Goal: Information Seeking & Learning: Understand process/instructions

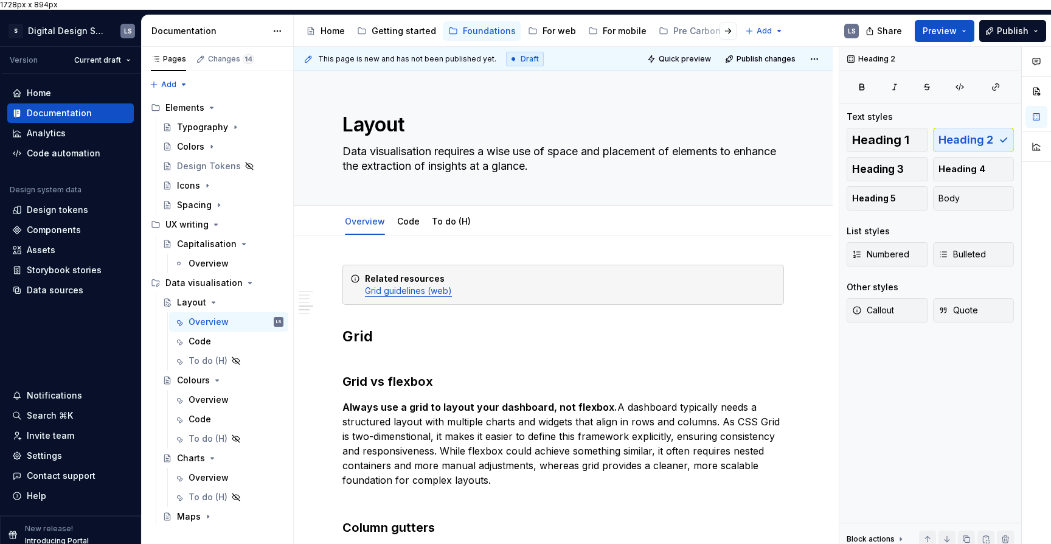
scroll to position [2240, 0]
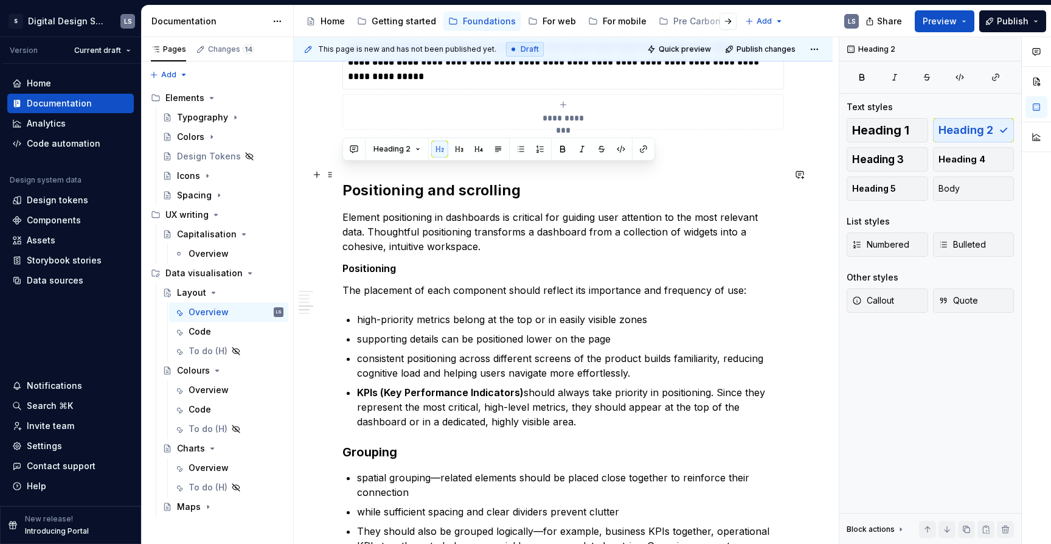
click at [374, 181] on h2 "Positioning and scrolling" at bounding box center [564, 190] width 442 height 19
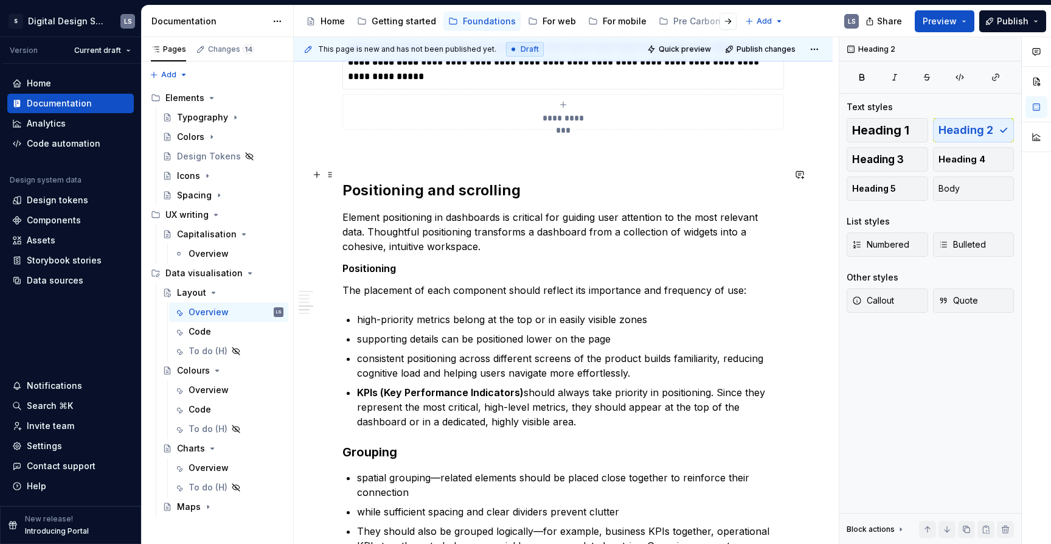
click at [374, 181] on h2 "Positioning and scrolling" at bounding box center [564, 190] width 442 height 19
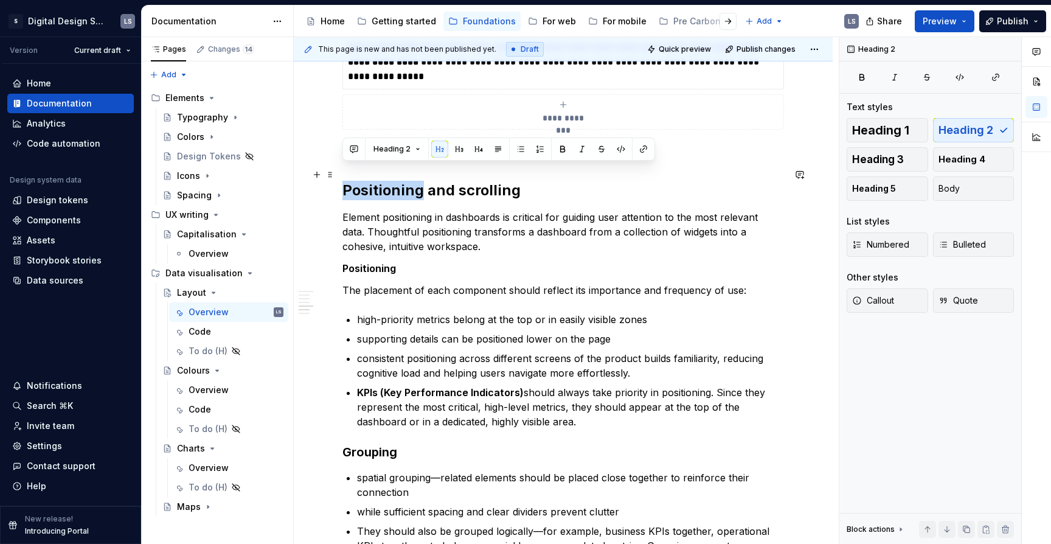
click at [417, 181] on h2 "Positioning and scrolling" at bounding box center [564, 190] width 442 height 19
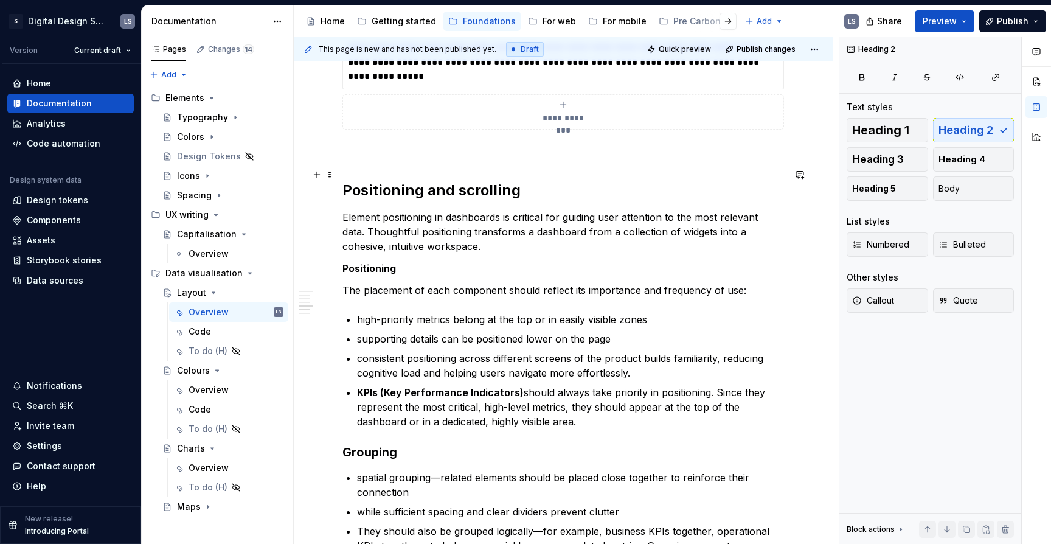
click at [417, 181] on h2 "Positioning and scrolling" at bounding box center [564, 190] width 442 height 19
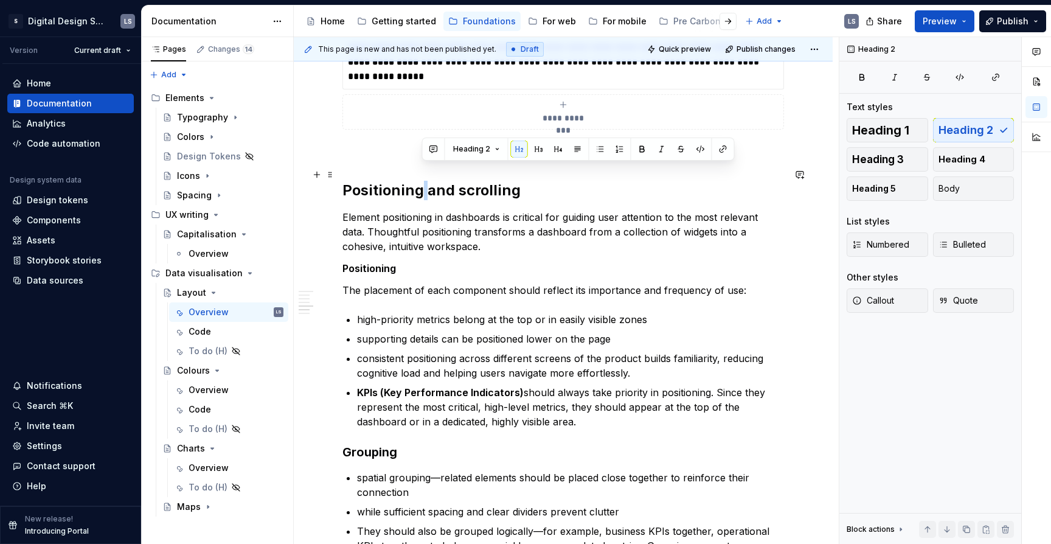
click at [407, 181] on h2 "Positioning and scrolling" at bounding box center [564, 190] width 442 height 19
type textarea "*"
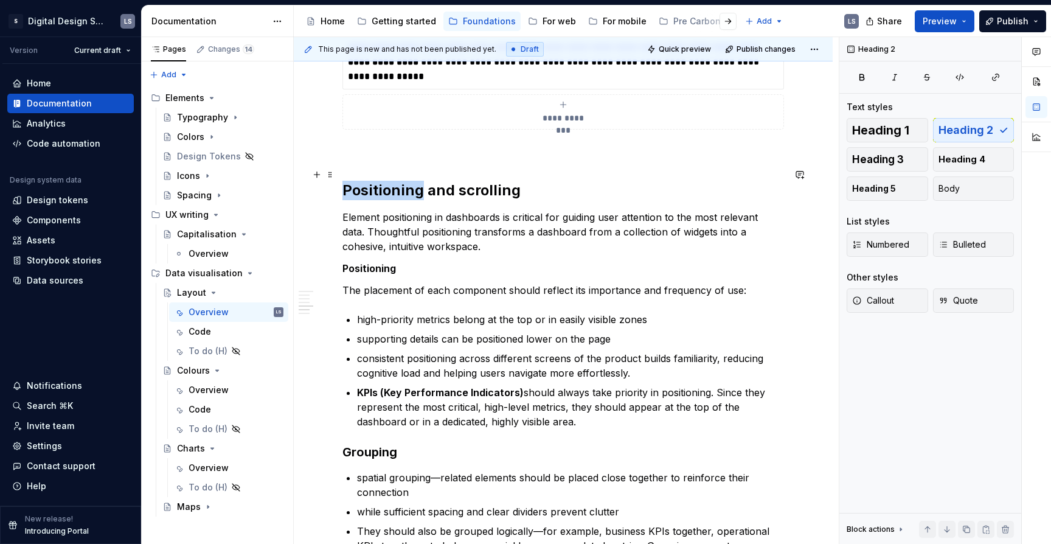
click at [407, 181] on h2 "Positioning and scrolling" at bounding box center [564, 190] width 442 height 19
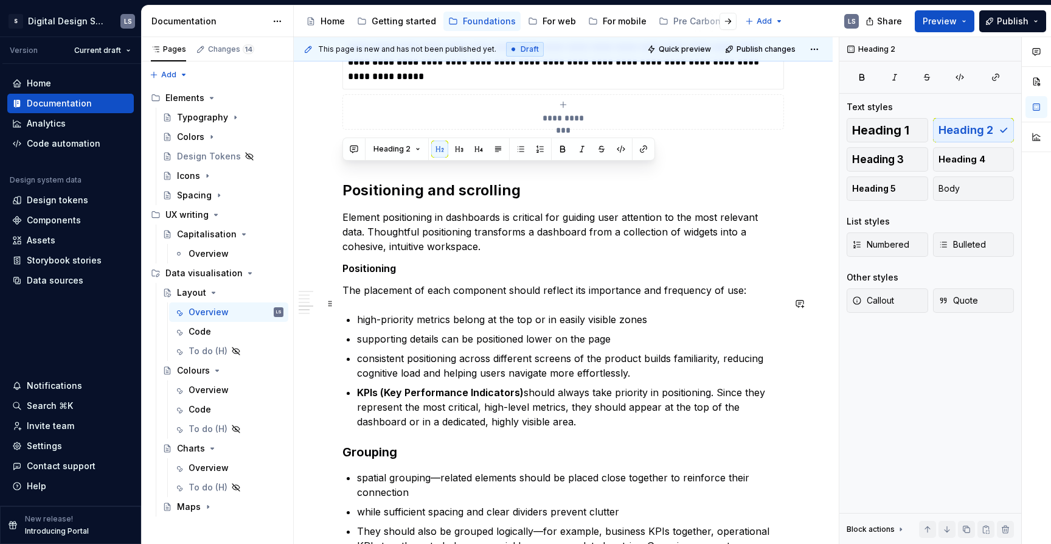
click at [533, 312] on p "high-priority metrics belong at the top or in easily visible zones" at bounding box center [570, 319] width 427 height 15
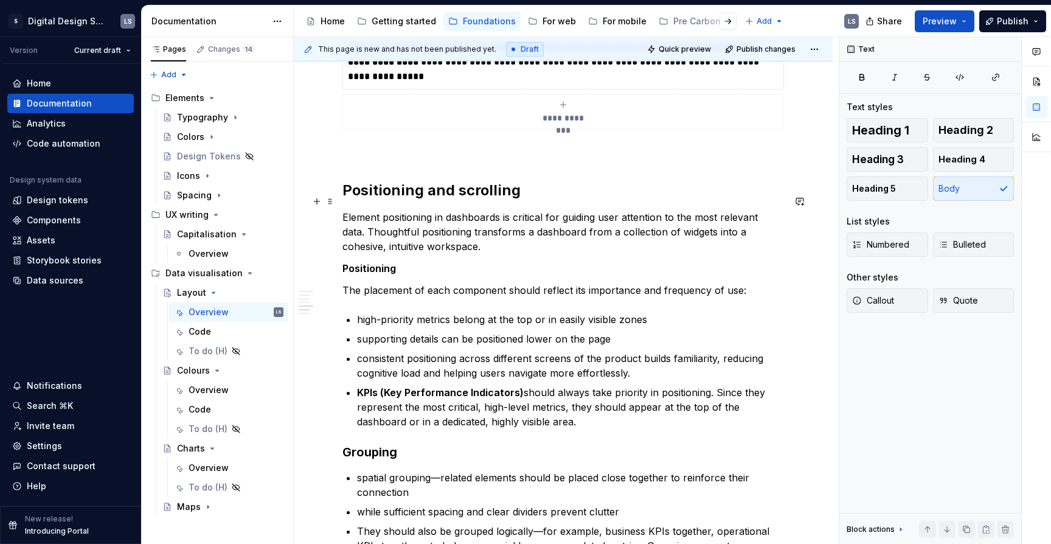
click at [518, 235] on p "Element positioning in dashboards is critical for guiding user attention to the…" at bounding box center [564, 232] width 442 height 44
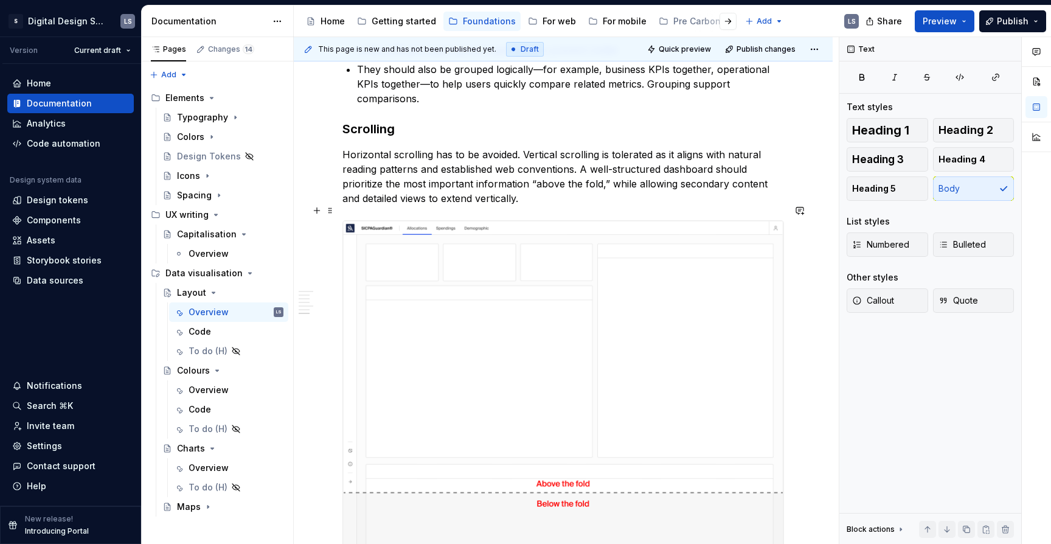
scroll to position [2705, 0]
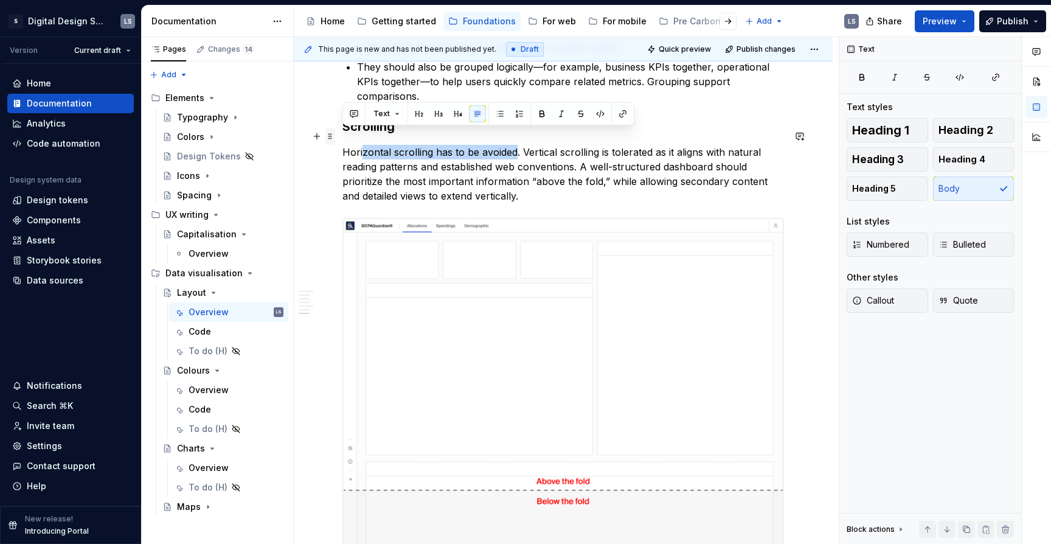
drag, startPoint x: 512, startPoint y: 136, endPoint x: 335, endPoint y: 139, distance: 177.7
drag, startPoint x: 346, startPoint y: 138, endPoint x: 516, endPoint y: 138, distance: 170.4
click at [516, 145] on p "Horizontal scrolling has to be avoided. Vertical scrolling is tolerated as it a…" at bounding box center [564, 174] width 442 height 58
click at [537, 110] on button "button" at bounding box center [542, 113] width 17 height 17
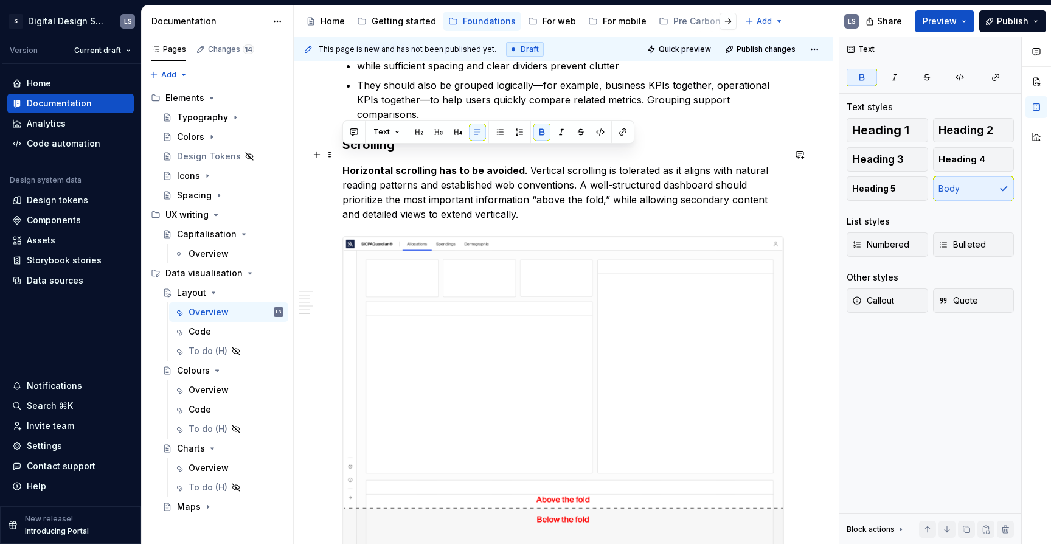
scroll to position [2686, 0]
click at [559, 171] on p "Horizontal scrolling has to be avoided . Vertical scrolling is tolerated as it …" at bounding box center [564, 193] width 442 height 58
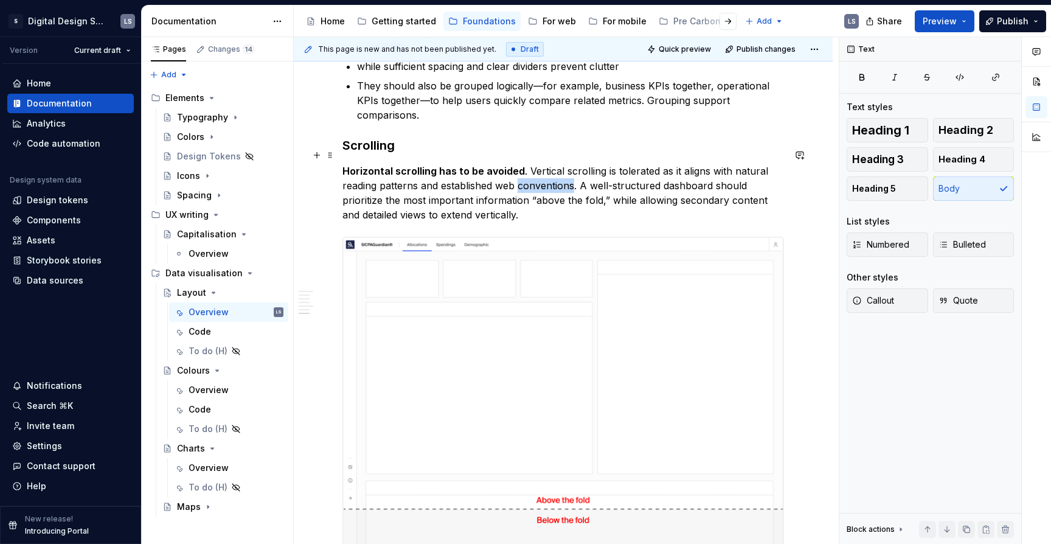
click at [559, 171] on p "Horizontal scrolling has to be avoided . Vertical scrolling is tolerated as it …" at bounding box center [564, 193] width 442 height 58
click at [644, 178] on p "Horizontal scrolling has to be avoided . Vertical scrolling is tolerated as it …" at bounding box center [564, 193] width 442 height 58
click at [632, 164] on p "Horizontal scrolling has to be avoided . Vertical scrolling is tolerated as it …" at bounding box center [564, 193] width 442 height 58
click at [633, 170] on p "Horizontal scrolling has to be avoided . Vertical scrolling is tolerated as it …" at bounding box center [564, 193] width 442 height 58
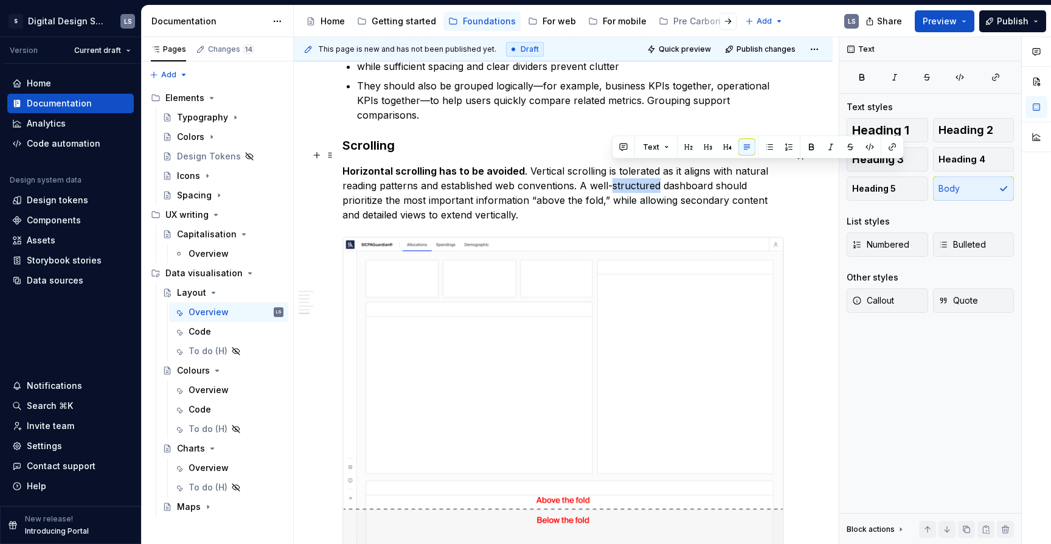
click at [633, 170] on p "Horizontal scrolling has to be avoided . Vertical scrolling is tolerated as it …" at bounding box center [564, 193] width 442 height 58
click at [556, 176] on p "Horizontal scrolling has to be avoided . Vertical scrolling is tolerated as it …" at bounding box center [564, 193] width 442 height 58
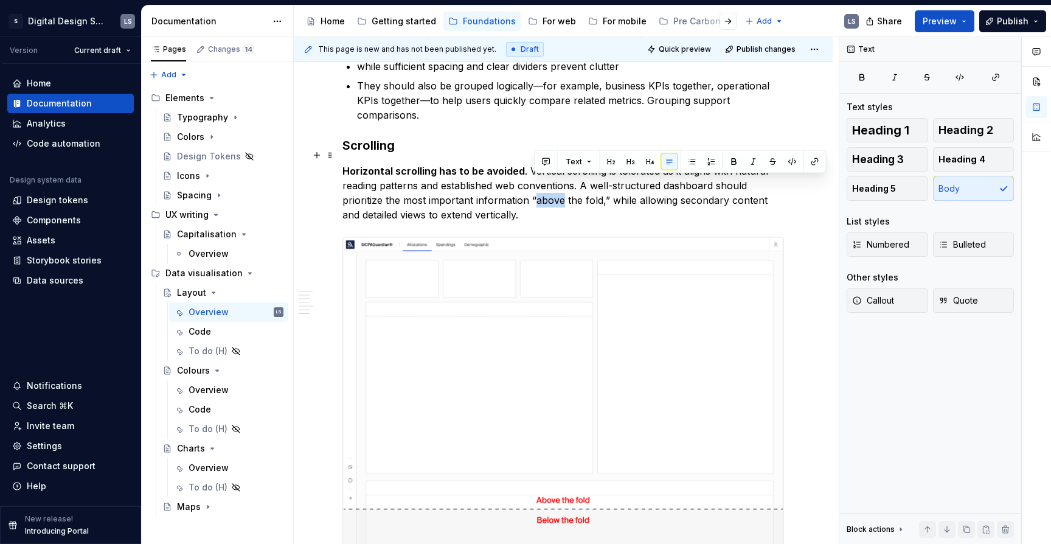
click at [556, 176] on p "Horizontal scrolling has to be avoided . Vertical scrolling is tolerated as it …" at bounding box center [564, 193] width 442 height 58
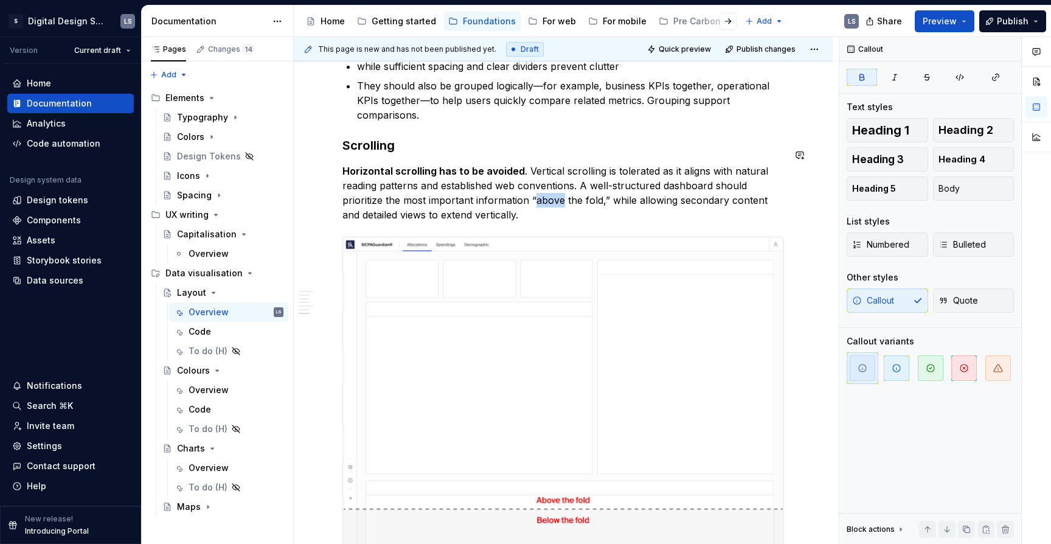
click at [580, 173] on p "Horizontal scrolling has to be avoided . Vertical scrolling is tolerated as it …" at bounding box center [564, 193] width 442 height 58
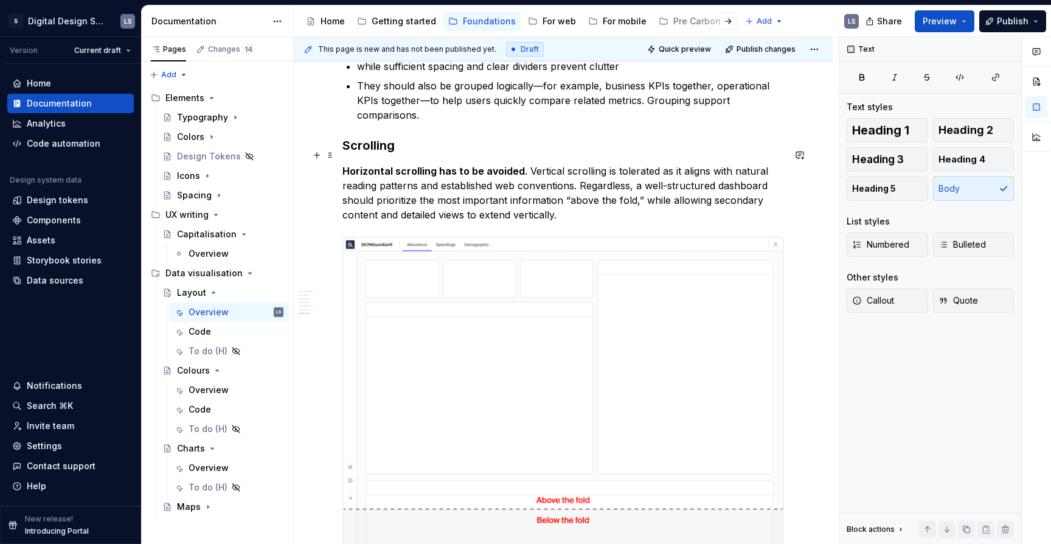
click at [358, 187] on p "Horizontal scrolling has to be avoided . Vertical scrolling is tolerated as it …" at bounding box center [564, 193] width 442 height 58
click at [409, 195] on p "Horizontal scrolling has to be avoided . Vertical scrolling is tolerated as it …" at bounding box center [564, 193] width 442 height 58
click at [541, 200] on p "Horizontal scrolling has to be avoided . Vertical scrolling is tolerated as it …" at bounding box center [564, 193] width 442 height 58
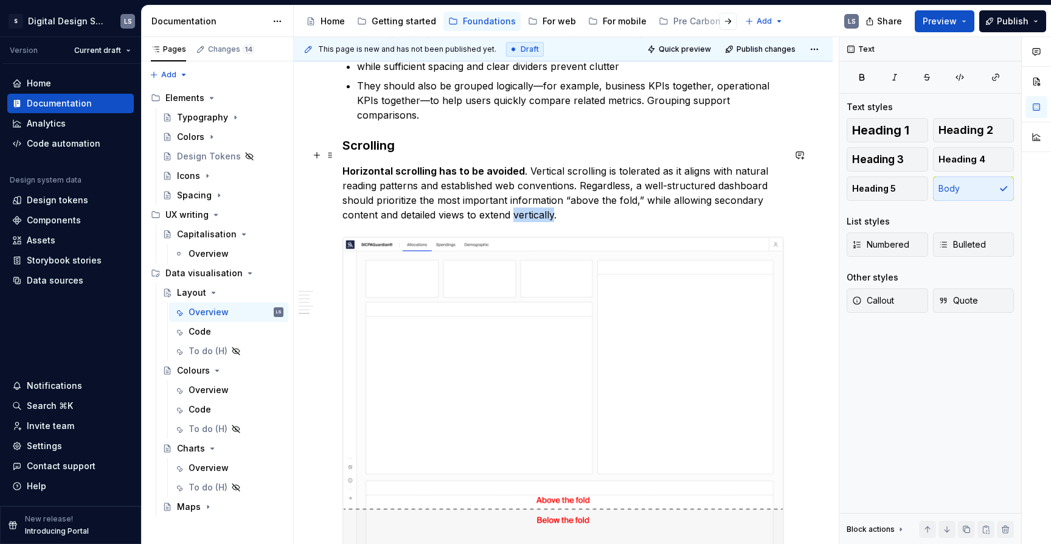
click at [541, 200] on p "Horizontal scrolling has to be avoided . Vertical scrolling is tolerated as it …" at bounding box center [564, 193] width 442 height 58
click at [581, 199] on p "Horizontal scrolling has to be avoided . Vertical scrolling is tolerated as it …" at bounding box center [564, 193] width 442 height 58
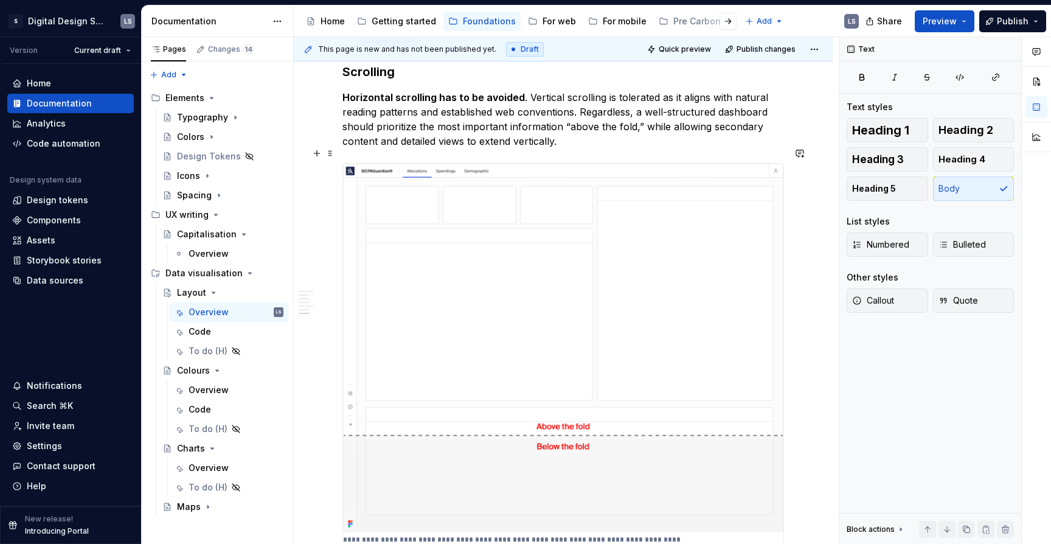
scroll to position [2773, 0]
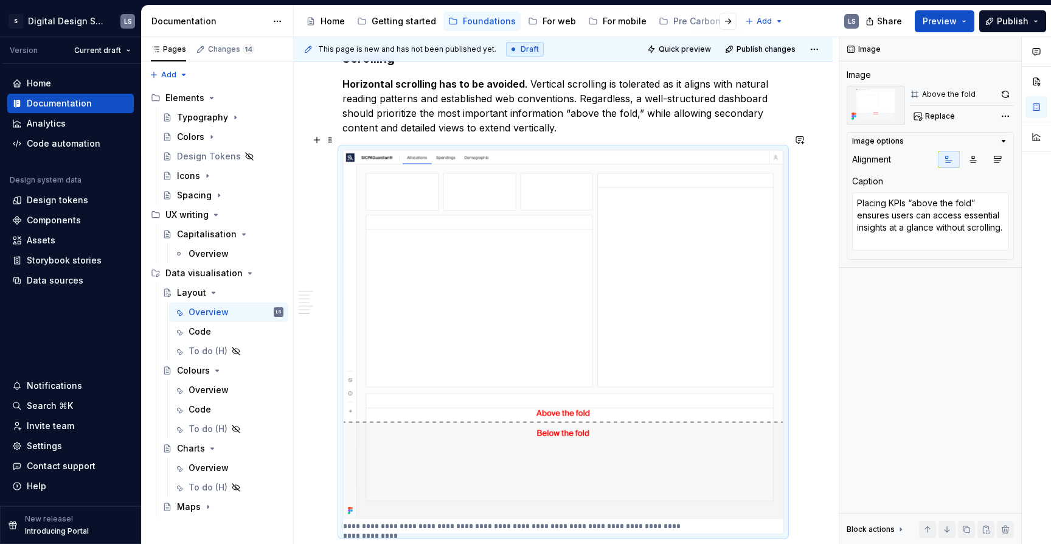
click at [663, 219] on img at bounding box center [563, 334] width 441 height 369
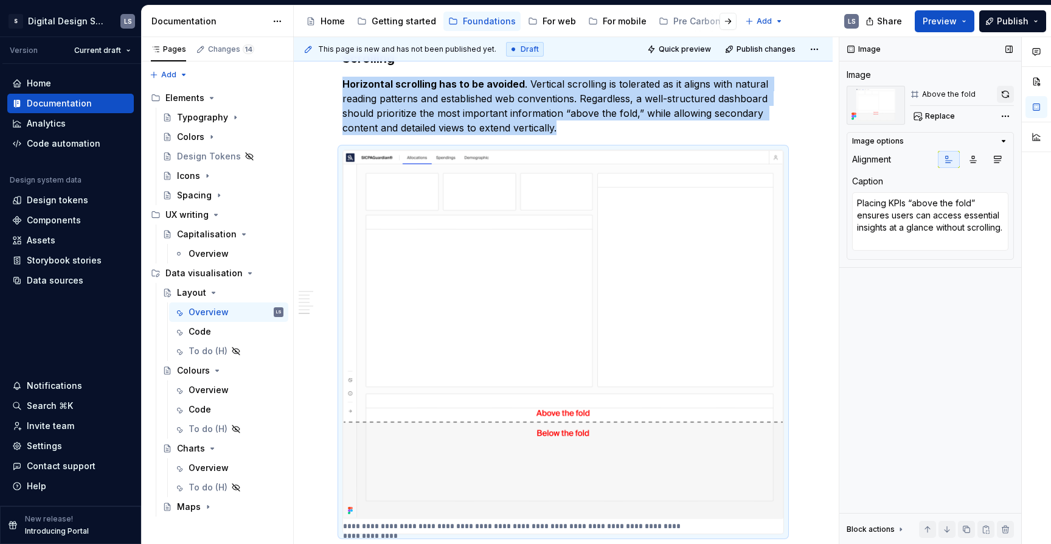
click at [1006, 93] on button "button" at bounding box center [1005, 94] width 17 height 17
click at [944, 18] on span "Preview" at bounding box center [940, 21] width 34 height 12
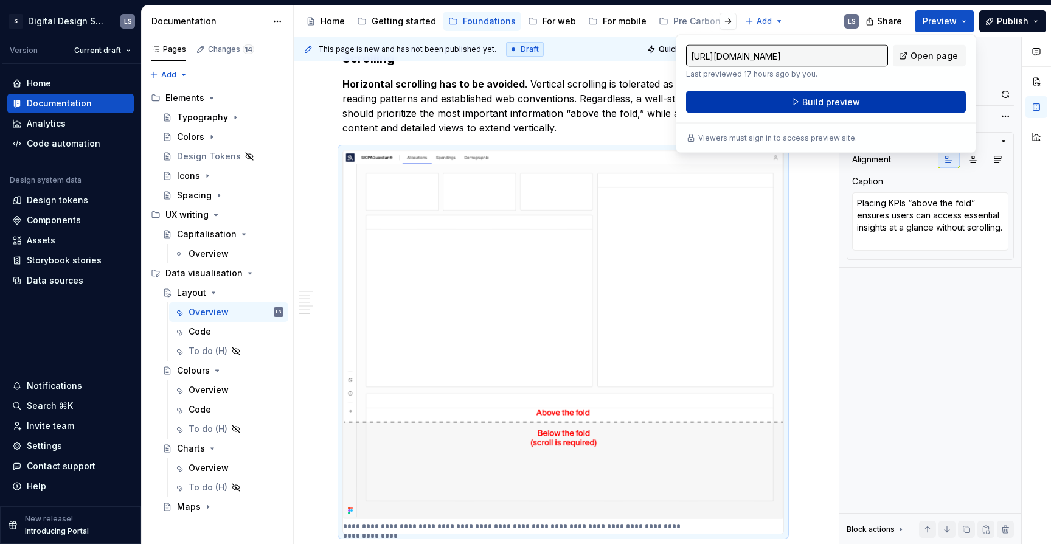
click at [905, 97] on button "Build preview" at bounding box center [826, 102] width 280 height 22
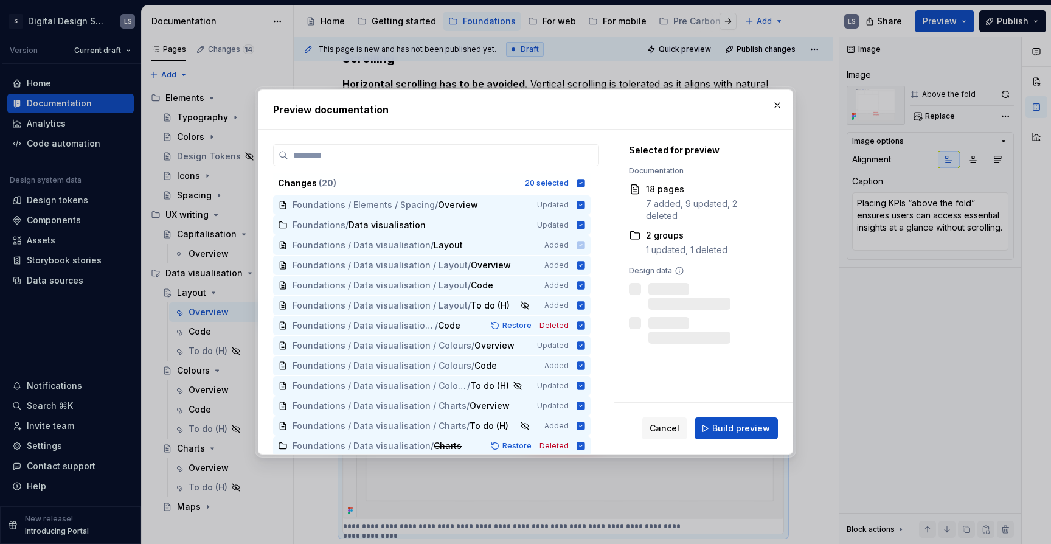
click at [730, 428] on span "Build preview" at bounding box center [741, 428] width 58 height 12
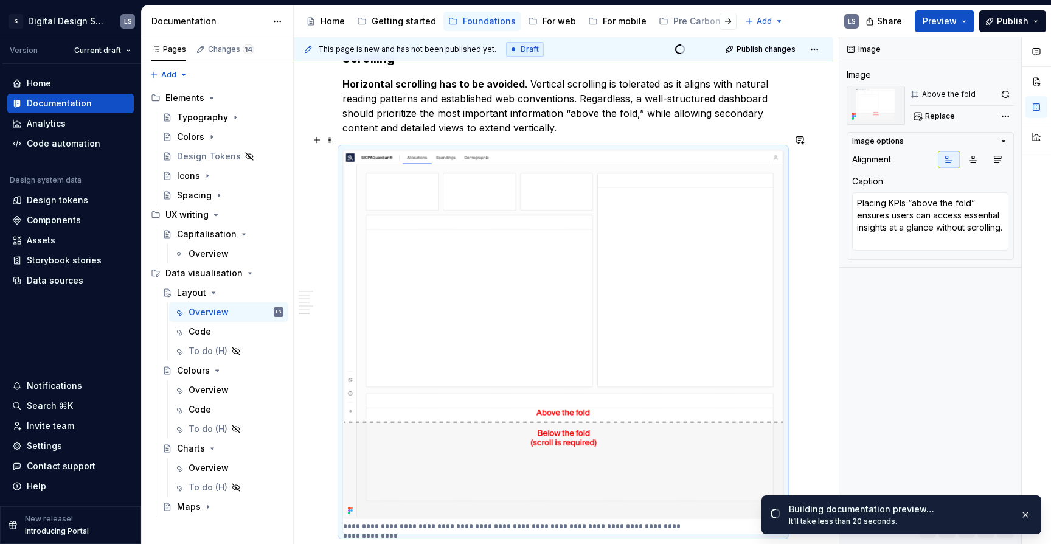
click at [395, 521] on p "**********" at bounding box center [520, 526] width 354 height 10
click at [391, 521] on p "**********" at bounding box center [520, 526] width 354 height 10
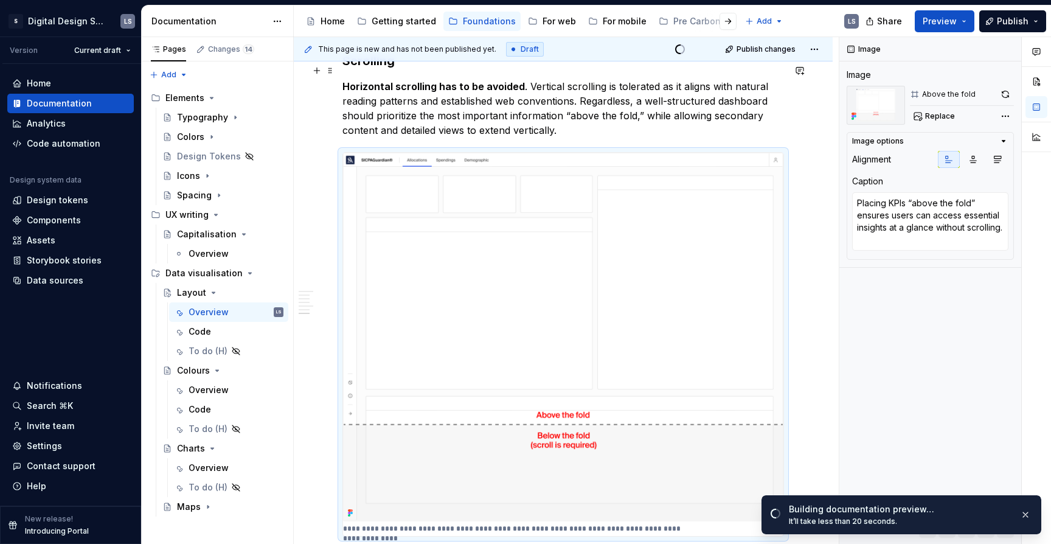
click at [582, 117] on p "Horizontal scrolling has to be avoided . Vertical scrolling is tolerated as it …" at bounding box center [564, 108] width 442 height 58
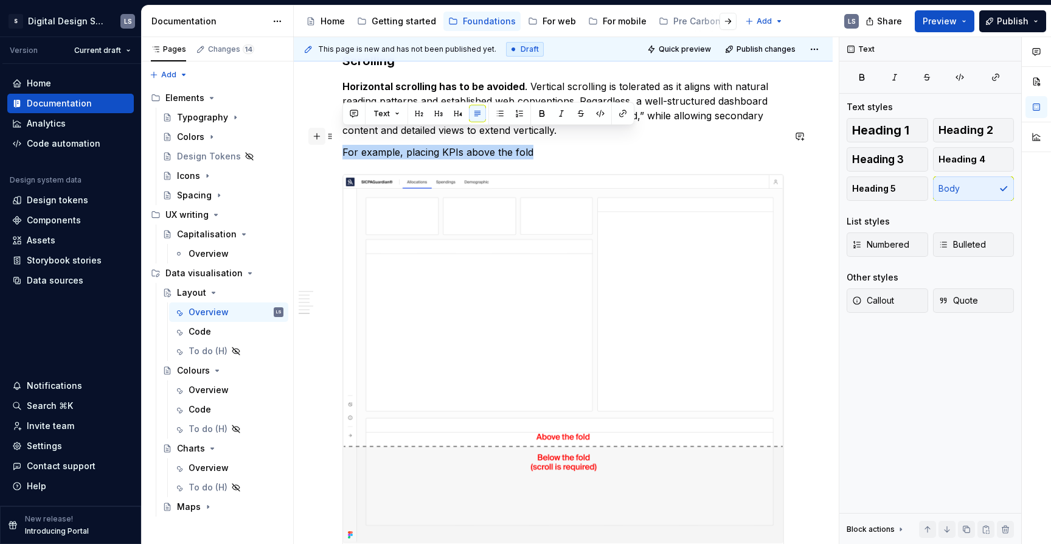
drag, startPoint x: 532, startPoint y: 139, endPoint x: 316, endPoint y: 135, distance: 216.0
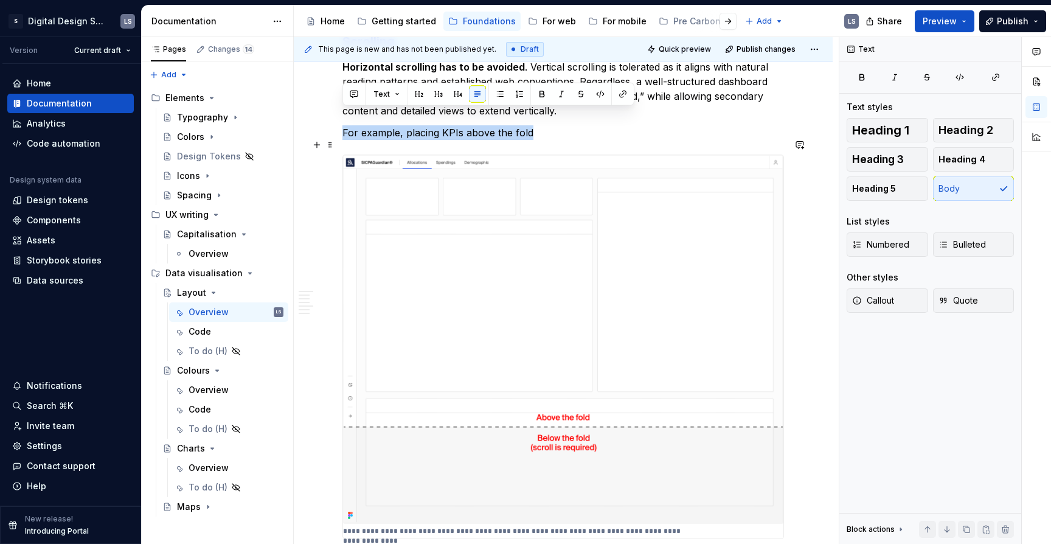
scroll to position [2792, 0]
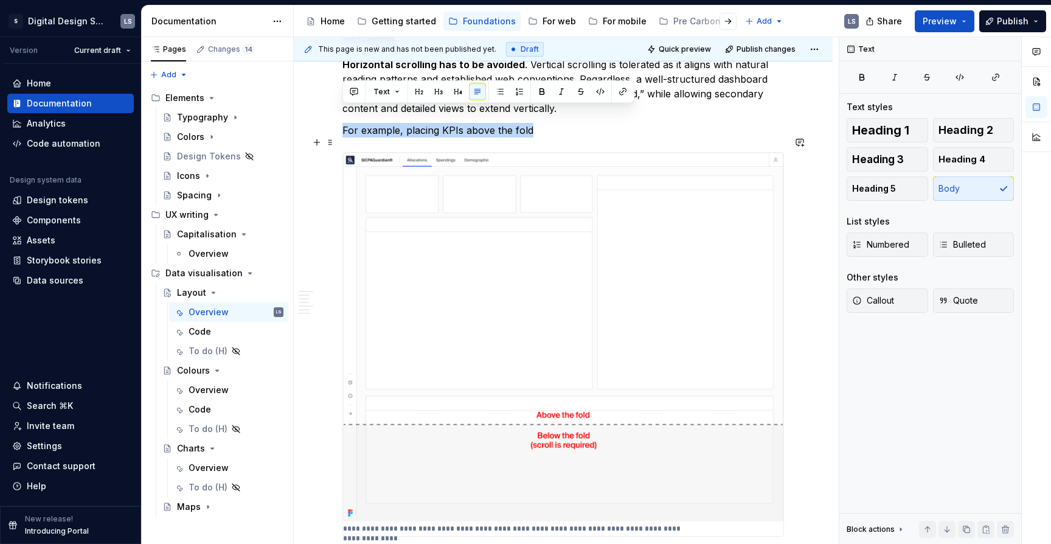
click at [595, 454] on img at bounding box center [563, 337] width 441 height 369
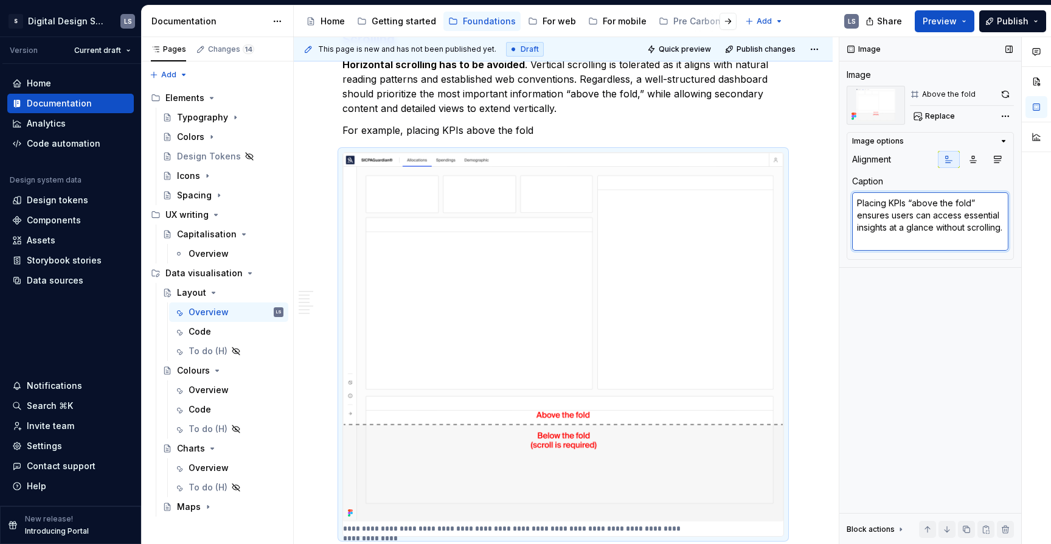
drag, startPoint x: 886, startPoint y: 239, endPoint x: 899, endPoint y: 241, distance: 12.3
click at [899, 240] on textarea "Placing KPIs “above the fold” ensures users can access essential insights at a …" at bounding box center [930, 221] width 156 height 58
drag, startPoint x: 899, startPoint y: 241, endPoint x: 857, endPoint y: 204, distance: 55.2
click at [857, 204] on textarea "Placing KPIs “above the fold” ensures users can access essential insights at a …" at bounding box center [930, 221] width 156 height 58
type textarea "*"
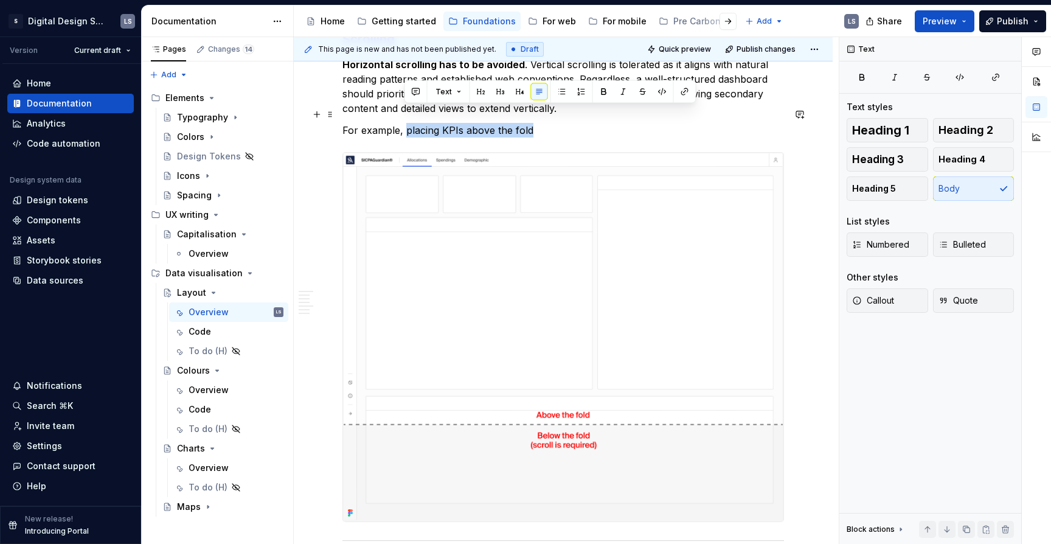
drag, startPoint x: 530, startPoint y: 112, endPoint x: 406, endPoint y: 116, distance: 124.2
click at [406, 123] on p "For example, placing KPIs above the fold" at bounding box center [564, 130] width 442 height 15
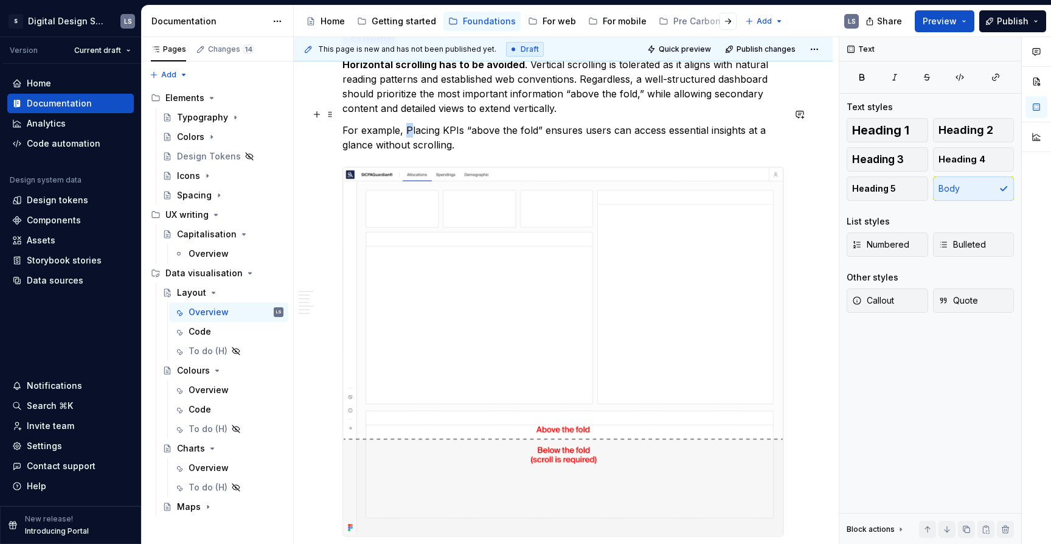
click at [405, 123] on p "For example, Placing KPIs “above the fold” ensures users can access essential i…" at bounding box center [564, 137] width 442 height 29
click at [519, 126] on p "For example, placing KPIs “above the fold” ensures users can access essential i…" at bounding box center [564, 137] width 442 height 29
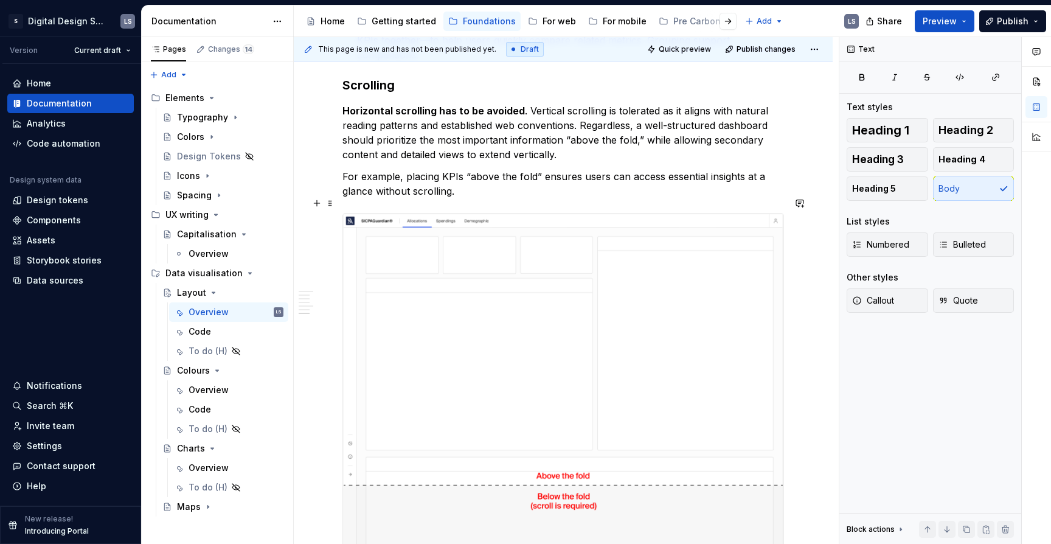
scroll to position [2718, 0]
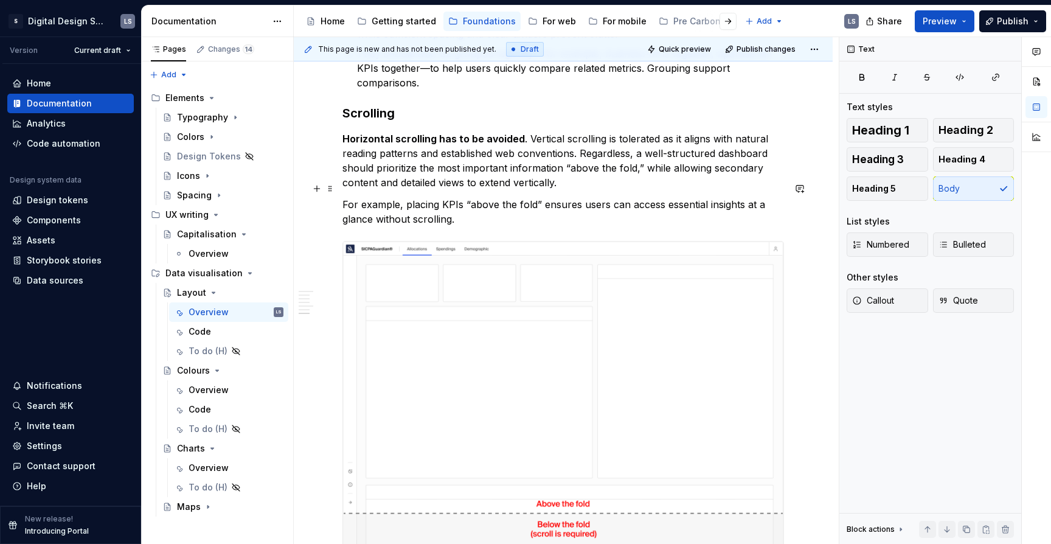
click at [347, 197] on p "For example, placing KPIs “above the fold” ensures users can access essential i…" at bounding box center [564, 211] width 442 height 29
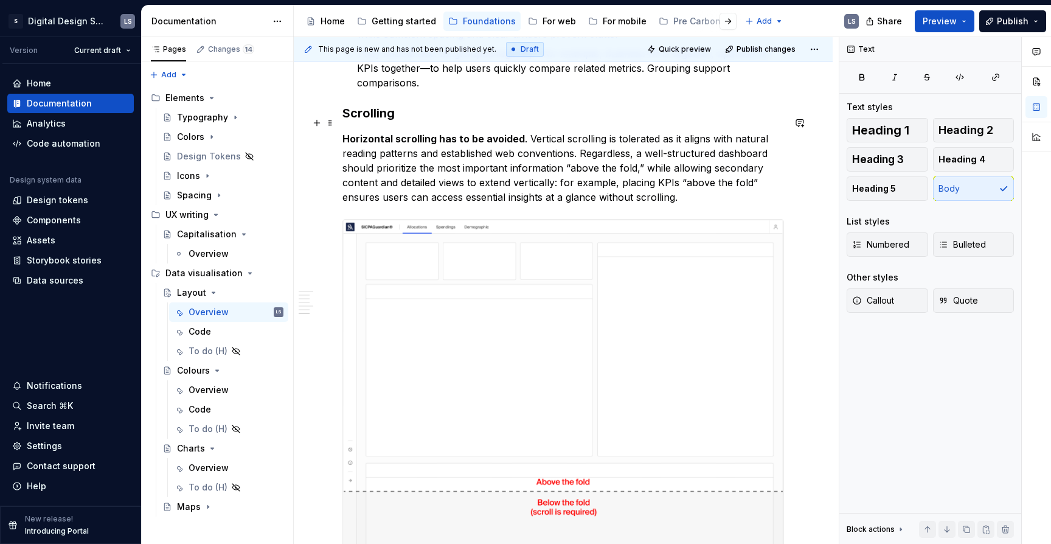
click at [712, 176] on p "Horizontal scrolling has to be avoided . Vertical scrolling is tolerated as it …" at bounding box center [564, 167] width 442 height 73
click at [610, 172] on p "Horizontal scrolling has to be avoided . Vertical scrolling is tolerated as it …" at bounding box center [564, 167] width 442 height 73
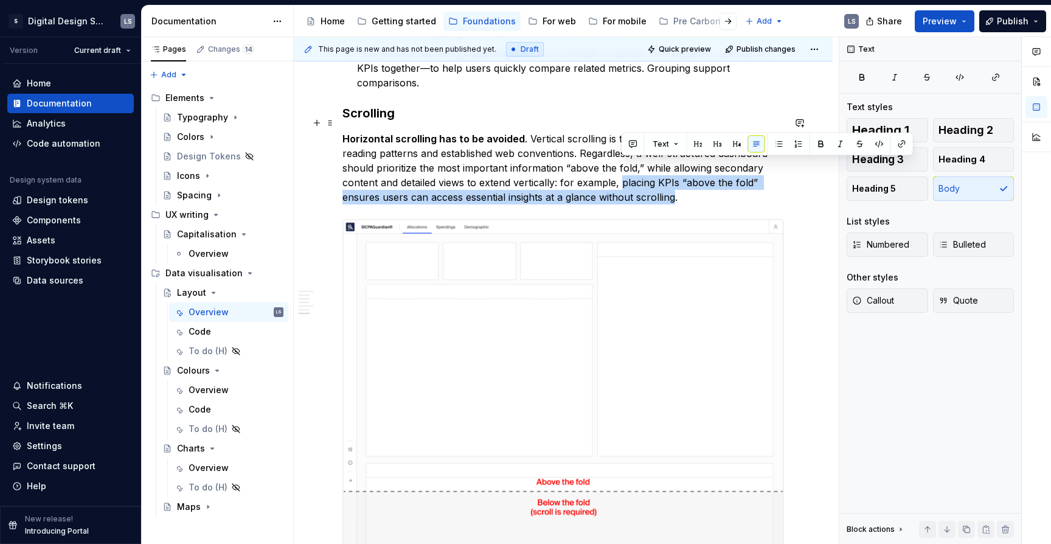
drag, startPoint x: 629, startPoint y: 171, endPoint x: 675, endPoint y: 185, distance: 47.7
click at [675, 185] on p "Horizontal scrolling has to be avoided . Vertical scrolling is tolerated as it …" at bounding box center [564, 167] width 442 height 73
click at [821, 144] on button "button" at bounding box center [821, 144] width 17 height 17
click at [694, 187] on p "Horizontal scrolling has to be avoided . Vertical scrolling is tolerated as it …" at bounding box center [564, 167] width 442 height 73
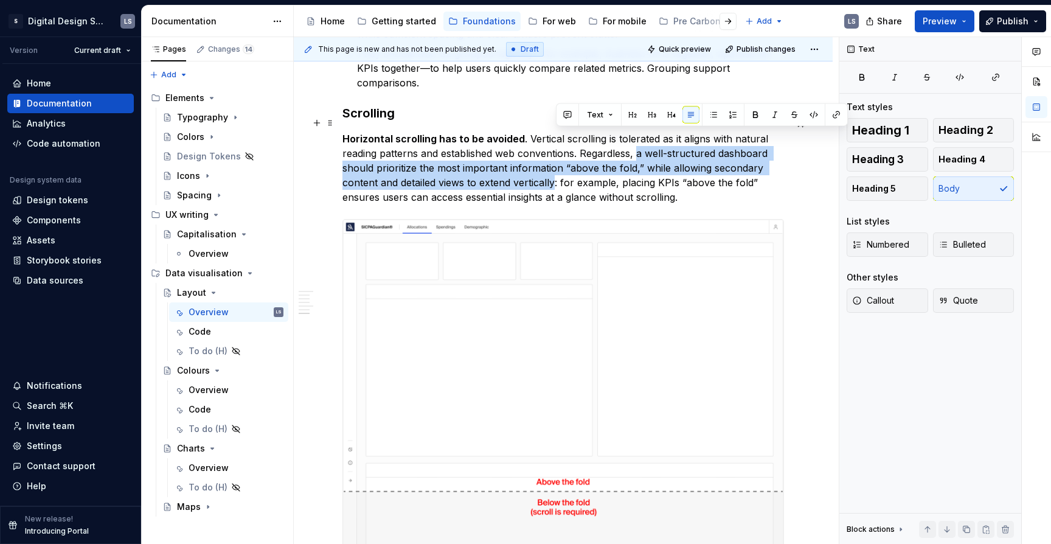
drag, startPoint x: 636, startPoint y: 138, endPoint x: 554, endPoint y: 161, distance: 85.9
click at [554, 161] on p "Horizontal scrolling has to be avoided . Vertical scrolling is tolerated as it …" at bounding box center [564, 167] width 442 height 73
click at [753, 117] on button "button" at bounding box center [755, 114] width 17 height 17
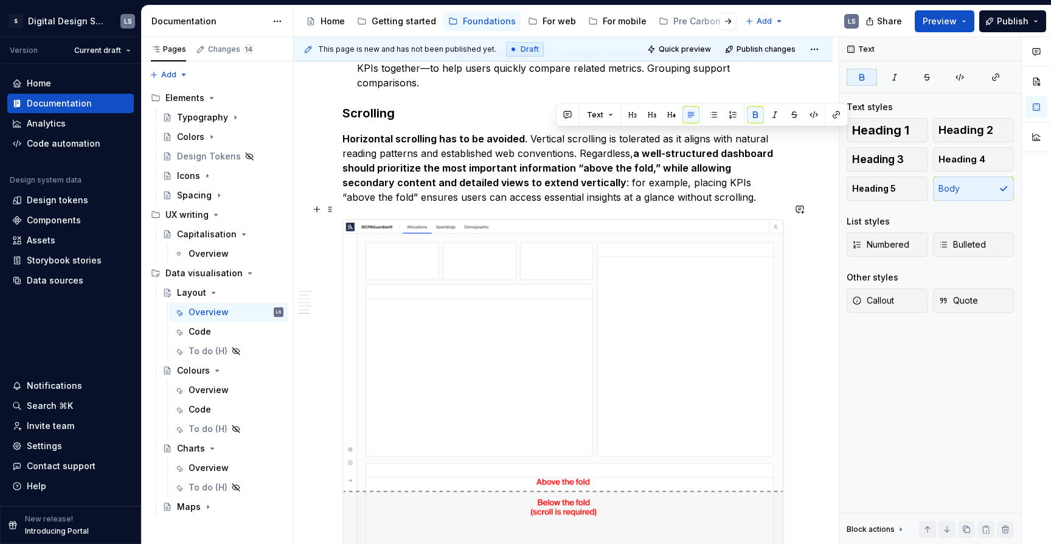
click at [804, 207] on button "button" at bounding box center [800, 209] width 17 height 17
click at [811, 187] on div "This page is new and has not been published yet. Draft Quick preview Publish ch…" at bounding box center [566, 290] width 545 height 507
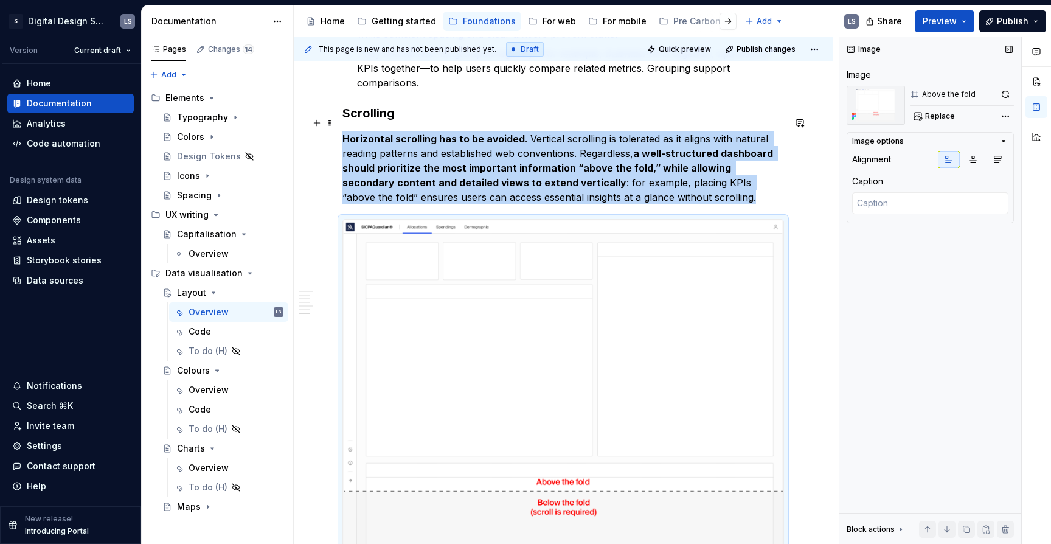
scroll to position [2746, 0]
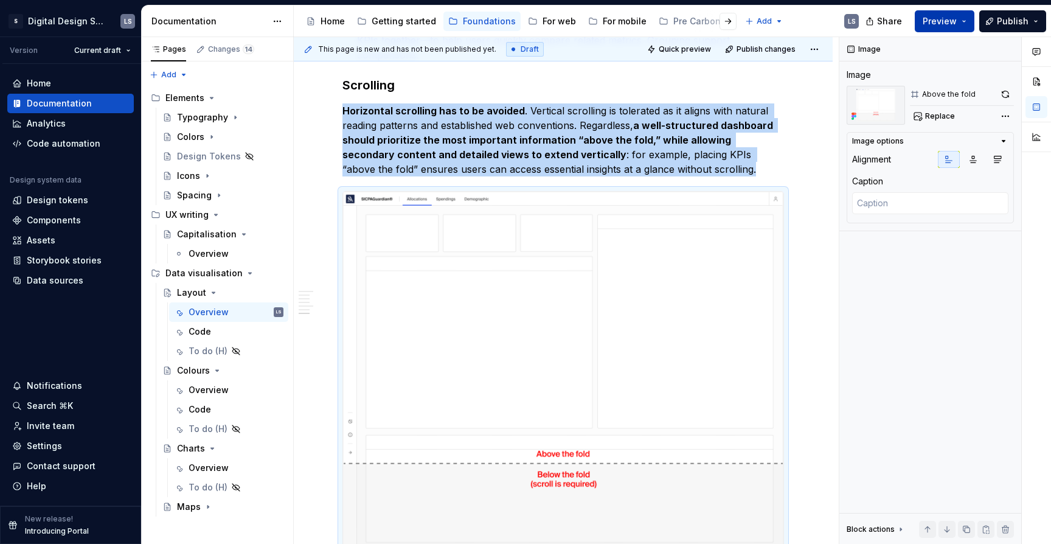
click at [945, 26] on span "Preview" at bounding box center [940, 21] width 34 height 12
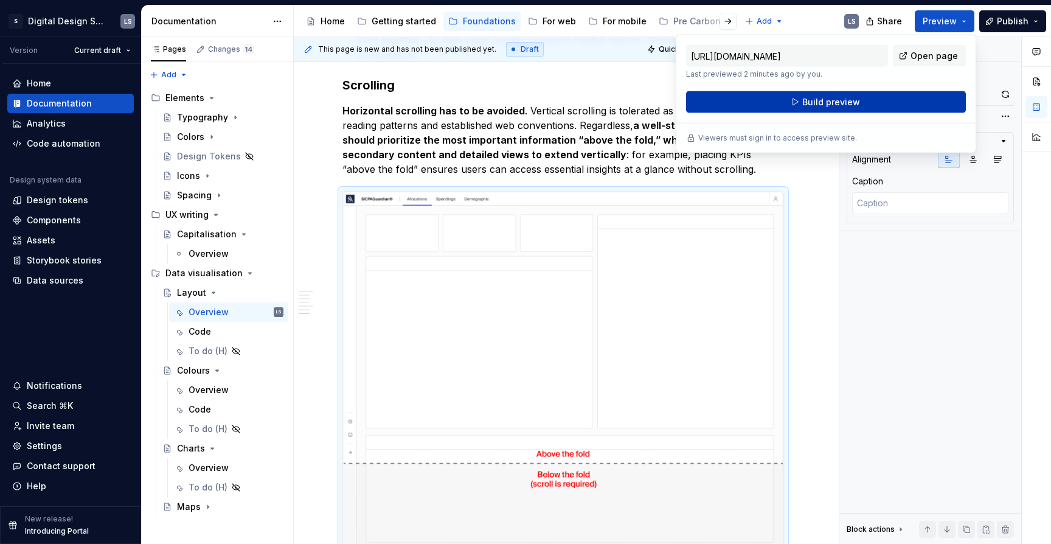
click at [860, 106] on button "Build preview" at bounding box center [826, 102] width 280 height 22
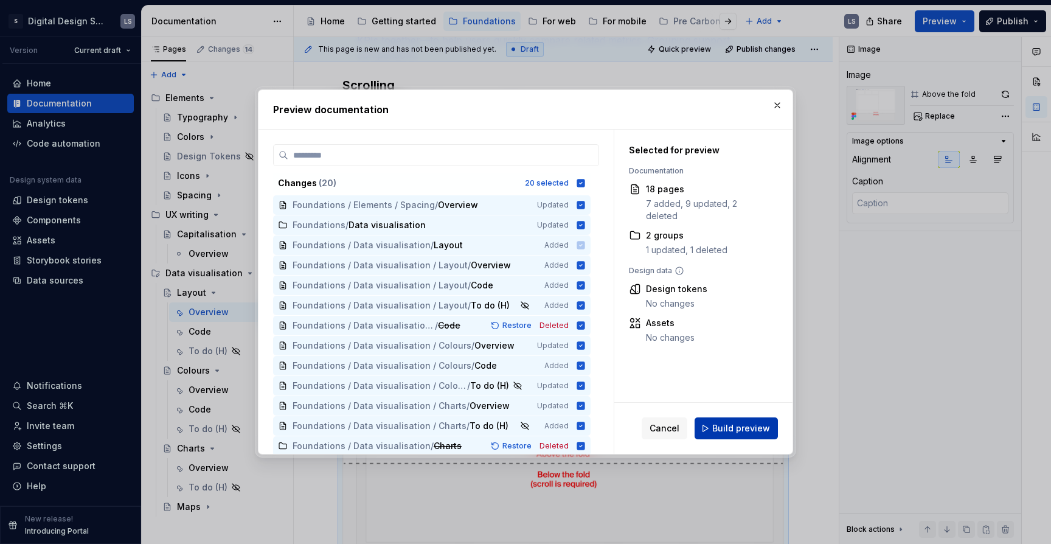
click at [708, 425] on button "Build preview" at bounding box center [736, 428] width 83 height 22
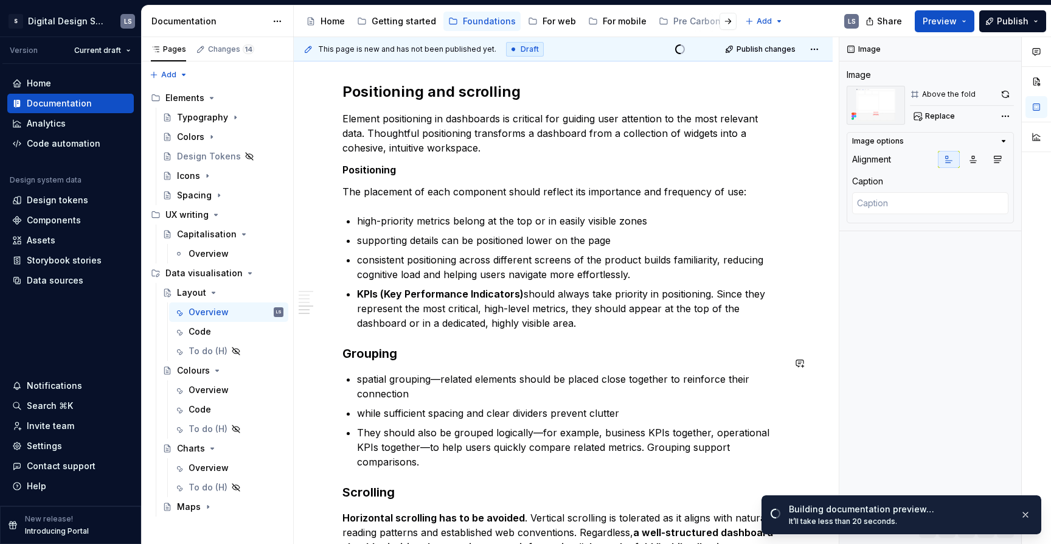
scroll to position [2339, 0]
click at [392, 163] on strong "Positioning" at bounding box center [370, 169] width 54 height 12
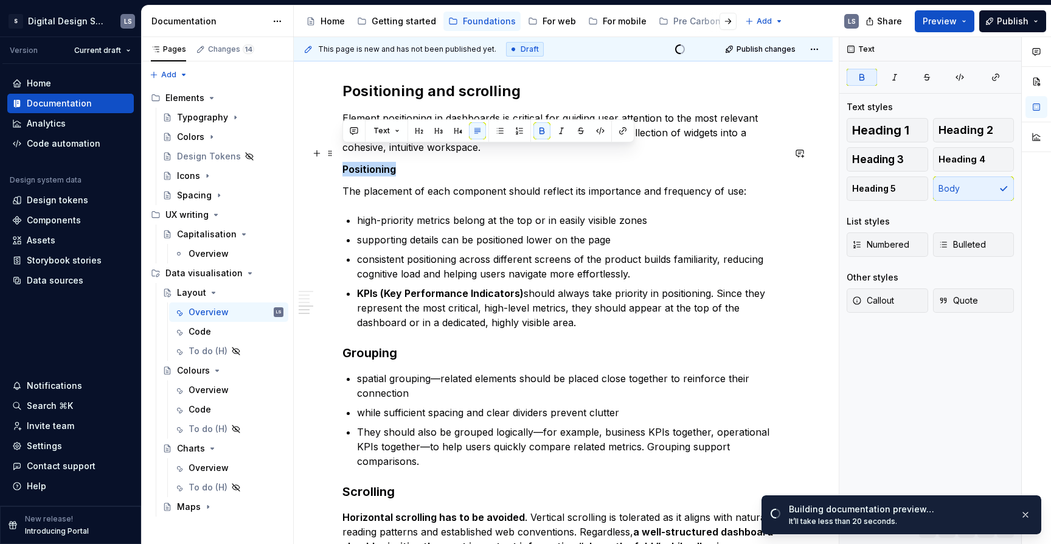
click at [392, 163] on strong "Positioning" at bounding box center [370, 169] width 54 height 12
click at [438, 134] on button "button" at bounding box center [438, 130] width 17 height 17
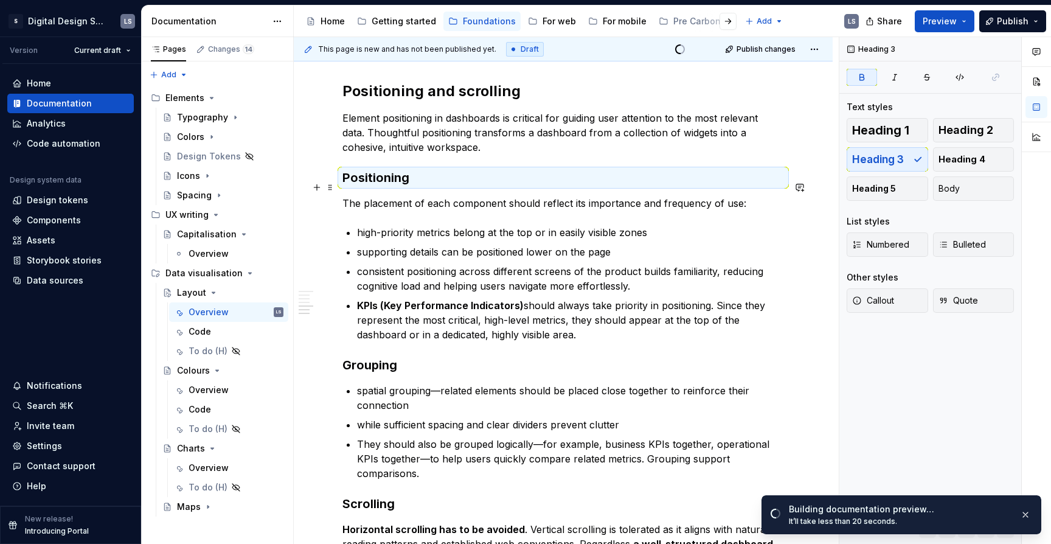
click at [526, 196] on p "The placement of each component should reflect its importance and frequency of …" at bounding box center [564, 203] width 442 height 15
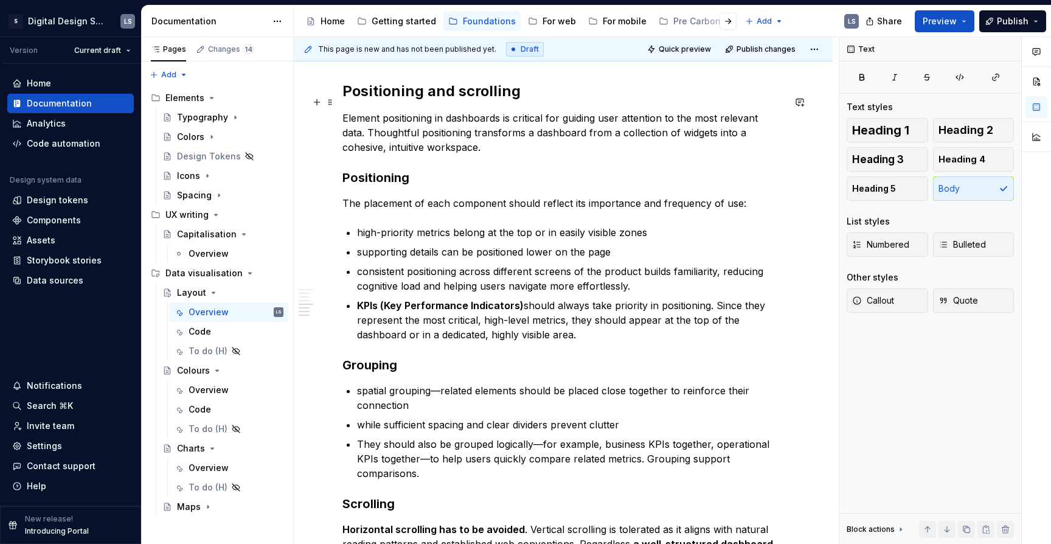
click at [483, 111] on p "Element positioning in dashboards is critical for guiding user attention to the…" at bounding box center [564, 133] width 442 height 44
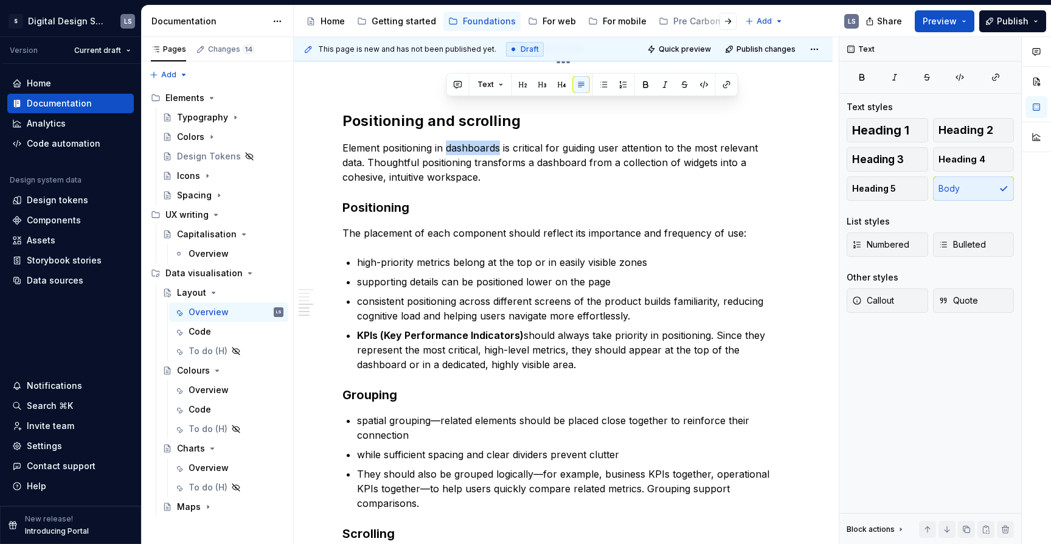
scroll to position [2335, 0]
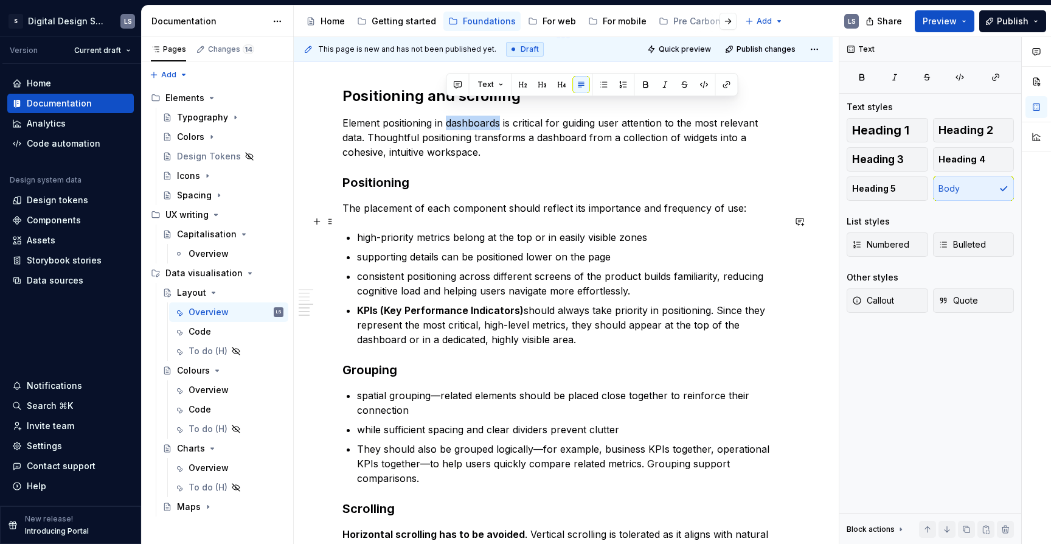
click at [725, 230] on p "high-priority metrics belong at the top or in easily visible zones" at bounding box center [570, 237] width 427 height 15
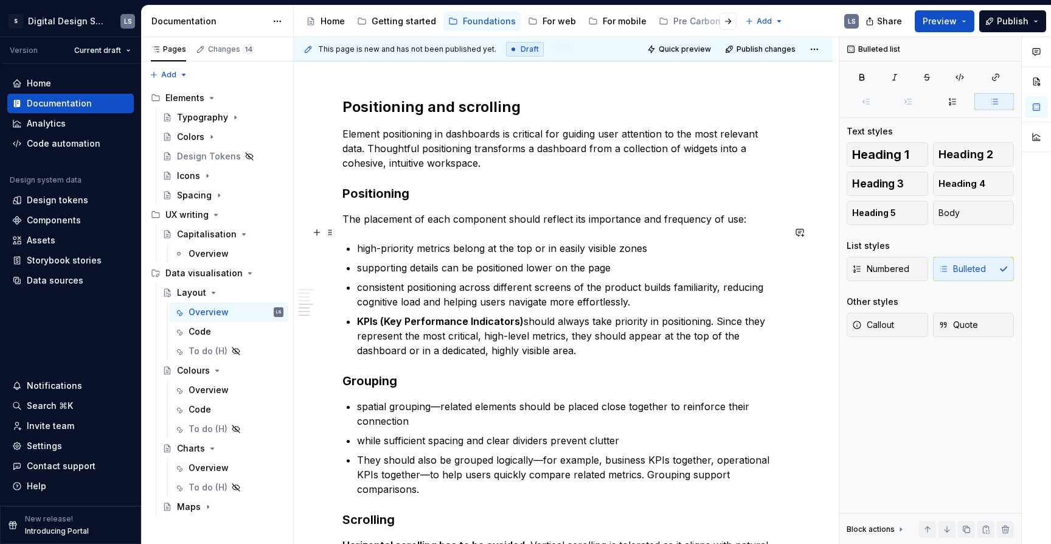
scroll to position [2316, 0]
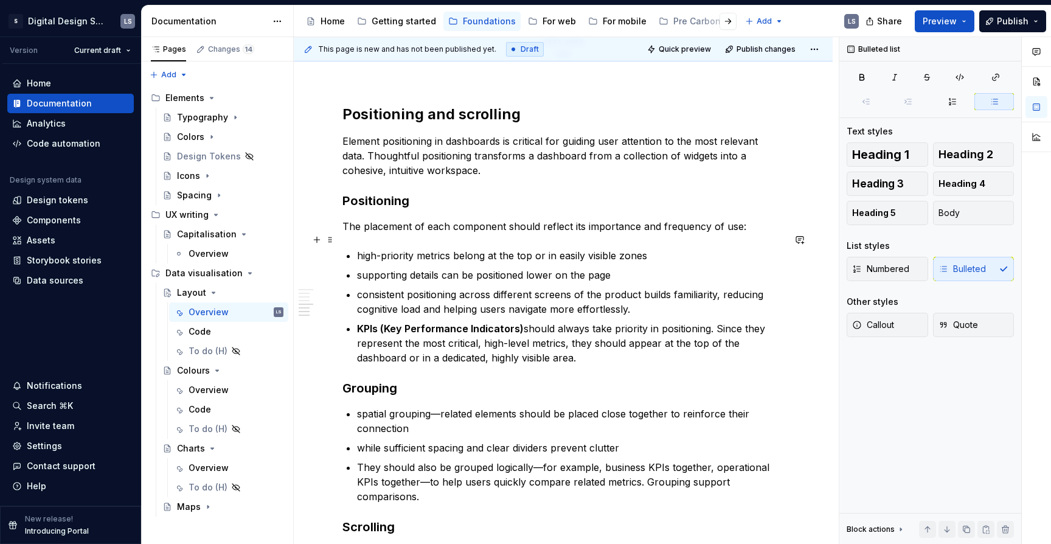
click at [451, 248] on p "high-priority metrics belong at the top or in easily visible zones" at bounding box center [570, 255] width 427 height 15
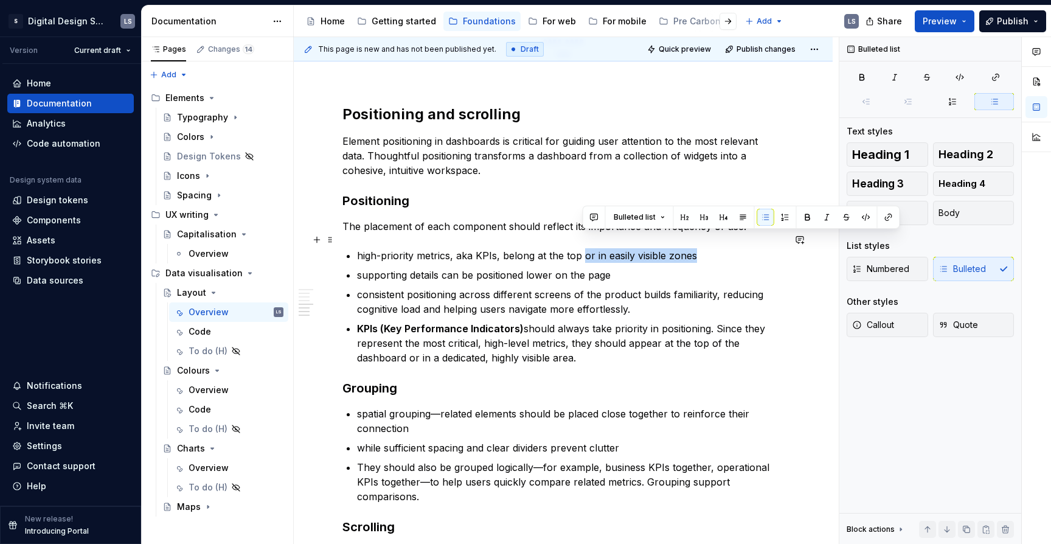
drag, startPoint x: 585, startPoint y: 238, endPoint x: 706, endPoint y: 237, distance: 121.1
click at [706, 248] on p "high-priority metrics, aka KPIs, belong at the top or in easily visible zones" at bounding box center [570, 255] width 427 height 15
click at [583, 248] on p "high-priority metrics, aka KPIs, belong at the top or in easily visible zones" at bounding box center [570, 255] width 427 height 15
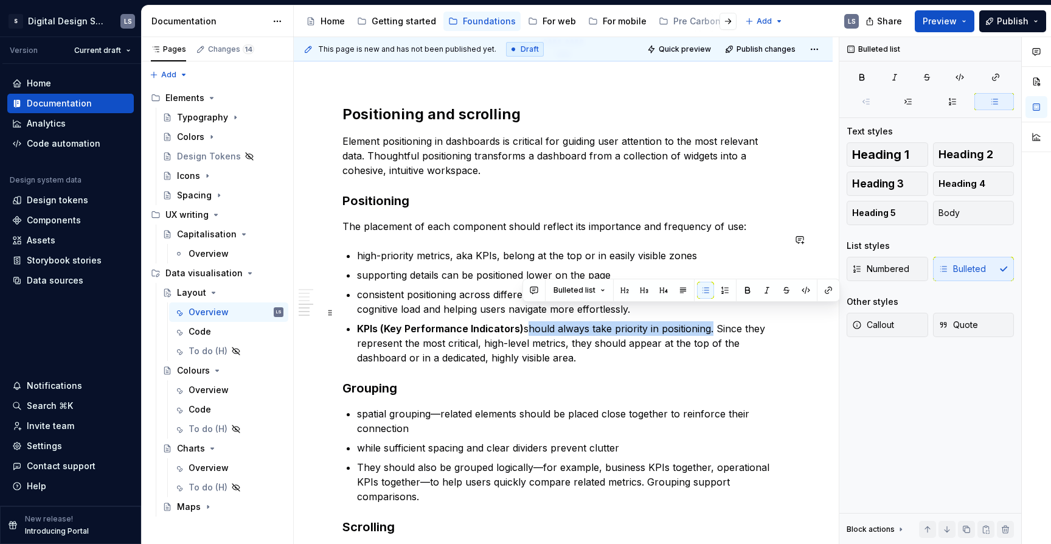
drag, startPoint x: 709, startPoint y: 315, endPoint x: 523, endPoint y: 316, distance: 186.2
click at [523, 321] on p "KPIs (Key Performance Indicators) should always take priority in positioning. S…" at bounding box center [570, 343] width 427 height 44
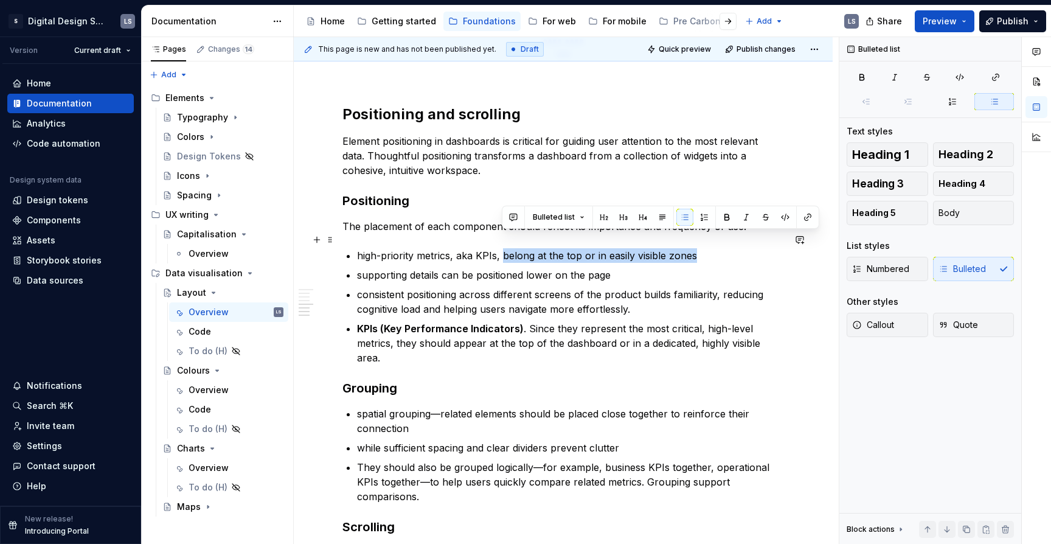
drag, startPoint x: 503, startPoint y: 239, endPoint x: 694, endPoint y: 239, distance: 191.1
click at [694, 248] on p "high-priority metrics, aka KPIs, belong at the top or in easily visible zones" at bounding box center [570, 255] width 427 height 15
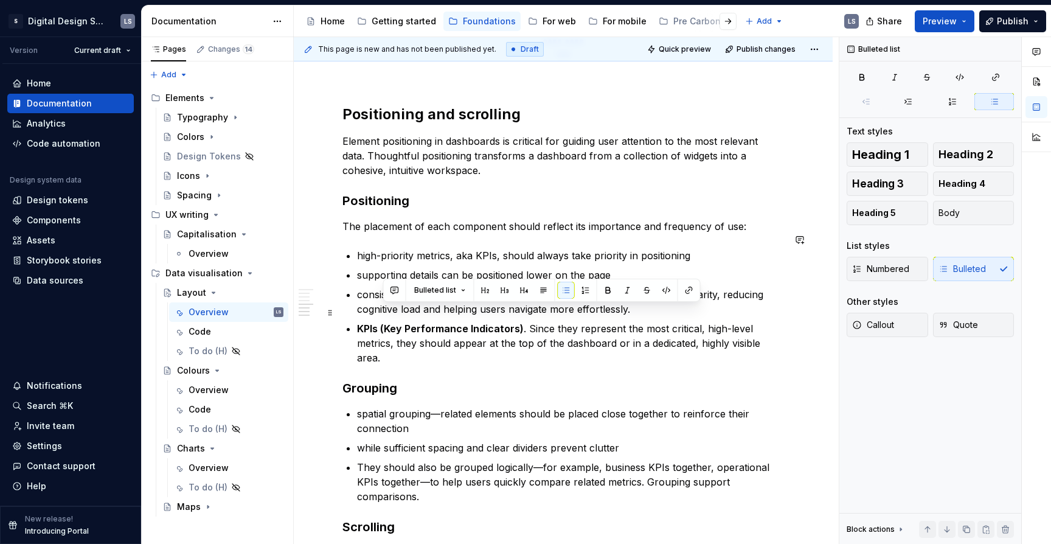
drag, startPoint x: 530, startPoint y: 313, endPoint x: 568, endPoint y: 340, distance: 46.8
click at [568, 340] on p "KPIs (Key Performance Indicators) . Since they represent the most critical, hig…" at bounding box center [570, 343] width 427 height 44
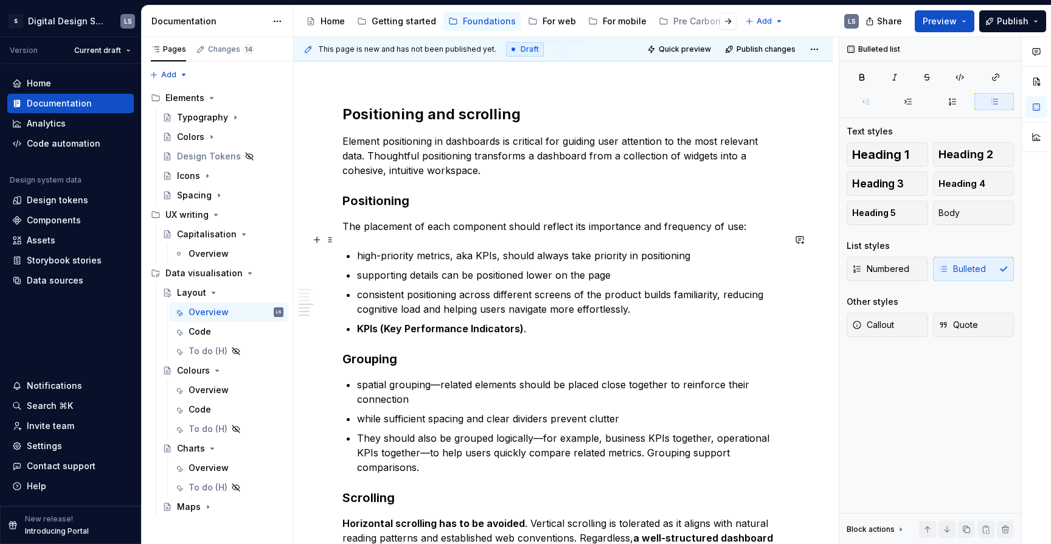
click at [698, 248] on p "high-priority metrics, aka KPIs, should always take priority in positioning" at bounding box center [570, 255] width 427 height 15
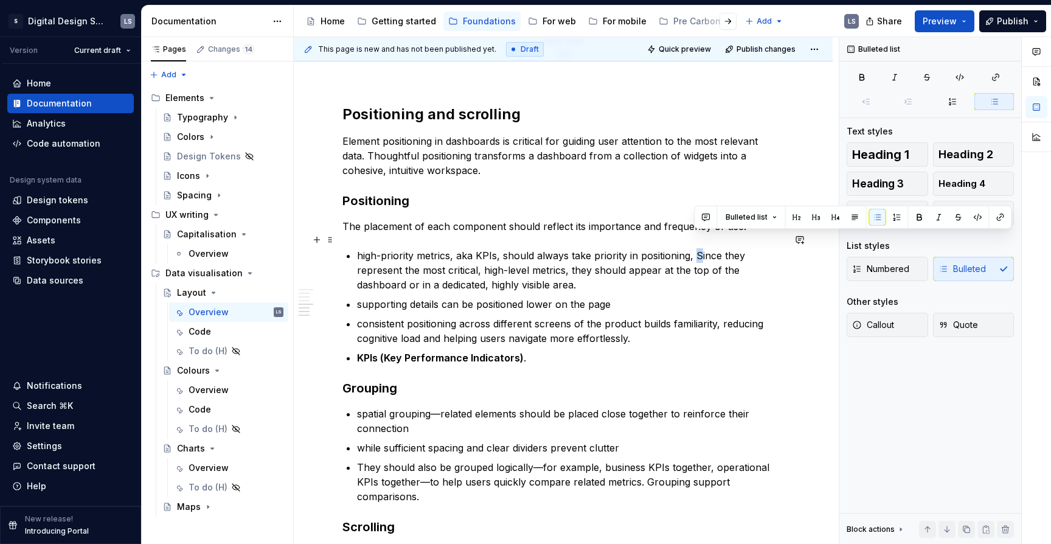
click at [697, 248] on p "high-priority metrics, aka KPIs, should always take priority in positioning, Si…" at bounding box center [570, 270] width 427 height 44
click at [749, 256] on p "high-priority metrics, aka KPIs, should always take priority in positioning, si…" at bounding box center [570, 270] width 427 height 44
click at [587, 270] on p "high-priority metrics, aka KPIs, should always take priority in positioning, si…" at bounding box center [570, 270] width 427 height 44
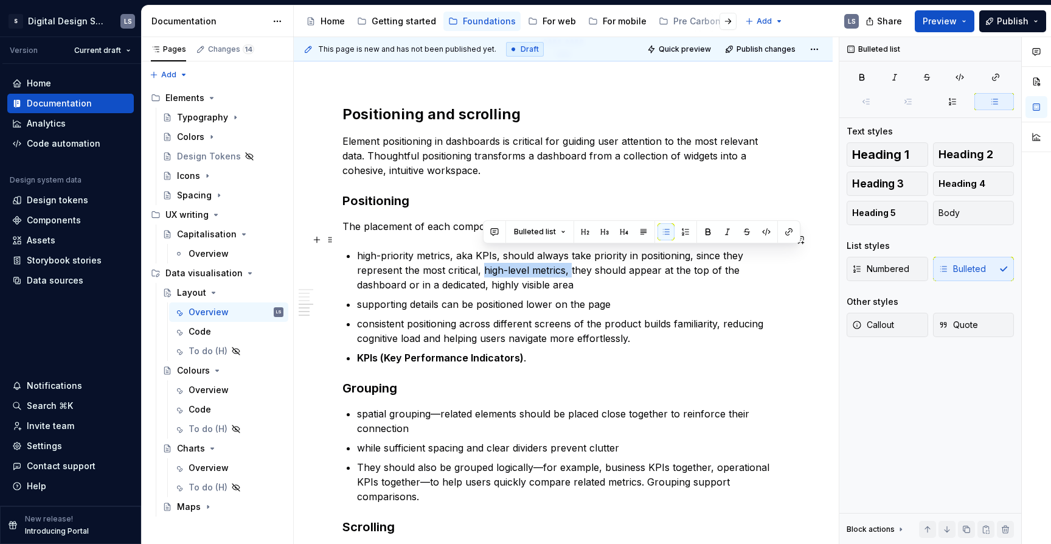
drag, startPoint x: 542, startPoint y: 257, endPoint x: 571, endPoint y: 257, distance: 29.2
click at [571, 257] on p "high-priority metrics, aka KPIs, should always take priority in positioning, si…" at bounding box center [570, 270] width 427 height 44
click at [570, 257] on p "high-priority metrics, aka KPIs, should always take priority in positioning, si…" at bounding box center [570, 270] width 427 height 44
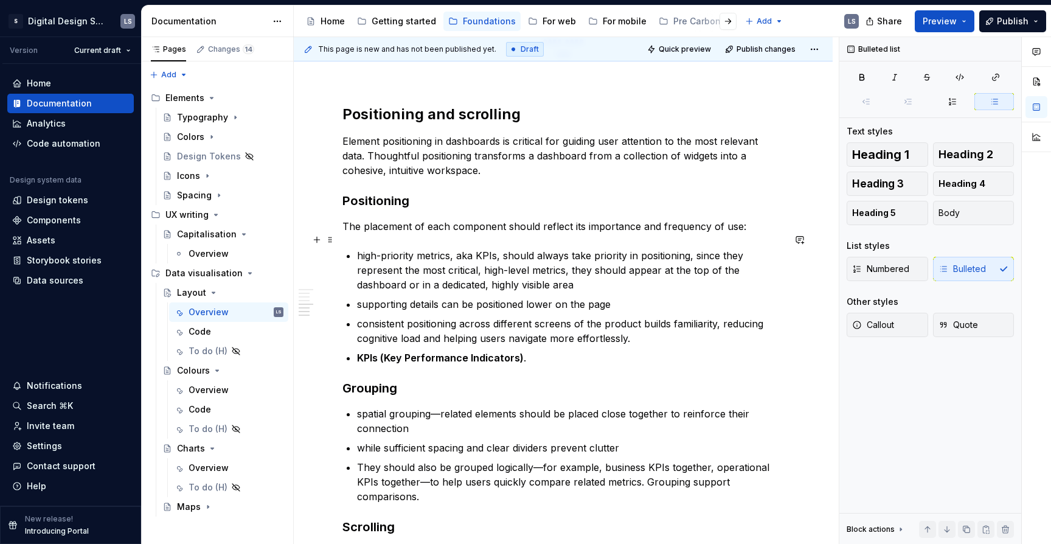
click at [552, 255] on p "high-priority metrics, aka KPIs, should always take priority in positioning, si…" at bounding box center [570, 270] width 427 height 44
click at [629, 297] on p "supporting details can be positioned lower on the page" at bounding box center [570, 304] width 427 height 15
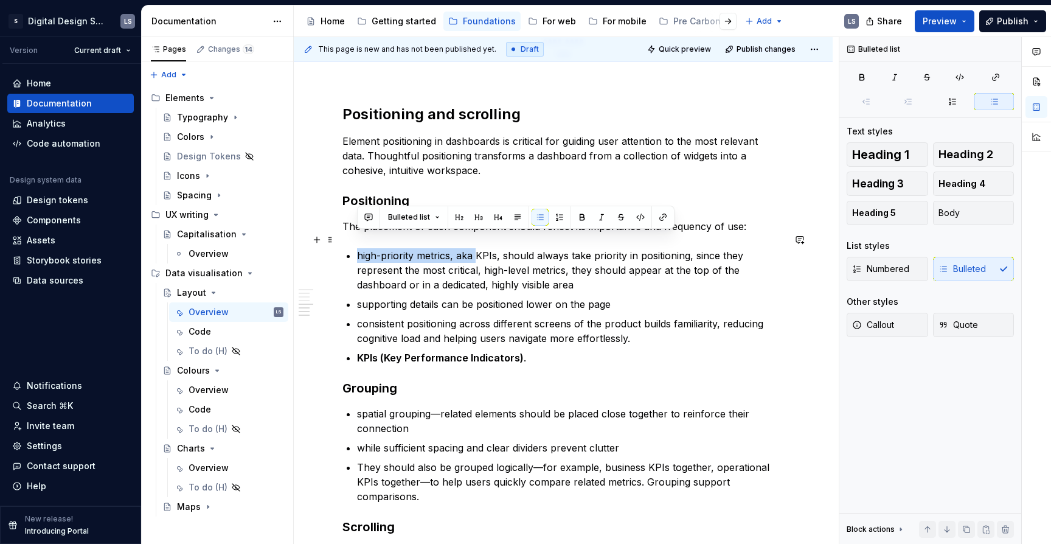
drag, startPoint x: 470, startPoint y: 240, endPoint x: 354, endPoint y: 241, distance: 116.2
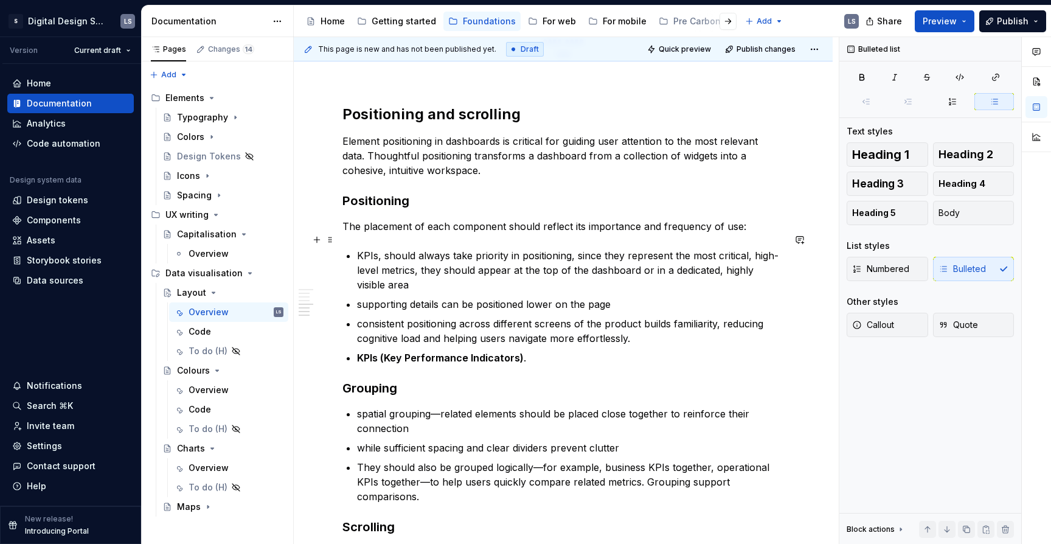
click at [385, 248] on p "KPIs, should always take priority in positioning, since they represent the most…" at bounding box center [570, 270] width 427 height 44
click at [420, 256] on p "KPIs should always take priority in positioning, since they represent the most …" at bounding box center [570, 270] width 427 height 44
click at [466, 271] on p "KPIs should always take priority in positioning, since they represent the most …" at bounding box center [570, 270] width 427 height 44
click at [465, 297] on p "supporting details can be positioned lower on the page" at bounding box center [570, 304] width 427 height 15
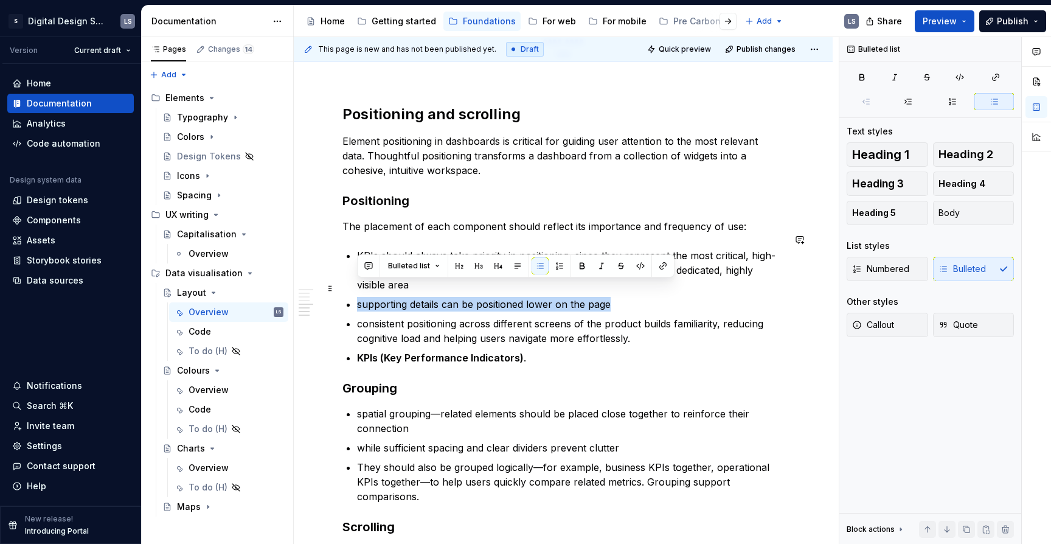
drag, startPoint x: 357, startPoint y: 286, endPoint x: 610, endPoint y: 292, distance: 253.2
click at [610, 297] on p "supporting details can be positioned lower on the page" at bounding box center [570, 304] width 427 height 15
click at [448, 316] on p "consistent positioning across different screens of the product builds familiari…" at bounding box center [570, 330] width 427 height 29
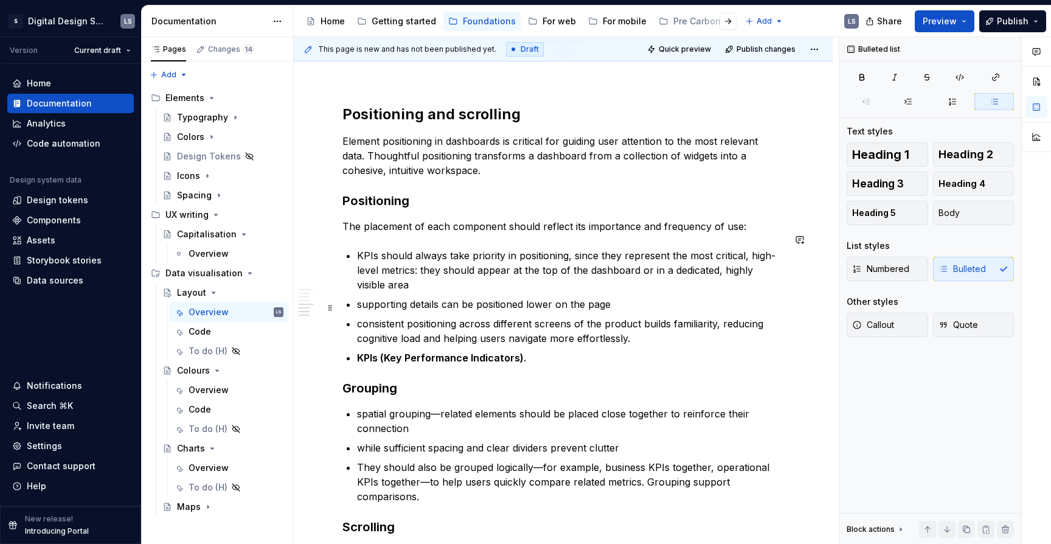
click at [448, 316] on p "consistent positioning across different screens of the product builds familiari…" at bounding box center [570, 330] width 427 height 29
drag, startPoint x: 513, startPoint y: 340, endPoint x: 354, endPoint y: 340, distance: 158.8
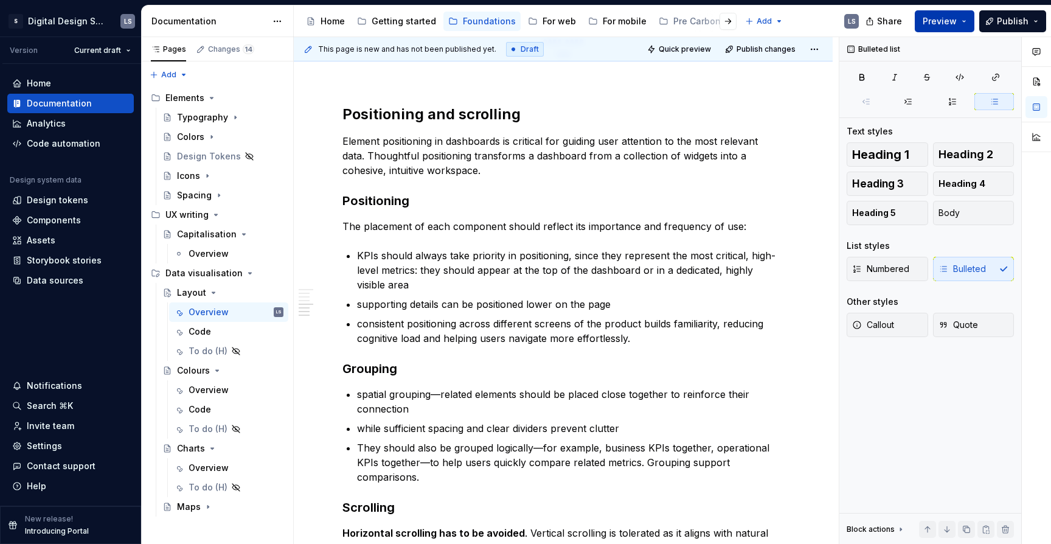
click at [935, 13] on button "Preview" at bounding box center [945, 21] width 60 height 22
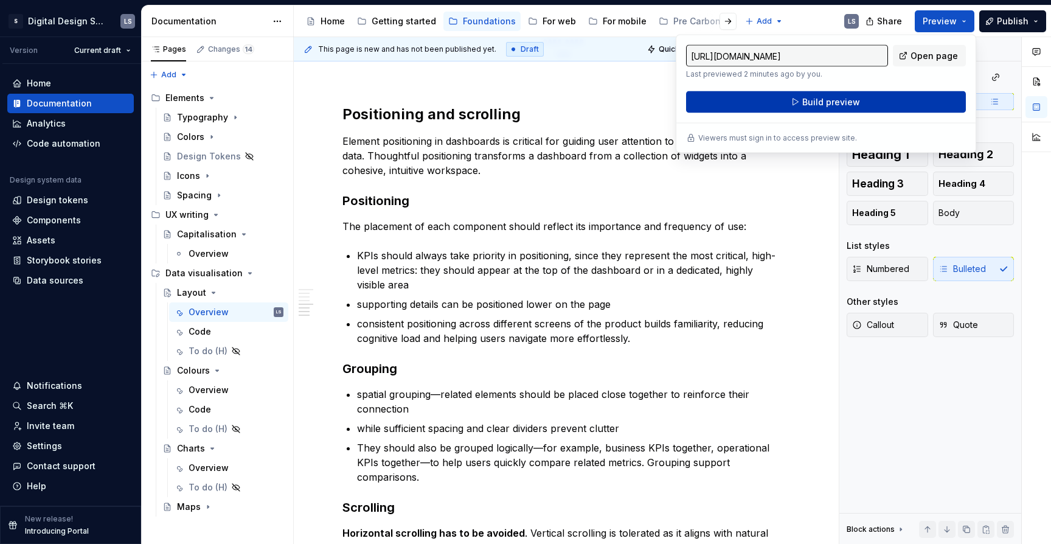
click at [862, 103] on button "Build preview" at bounding box center [826, 102] width 280 height 22
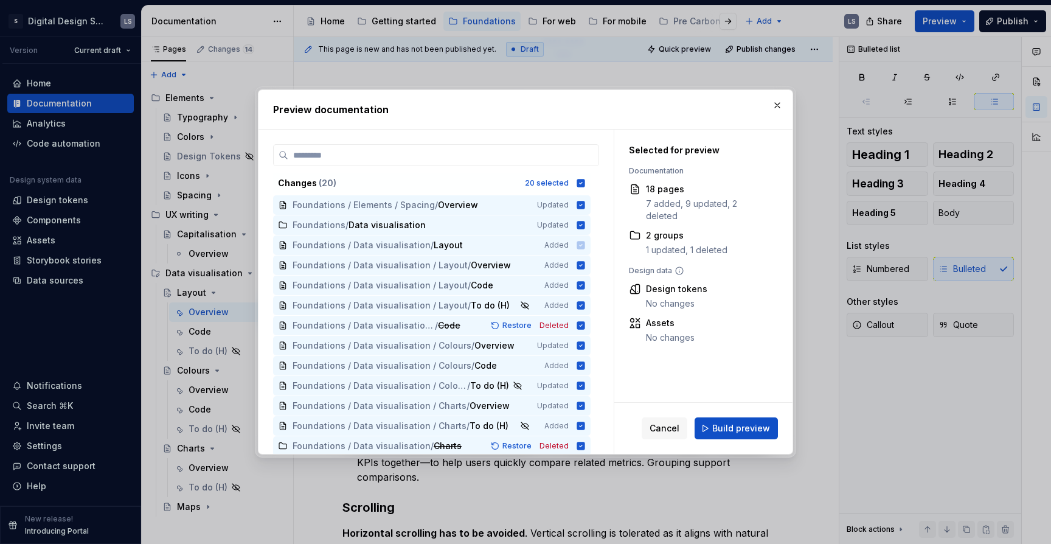
click at [739, 427] on span "Build preview" at bounding box center [741, 428] width 58 height 12
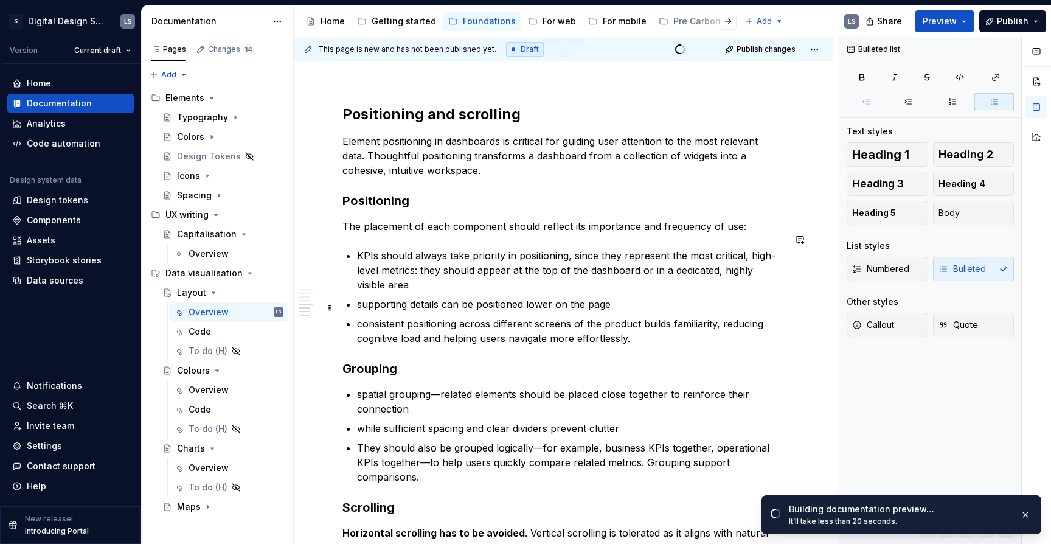
click at [448, 316] on p "consistent positioning across different screens of the product builds familiari…" at bounding box center [570, 330] width 427 height 29
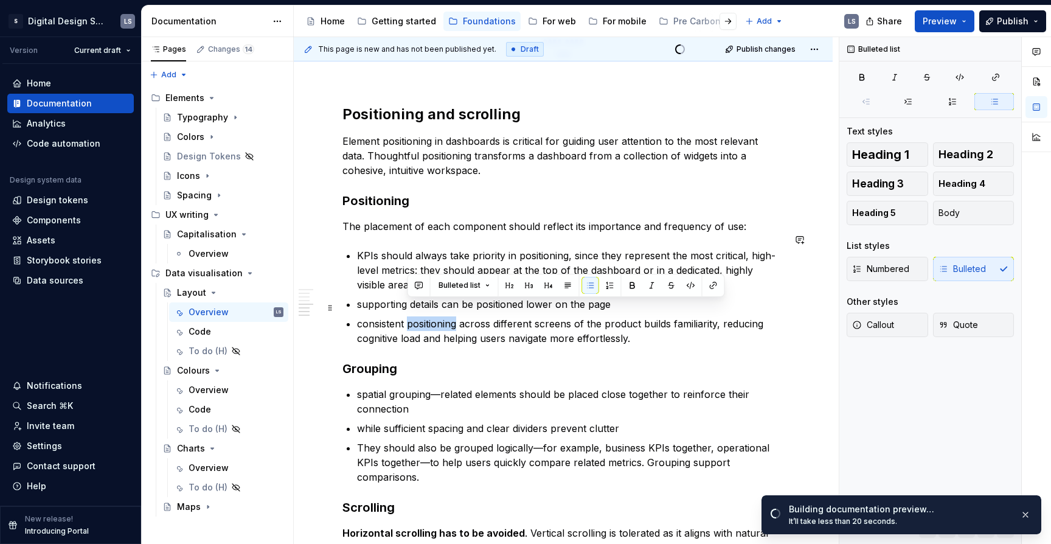
click at [448, 316] on p "consistent positioning across different screens of the product builds familiari…" at bounding box center [570, 330] width 427 height 29
click at [650, 317] on p "consistent positioning across different screens of the product builds familiari…" at bounding box center [570, 330] width 427 height 29
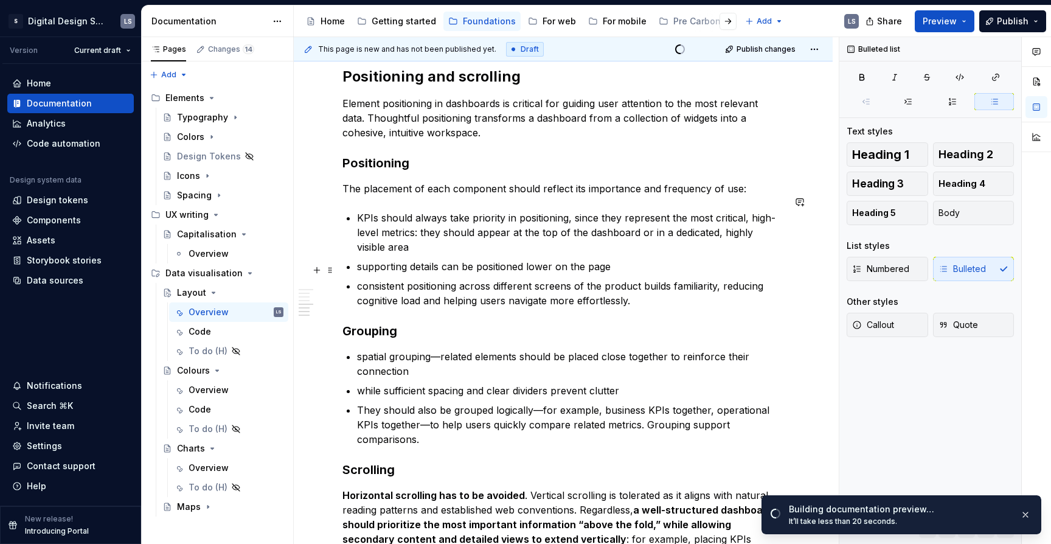
scroll to position [2386, 0]
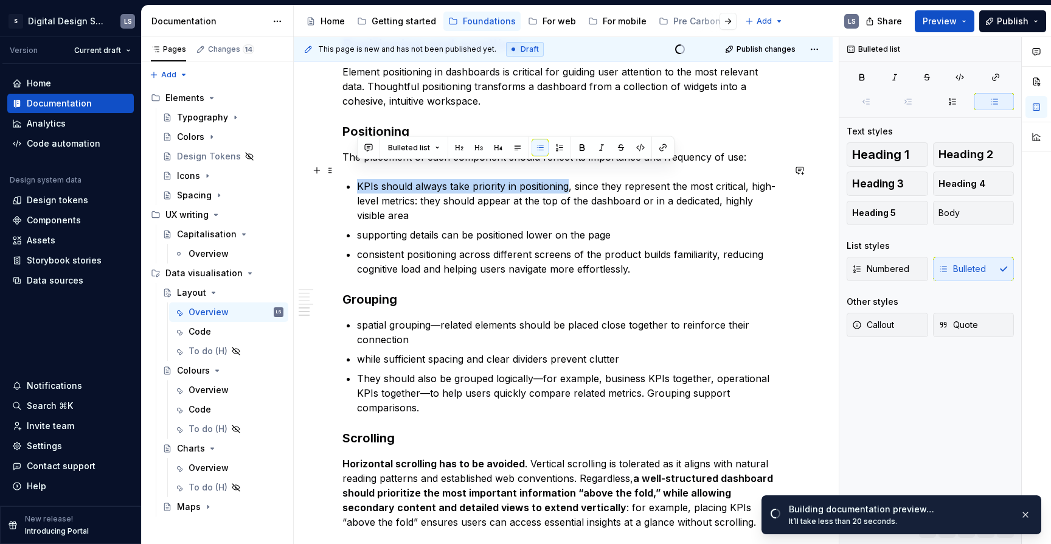
drag, startPoint x: 566, startPoint y: 171, endPoint x: 353, endPoint y: 172, distance: 213.6
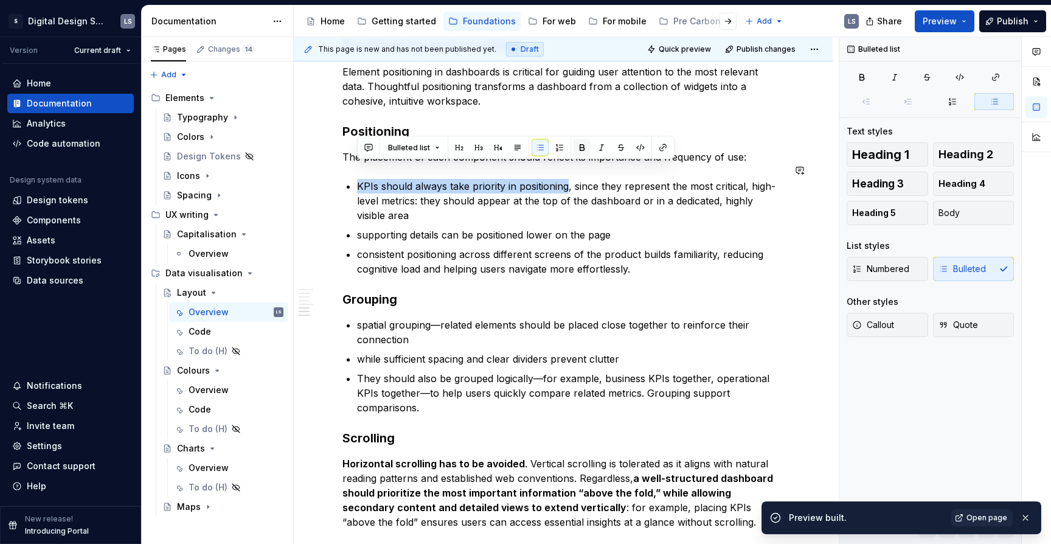
click at [580, 151] on button "button" at bounding box center [582, 147] width 17 height 17
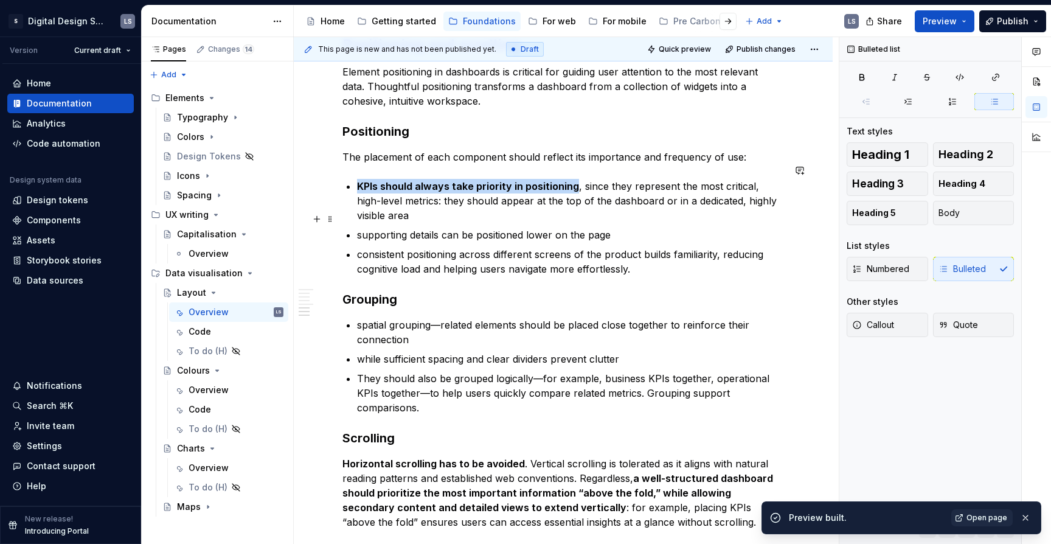
click at [590, 228] on p "supporting details can be positioned lower on the page" at bounding box center [570, 235] width 427 height 15
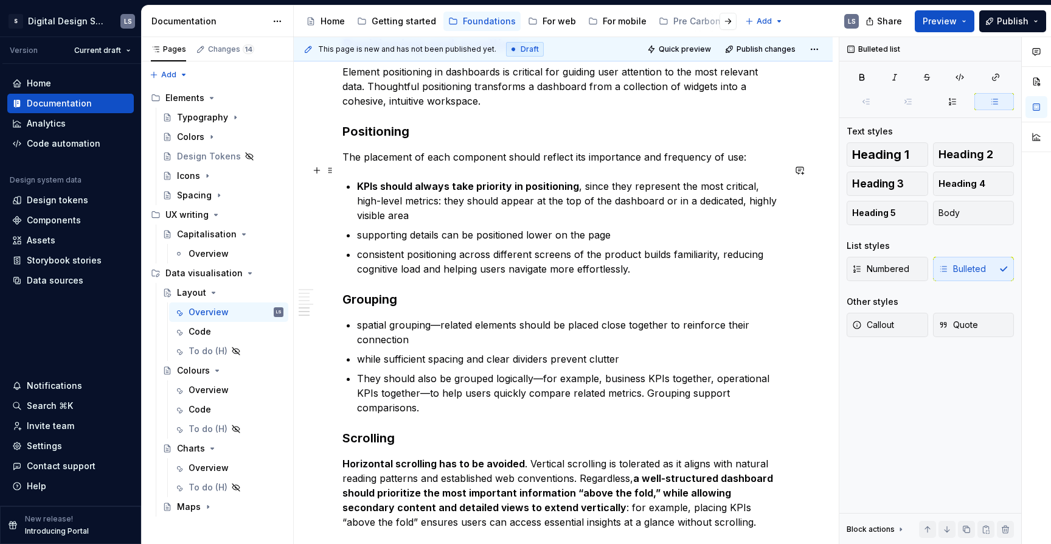
click at [514, 200] on p "KPIs should always take priority in positioning , since they represent the most…" at bounding box center [570, 201] width 427 height 44
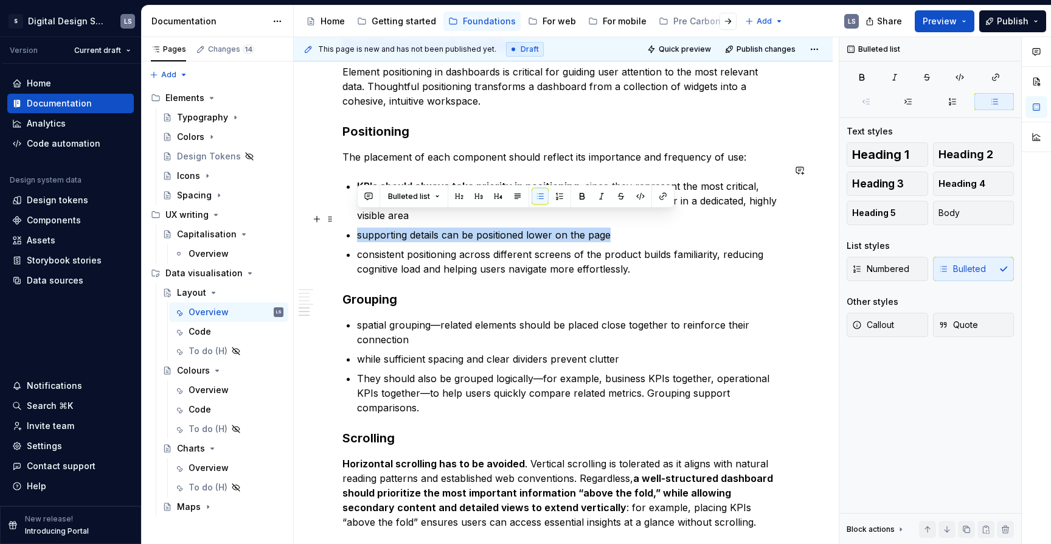
drag, startPoint x: 359, startPoint y: 218, endPoint x: 644, endPoint y: 223, distance: 284.8
click at [644, 228] on p "supporting details can be positioned lower on the page" at bounding box center [570, 235] width 427 height 15
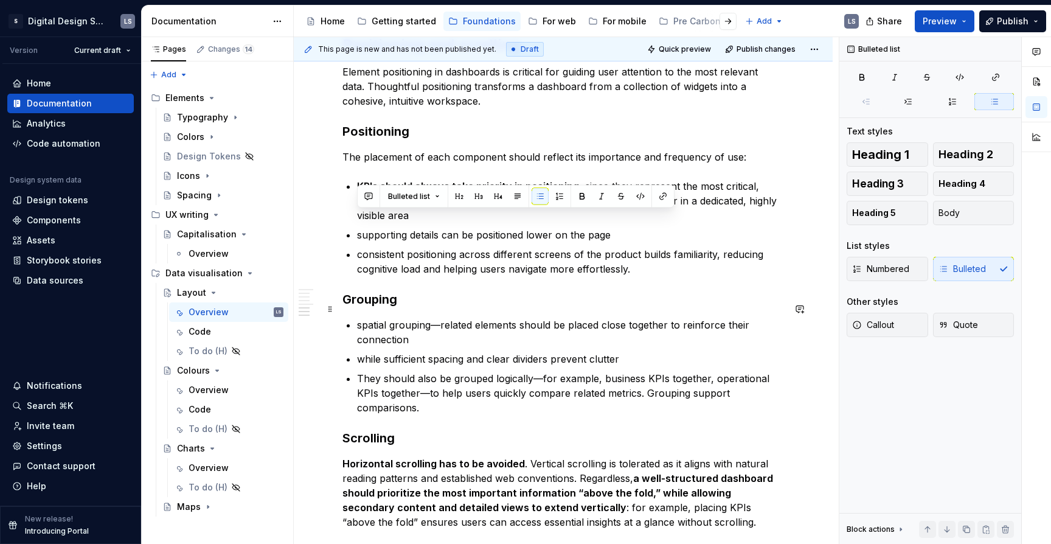
click at [493, 318] on p "spatial grouping—related elements should be placed close together to reinforce …" at bounding box center [570, 332] width 427 height 29
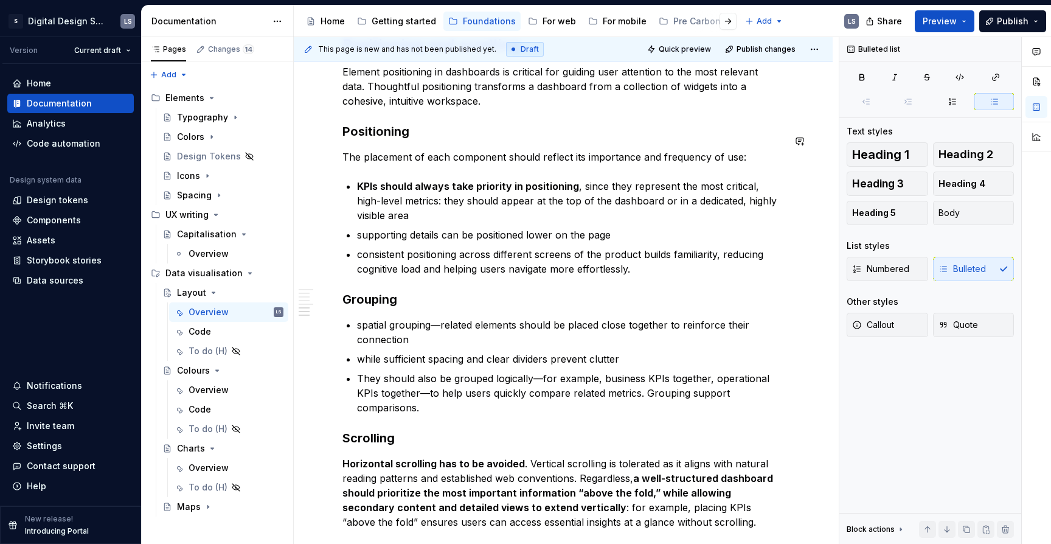
click at [430, 123] on h3 "Positioning" at bounding box center [564, 131] width 442 height 17
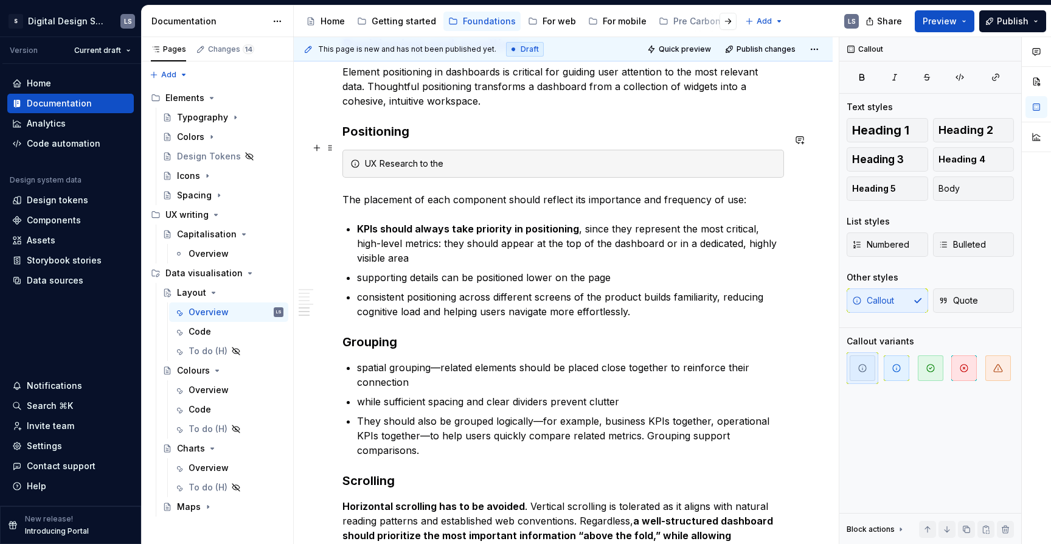
click at [465, 158] on div "UX Research to the" at bounding box center [570, 164] width 411 height 12
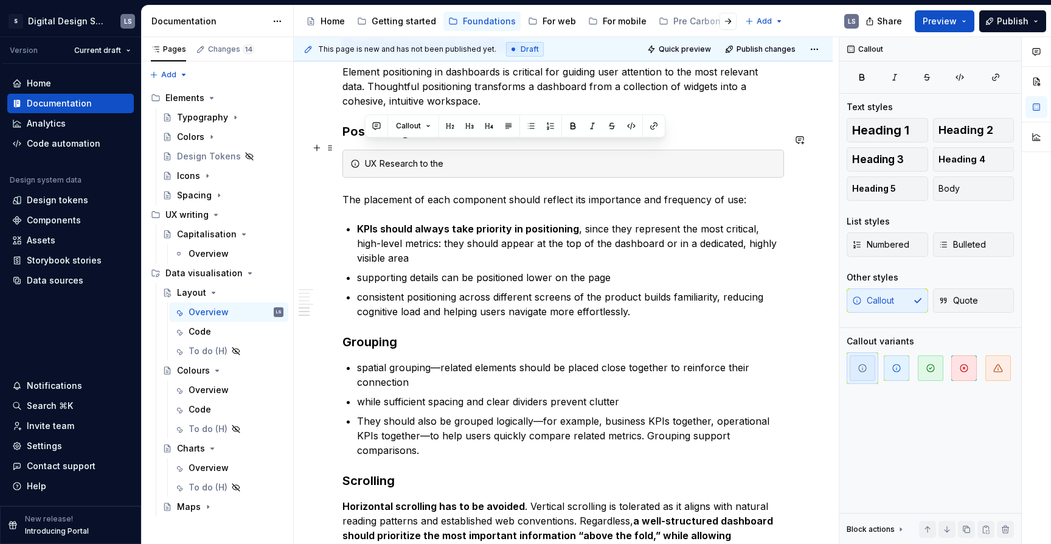
drag, startPoint x: 461, startPoint y: 148, endPoint x: 357, endPoint y: 144, distance: 104.8
click at [357, 150] on div "UX Research to the" at bounding box center [564, 164] width 442 height 28
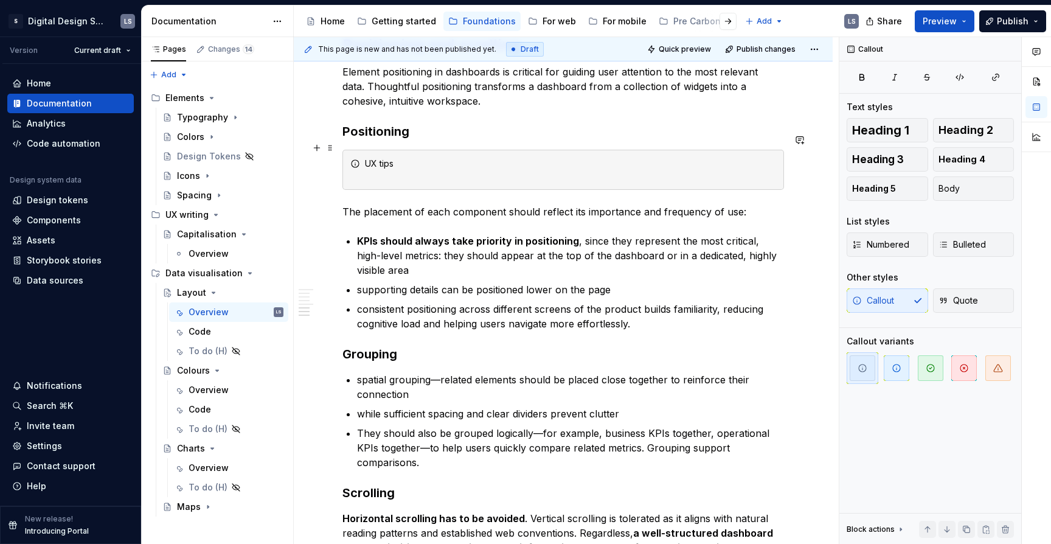
click at [367, 158] on div "UX tips" at bounding box center [570, 170] width 411 height 24
click at [316, 147] on button "button" at bounding box center [316, 147] width 17 height 17
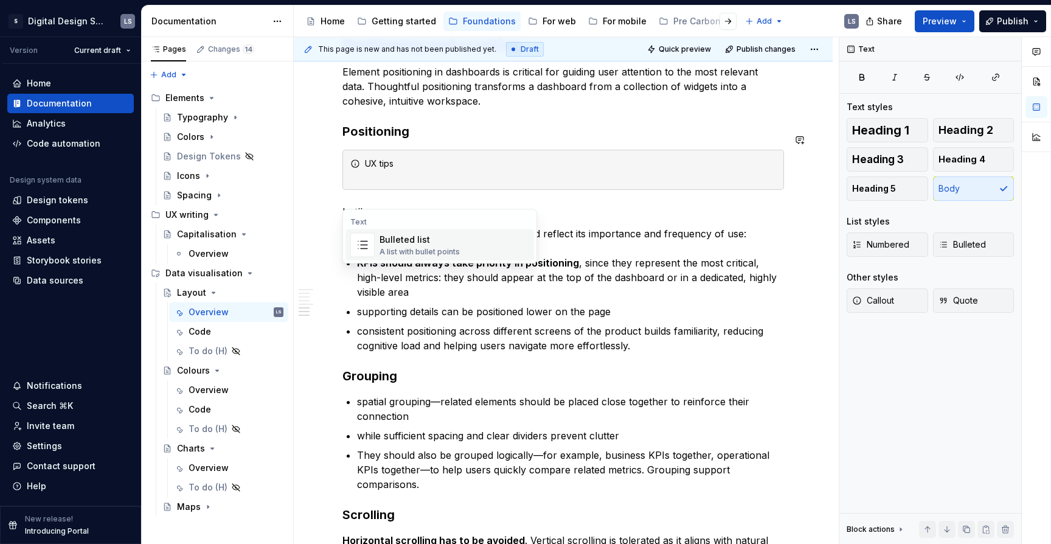
click at [437, 247] on div "A list with bullet points" at bounding box center [420, 252] width 80 height 10
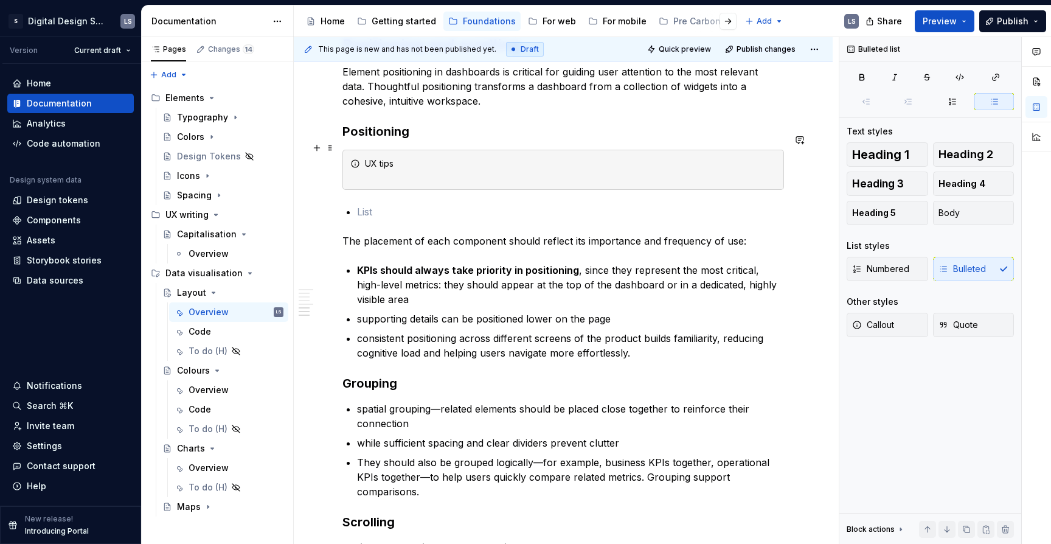
click at [383, 159] on div "UX tips" at bounding box center [570, 170] width 411 height 24
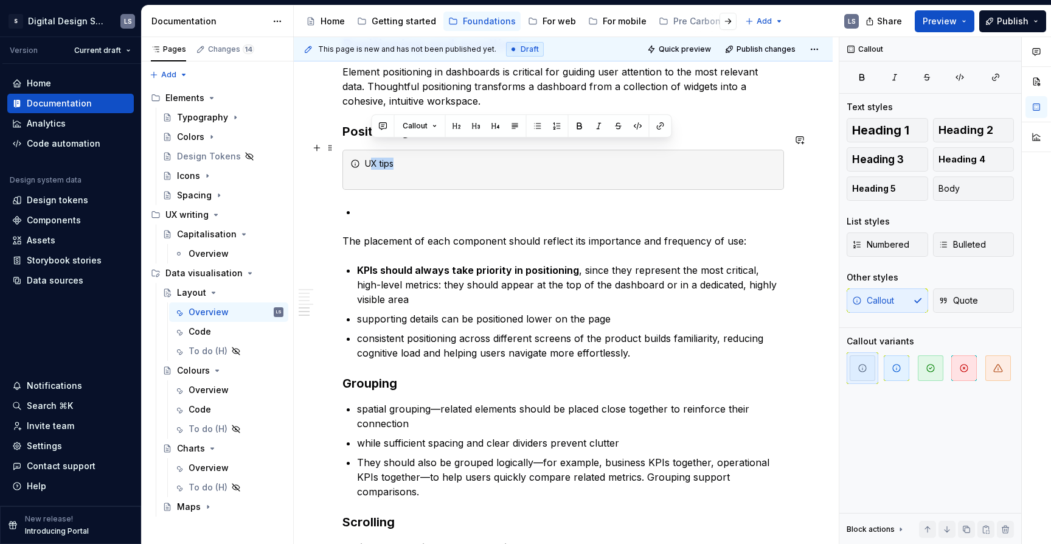
drag, startPoint x: 393, startPoint y: 148, endPoint x: 413, endPoint y: 148, distance: 20.1
click at [413, 158] on div "UX tips" at bounding box center [570, 170] width 411 height 24
click at [383, 158] on div "UX tips" at bounding box center [570, 170] width 411 height 24
drag, startPoint x: 391, startPoint y: 147, endPoint x: 366, endPoint y: 146, distance: 25.0
click at [366, 158] on div "UX tips" at bounding box center [570, 170] width 411 height 24
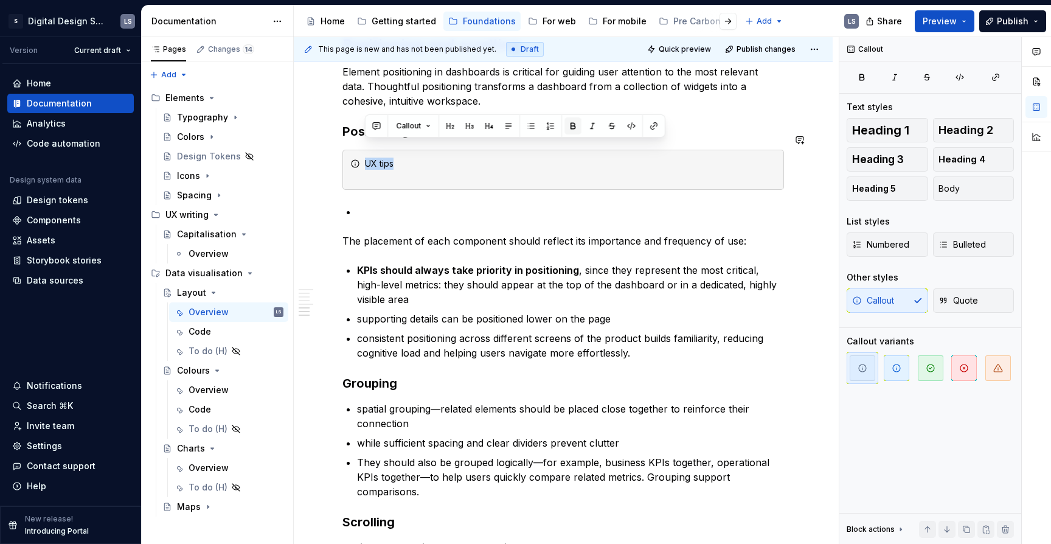
click at [576, 125] on button "button" at bounding box center [573, 125] width 17 height 17
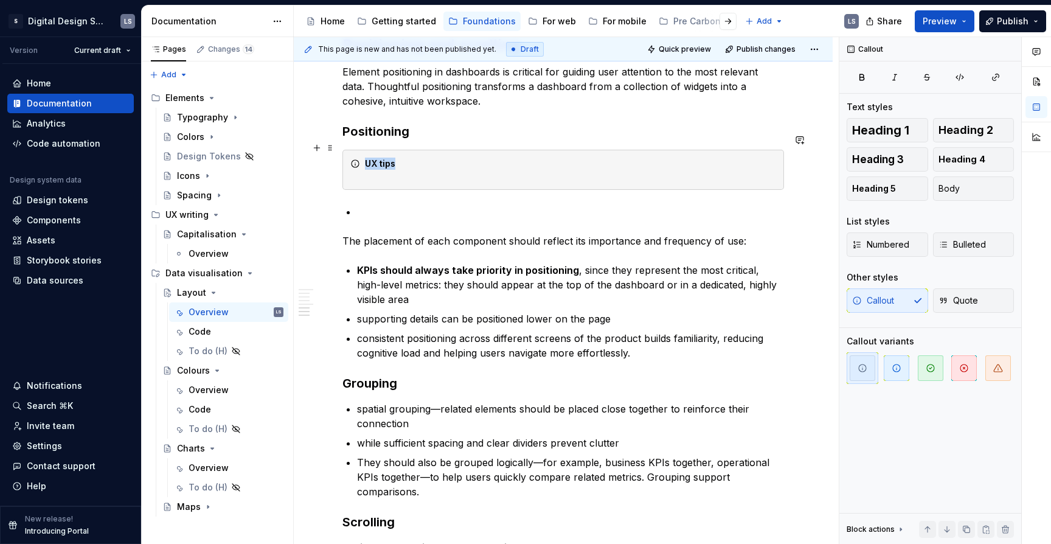
click at [443, 162] on div "UX tips" at bounding box center [570, 170] width 411 height 24
click at [393, 167] on div "UX tips" at bounding box center [564, 170] width 442 height 40
click at [393, 159] on div "UX tips" at bounding box center [570, 170] width 411 height 24
click at [556, 169] on div "UX tips People tend to focus first on the top left corner" at bounding box center [564, 170] width 442 height 40
click at [562, 164] on div "UX tips People tend to focus first on the top left corner" at bounding box center [570, 170] width 411 height 24
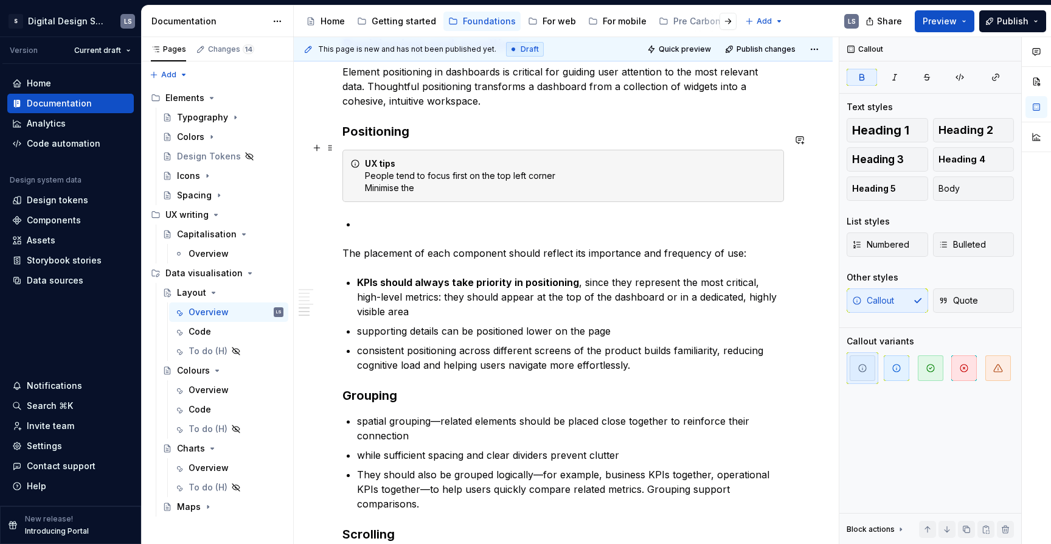
click at [423, 158] on div "UX tips People tend to focus first on the top left corner Minimise the" at bounding box center [570, 176] width 411 height 37
click at [433, 167] on div "UX tips - The F pattern People tend to focus first on the top left corner Minim…" at bounding box center [570, 176] width 411 height 37
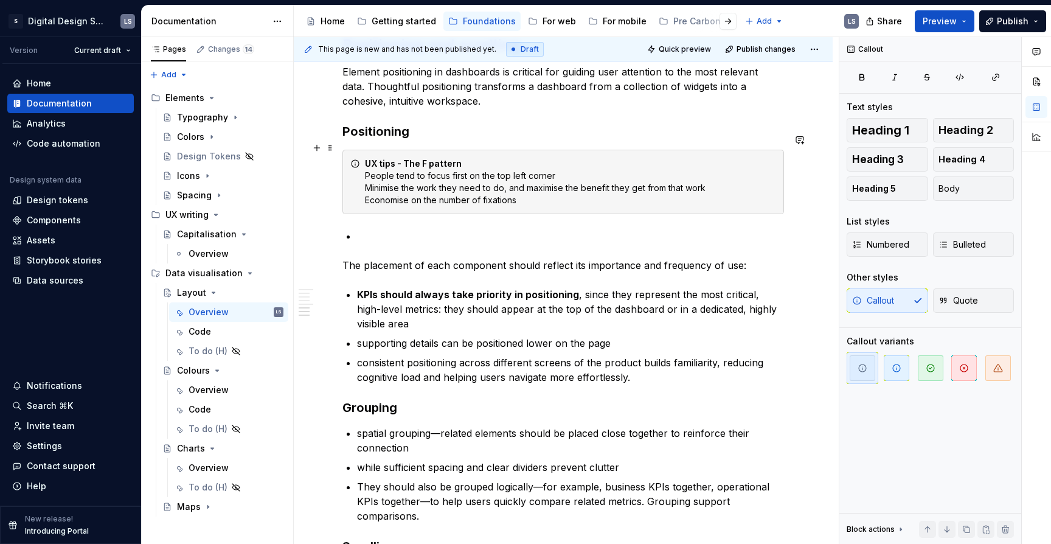
click at [559, 181] on div "UX tips - The F pattern People tend to focus first on the top left corner Minim…" at bounding box center [570, 182] width 411 height 49
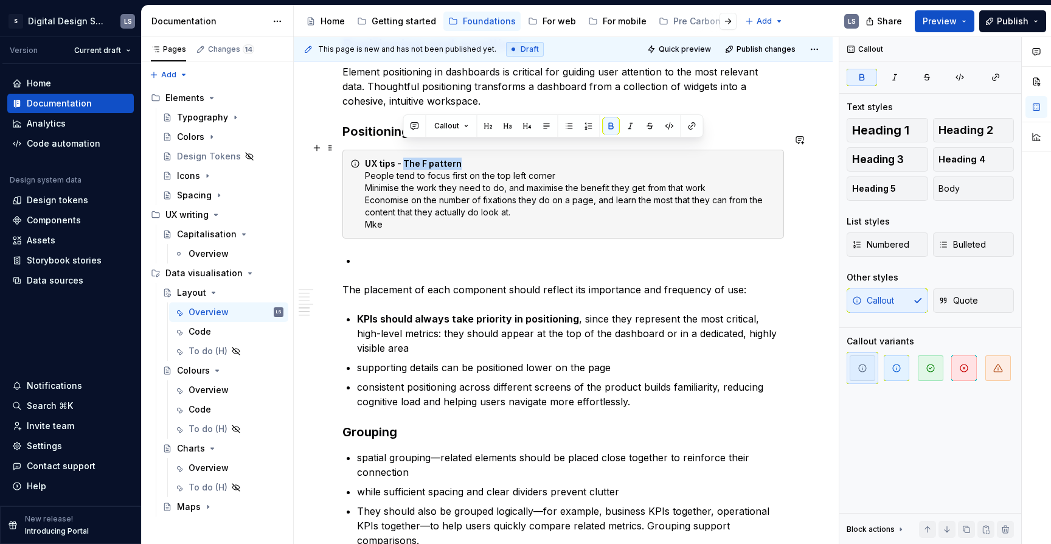
drag, startPoint x: 462, startPoint y: 147, endPoint x: 405, endPoint y: 144, distance: 57.3
click at [404, 158] on div "UX tips - The F pattern People tend to focus first on the top left corner Minim…" at bounding box center [570, 194] width 411 height 73
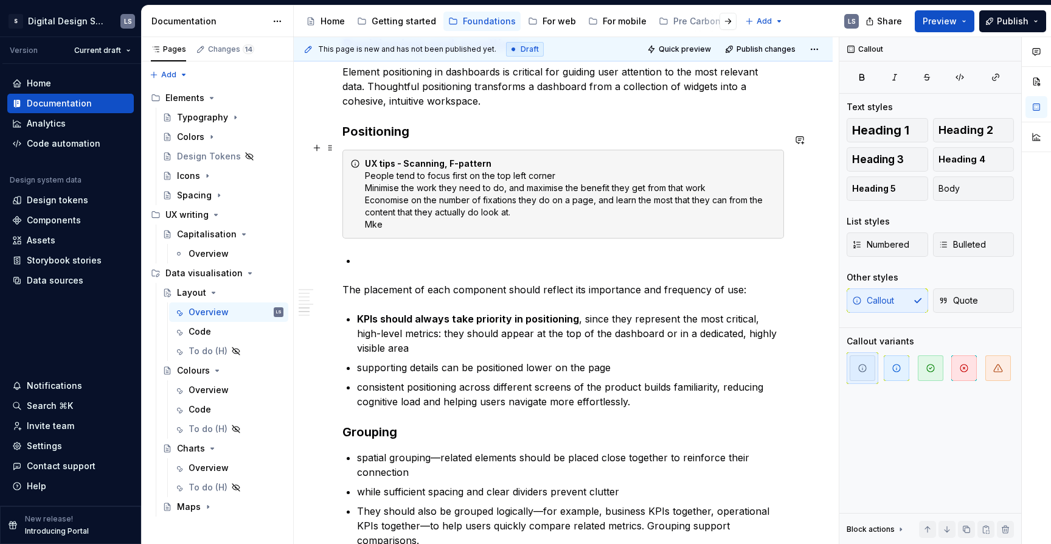
click at [369, 200] on div "UX tips - Scanning, F-pattern People tend to focus first on the top left corner…" at bounding box center [570, 194] width 411 height 73
click at [369, 206] on div "UX tips - Scanning, F-pattern People tend to focus first on the top left corner…" at bounding box center [570, 194] width 411 height 73
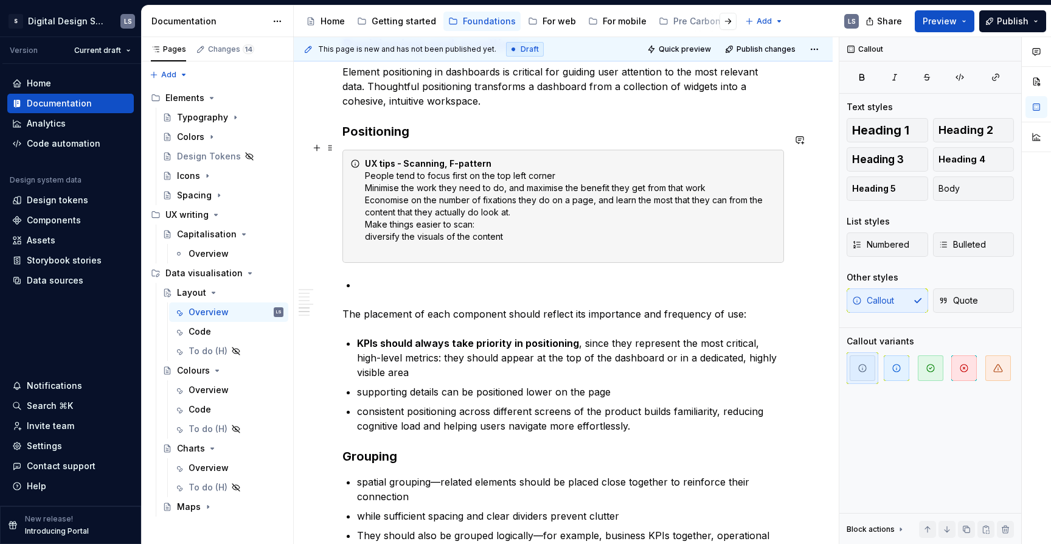
click at [506, 223] on div "UX tips - Scanning, F-pattern People tend to focus first on the top left corner…" at bounding box center [570, 206] width 411 height 97
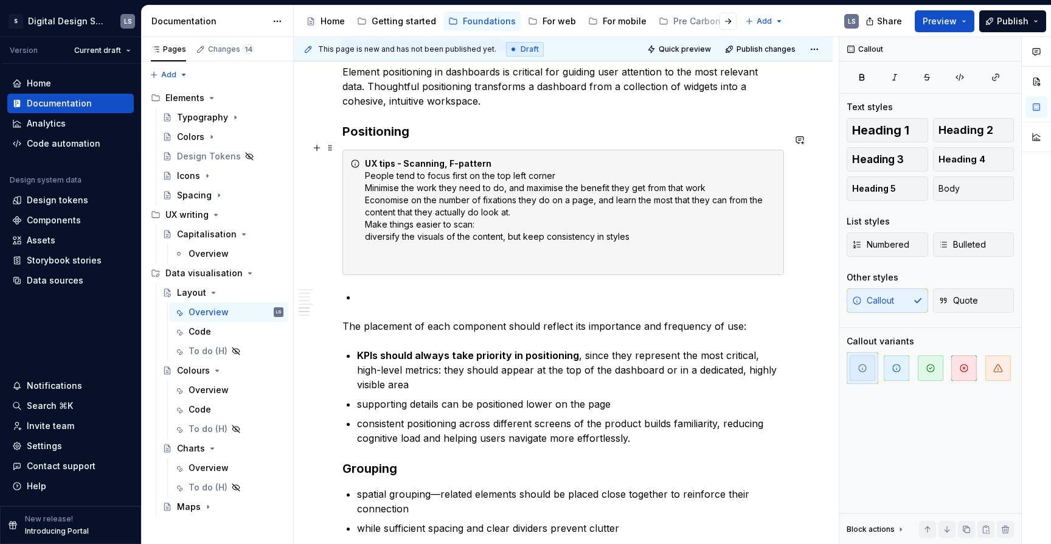
click at [639, 219] on div "UX tips - Scanning, F-pattern People tend to focus first on the top left corner…" at bounding box center [570, 213] width 411 height 110
click at [514, 223] on div "UX tips - Scanning, F-pattern People tend to focus first on the top left corner…" at bounding box center [570, 213] width 411 height 110
click at [362, 219] on div "UX tips - Scanning, F-pattern People tend to focus first on the top left corner…" at bounding box center [564, 212] width 442 height 125
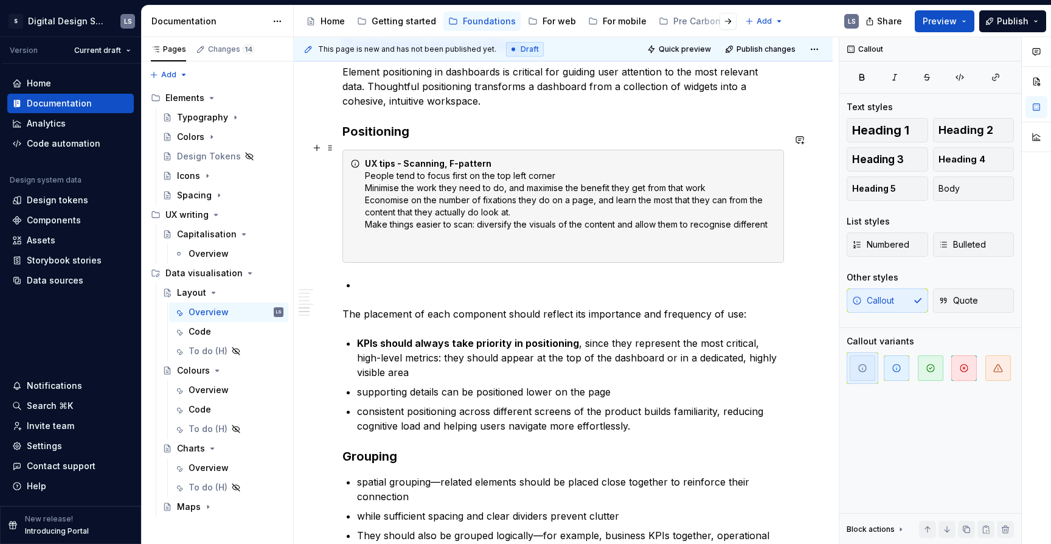
click at [758, 208] on div "UX tips - Scanning, F-pattern People tend to focus first on the top left corner…" at bounding box center [570, 206] width 411 height 97
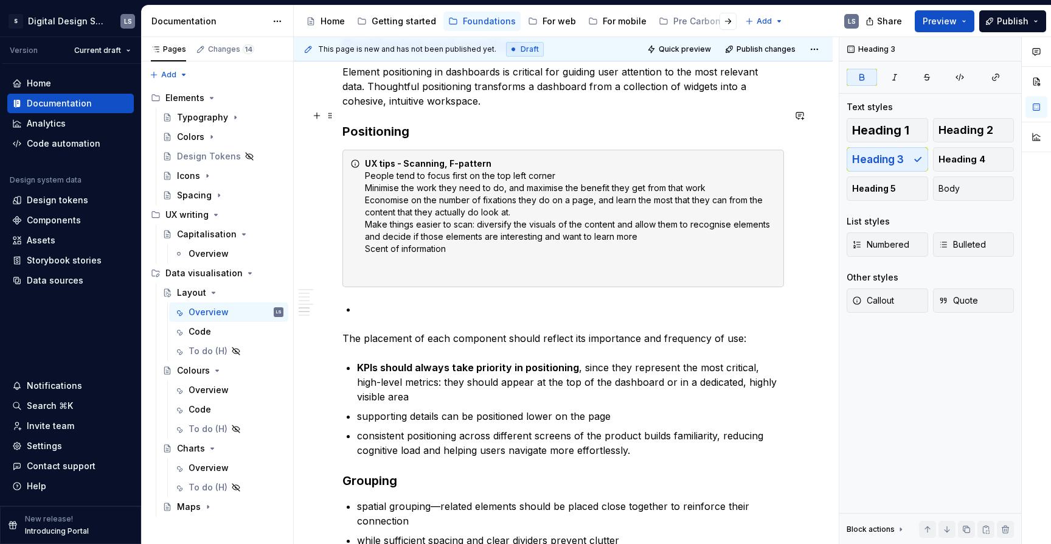
click at [451, 123] on h3 "Positioning" at bounding box center [564, 131] width 442 height 17
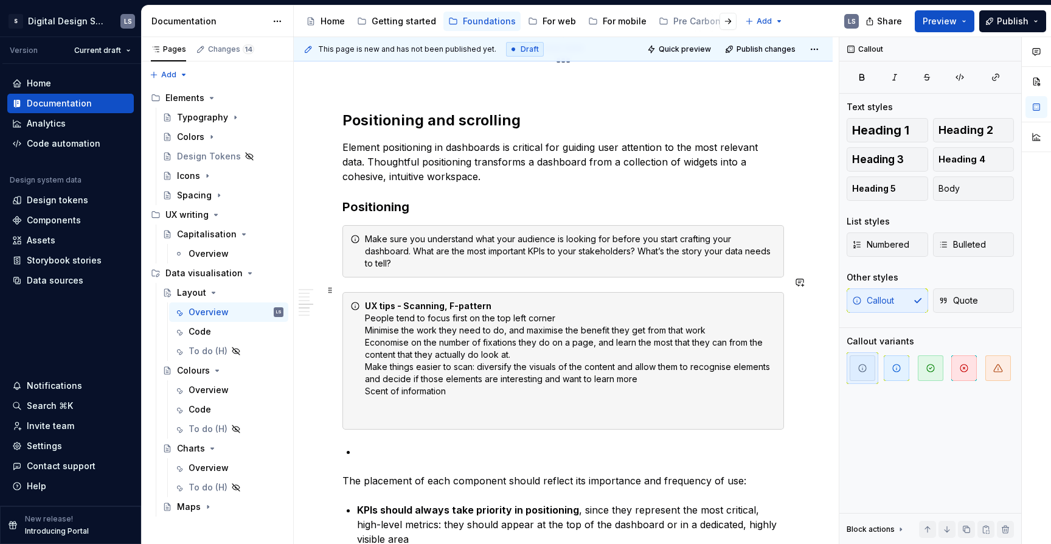
scroll to position [2311, 0]
click at [409, 388] on div "UX tips - Scanning, F-pattern People tend to focus first on the top left corner…" at bounding box center [570, 360] width 411 height 122
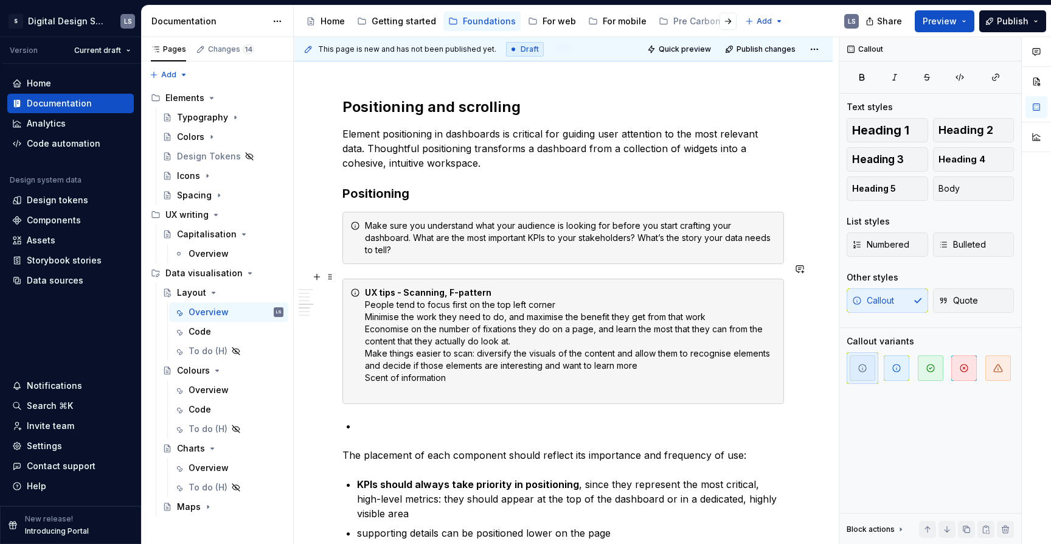
scroll to position [2326, 0]
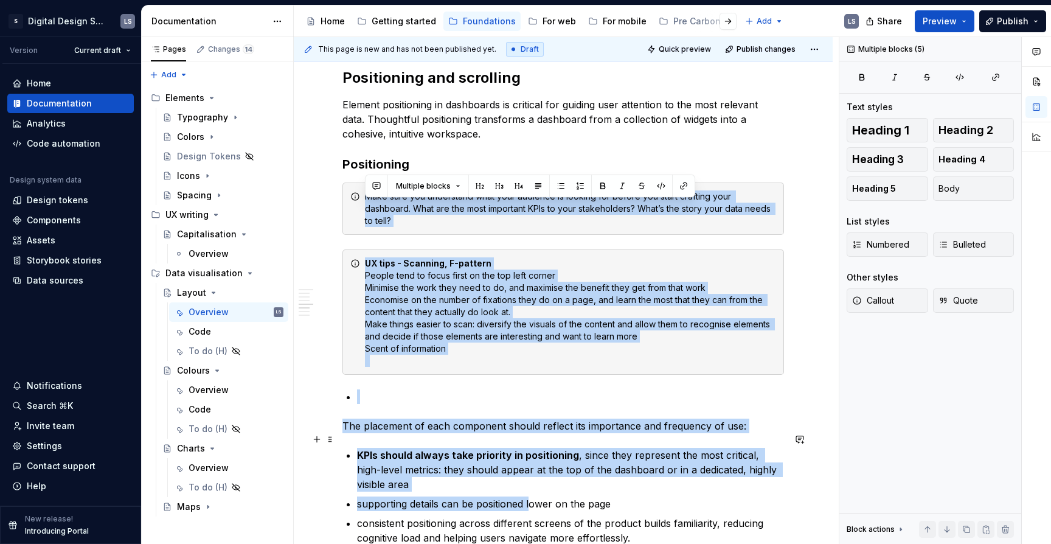
drag, startPoint x: 349, startPoint y: 202, endPoint x: 531, endPoint y: 490, distance: 340.8
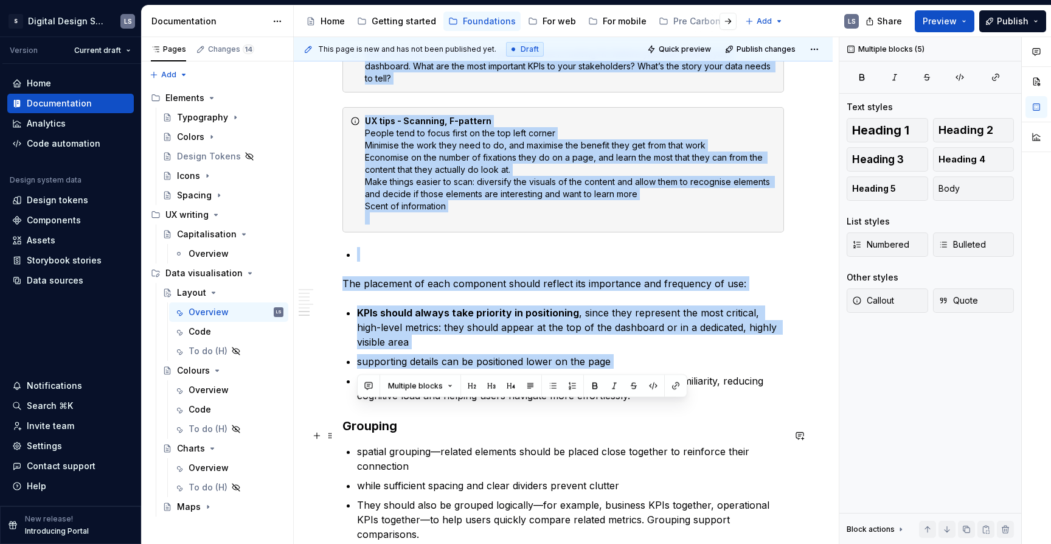
scroll to position [2496, 0]
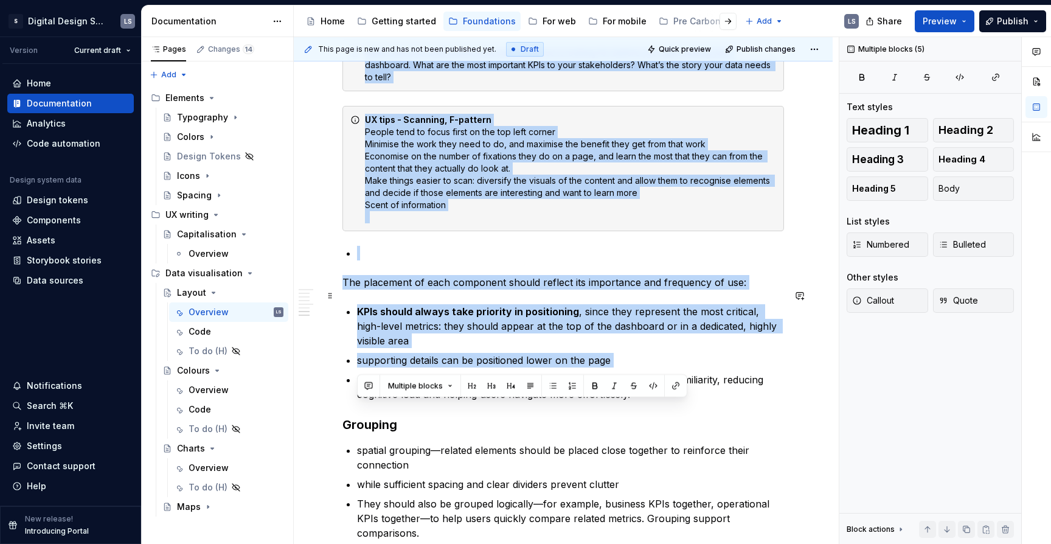
click at [453, 305] on strong "KPIs should always take priority in positioning" at bounding box center [468, 311] width 222 height 12
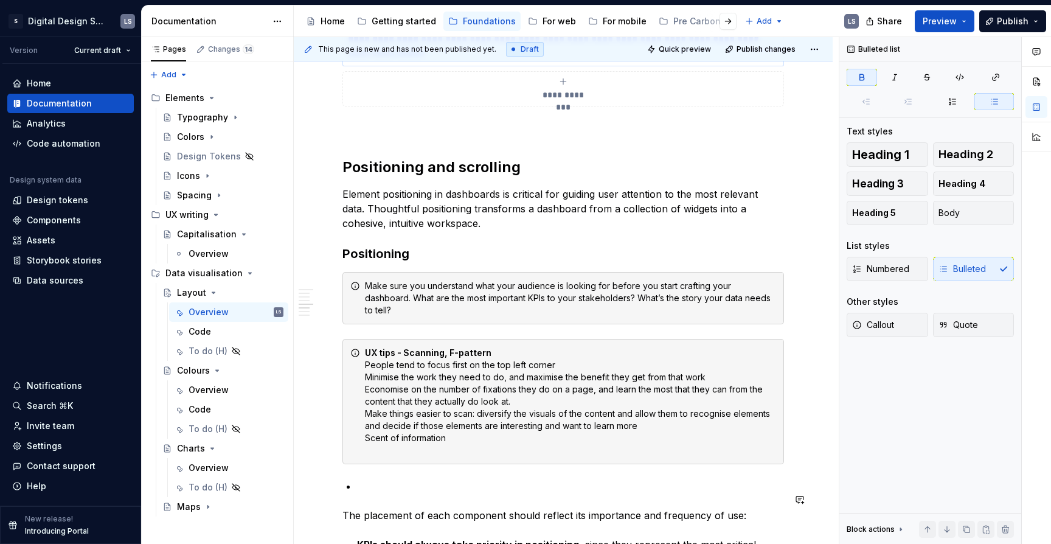
scroll to position [2262, 0]
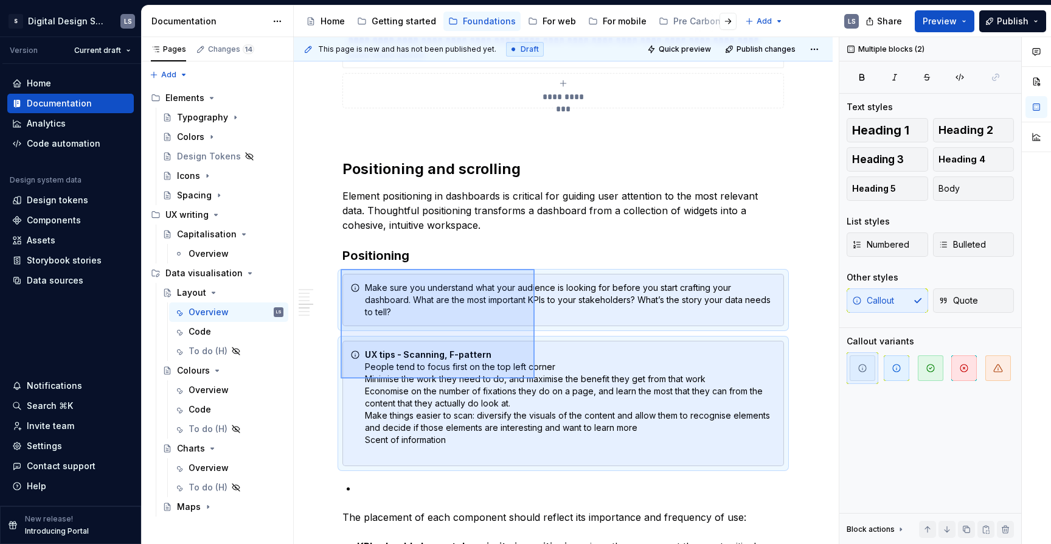
drag, startPoint x: 353, startPoint y: 270, endPoint x: 563, endPoint y: 436, distance: 268.1
click at [563, 435] on div "This page is new and has not been published yet. Draft Quick preview Publish ch…" at bounding box center [566, 290] width 545 height 507
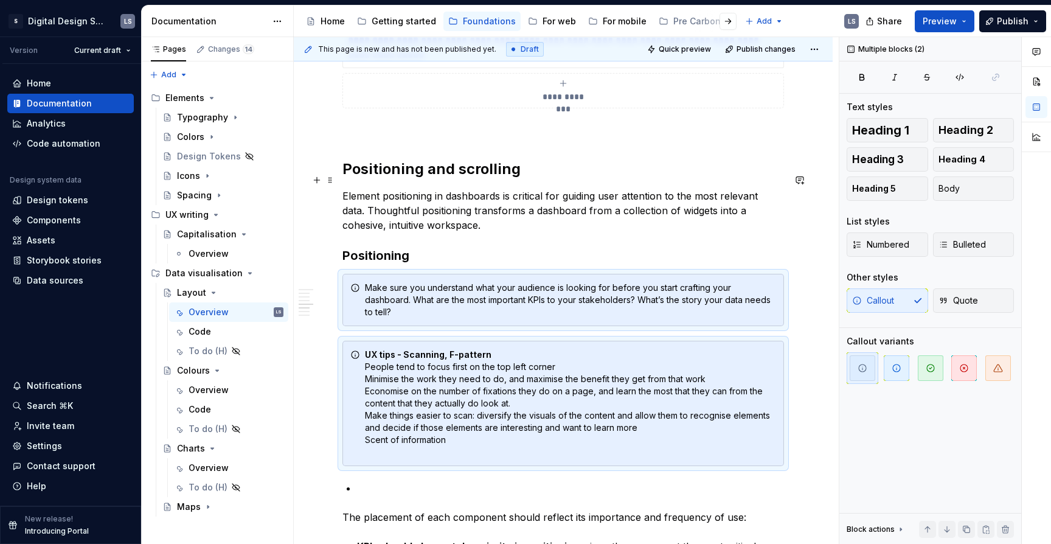
click at [451, 195] on p "Element positioning in dashboards is critical for guiding user attention to the…" at bounding box center [564, 211] width 442 height 44
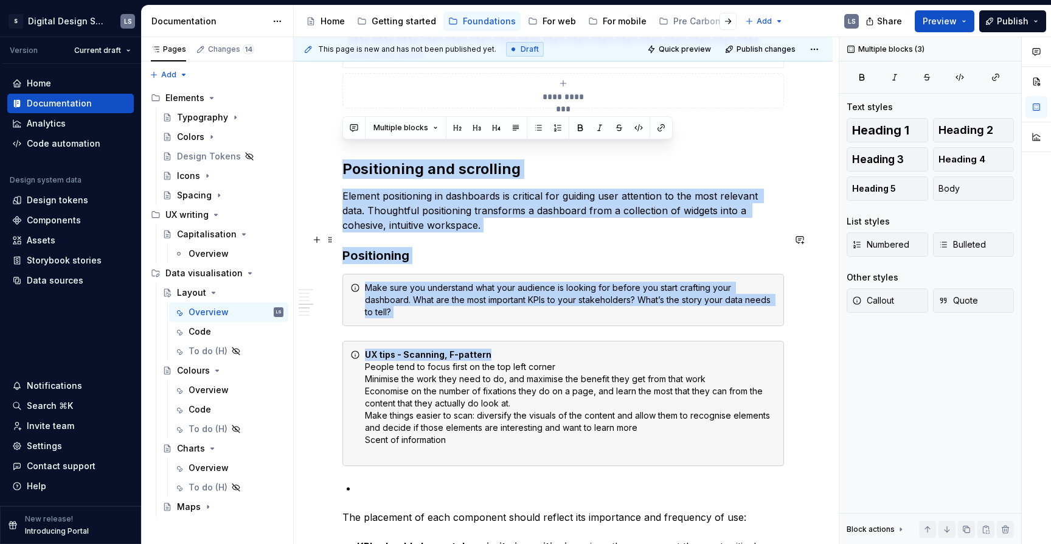
drag, startPoint x: 346, startPoint y: 154, endPoint x: 520, endPoint y: 375, distance: 281.3
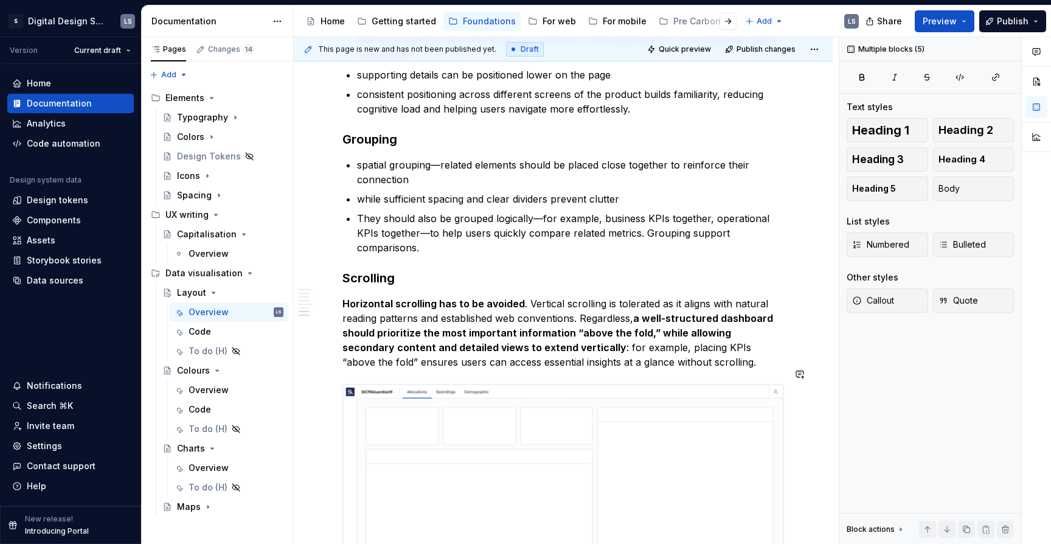
scroll to position [2799, 0]
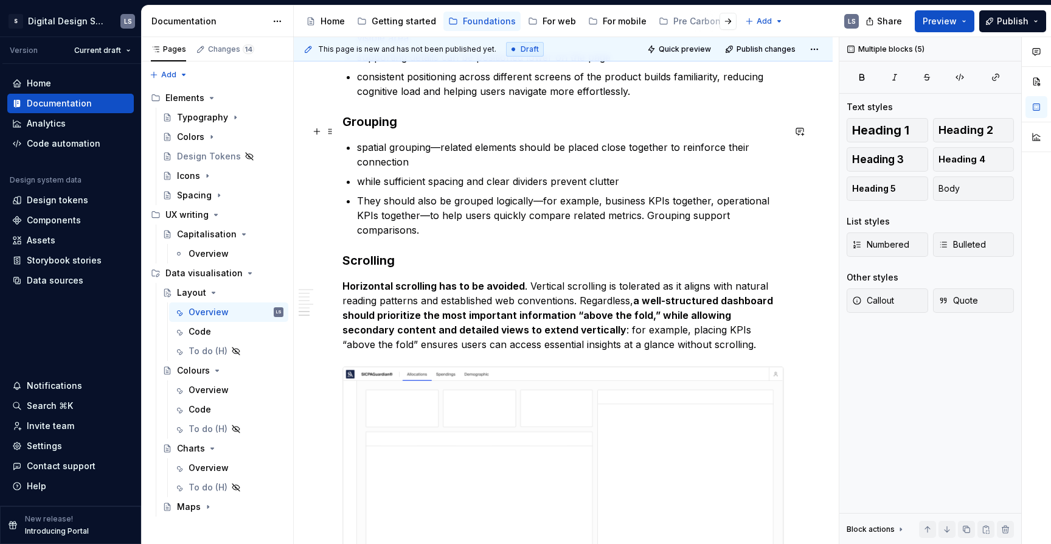
click at [439, 140] on p "spatial grouping—related elements should be placed close together to reinforce …" at bounding box center [570, 154] width 427 height 29
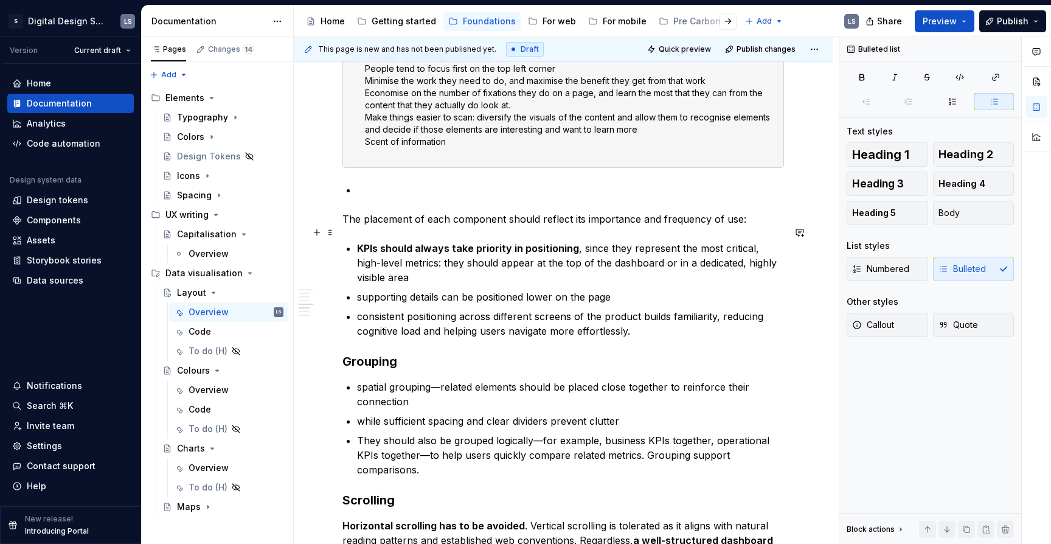
scroll to position [2301, 0]
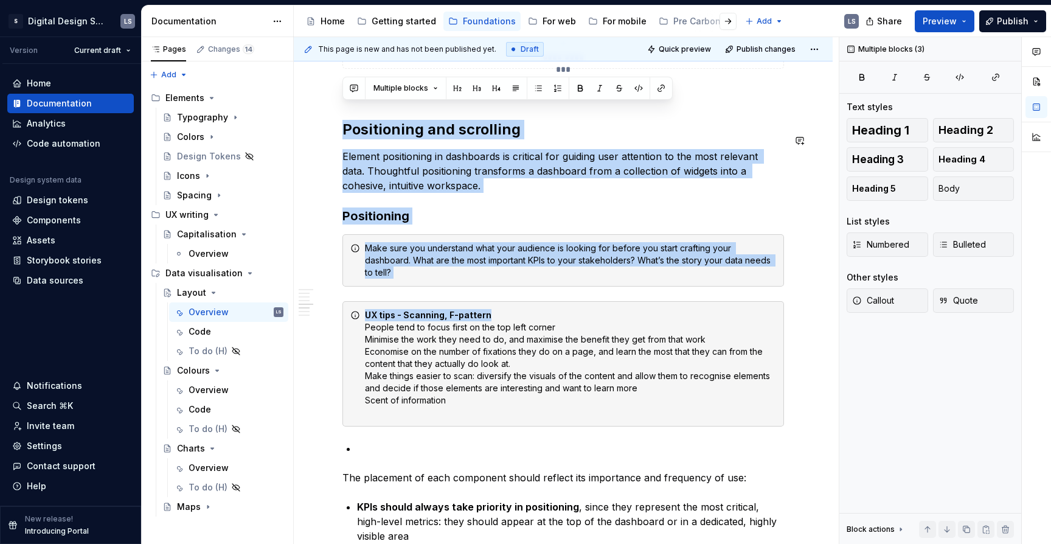
drag, startPoint x: 346, startPoint y: 119, endPoint x: 511, endPoint y: 318, distance: 258.4
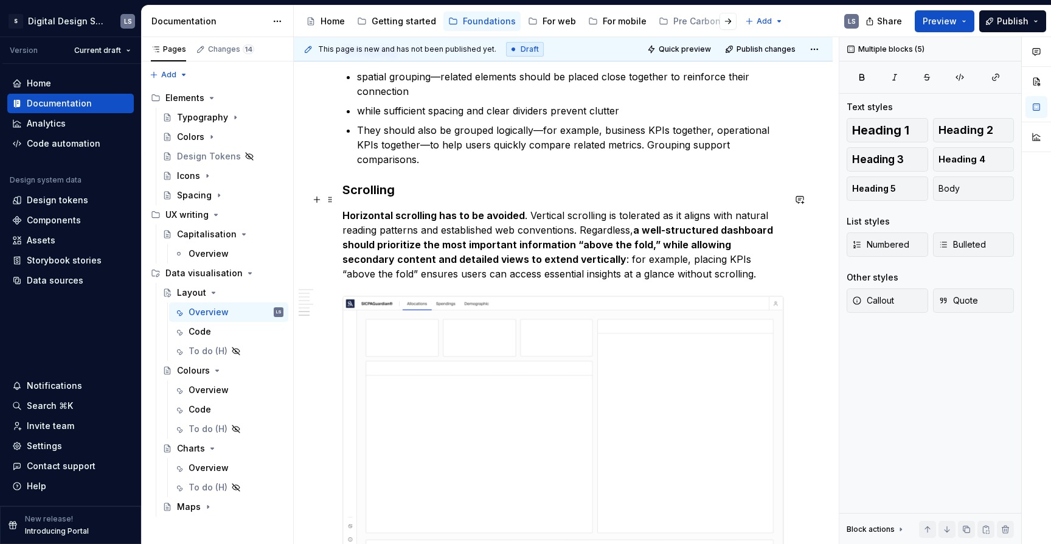
scroll to position [2887, 0]
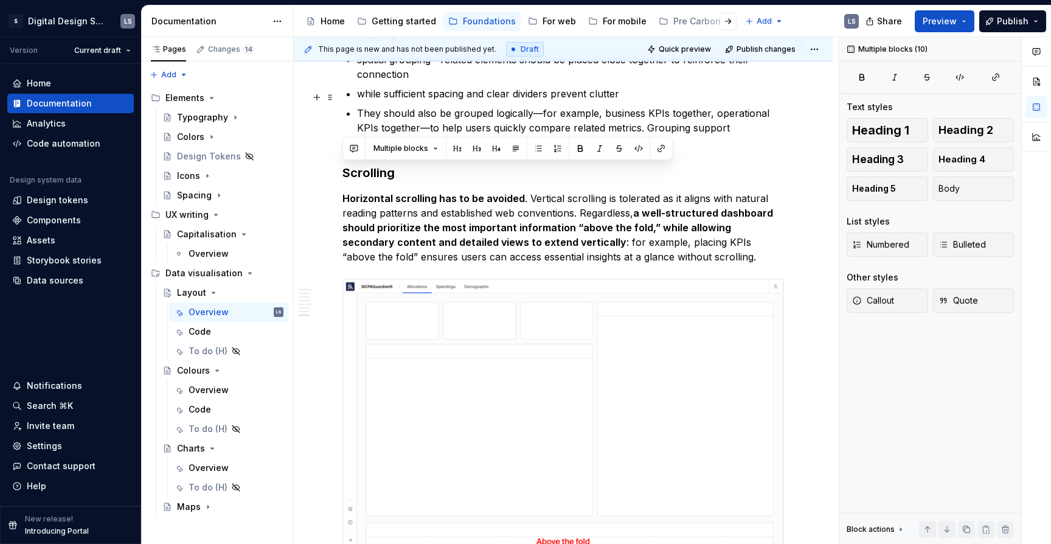
click at [482, 121] on p "They should also be grouped logically—for example, business KPIs together, oper…" at bounding box center [570, 128] width 427 height 44
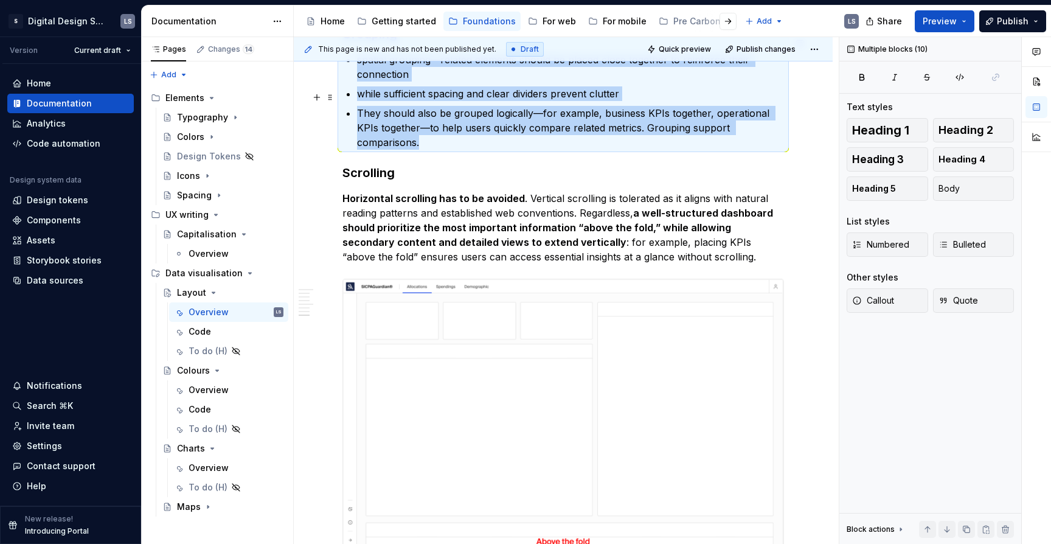
click at [445, 116] on p "They should also be grouped logically—for example, business KPIs together, oper…" at bounding box center [570, 128] width 427 height 44
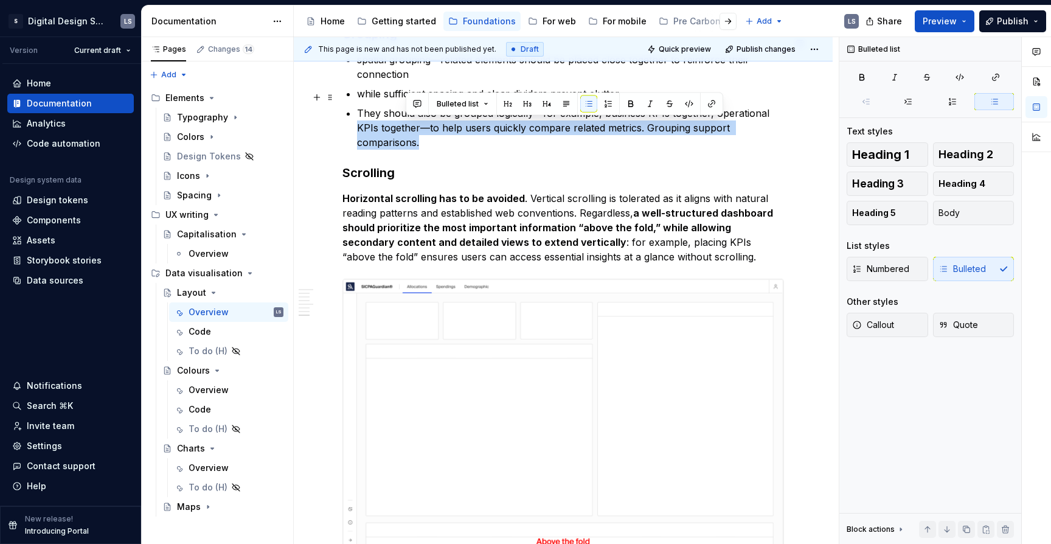
drag, startPoint x: 431, startPoint y: 127, endPoint x: 349, endPoint y: 111, distance: 83.8
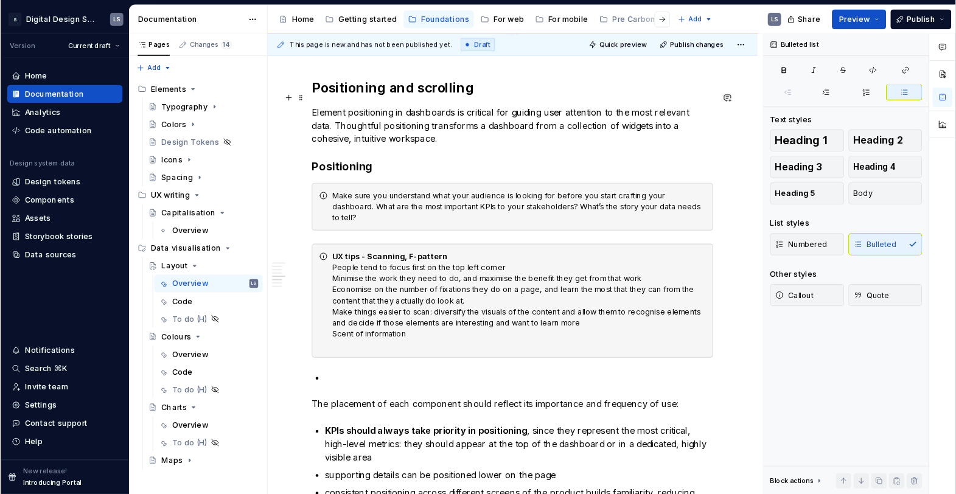
scroll to position [2327, 0]
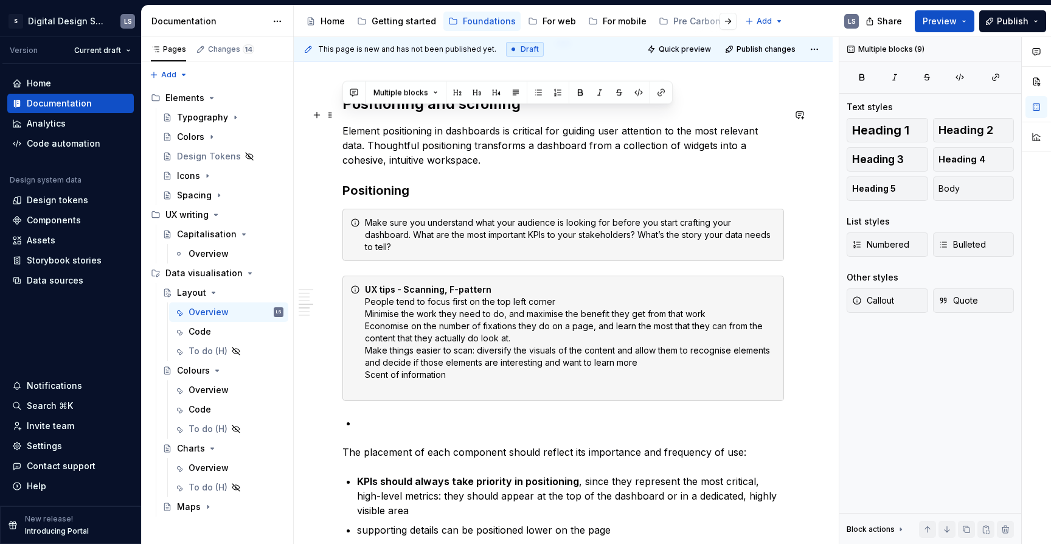
click at [344, 124] on p "Element positioning in dashboards is critical for guiding user attention to the…" at bounding box center [564, 146] width 442 height 44
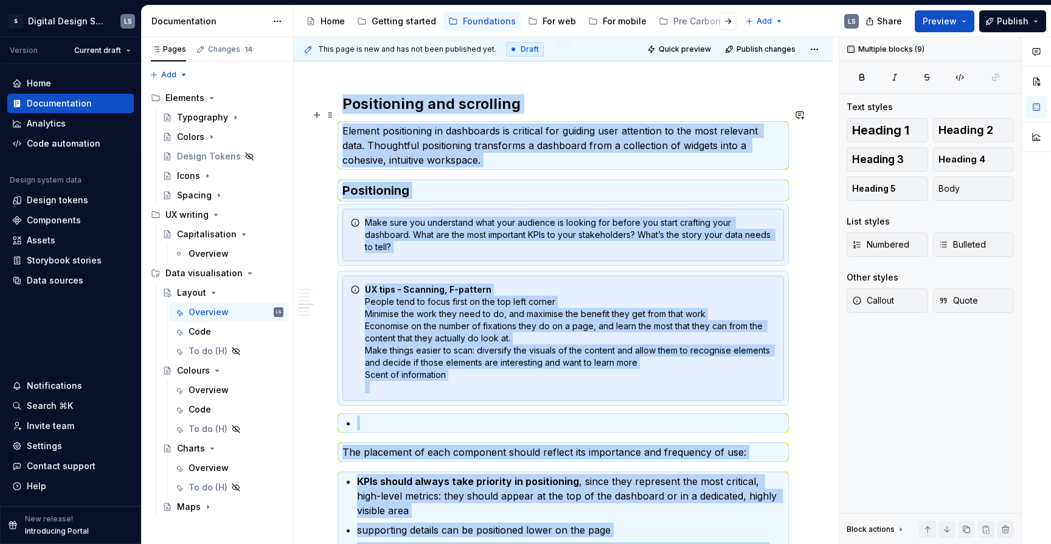
click at [432, 148] on p "Element positioning in dashboards is critical for guiding user attention to the…" at bounding box center [564, 146] width 442 height 44
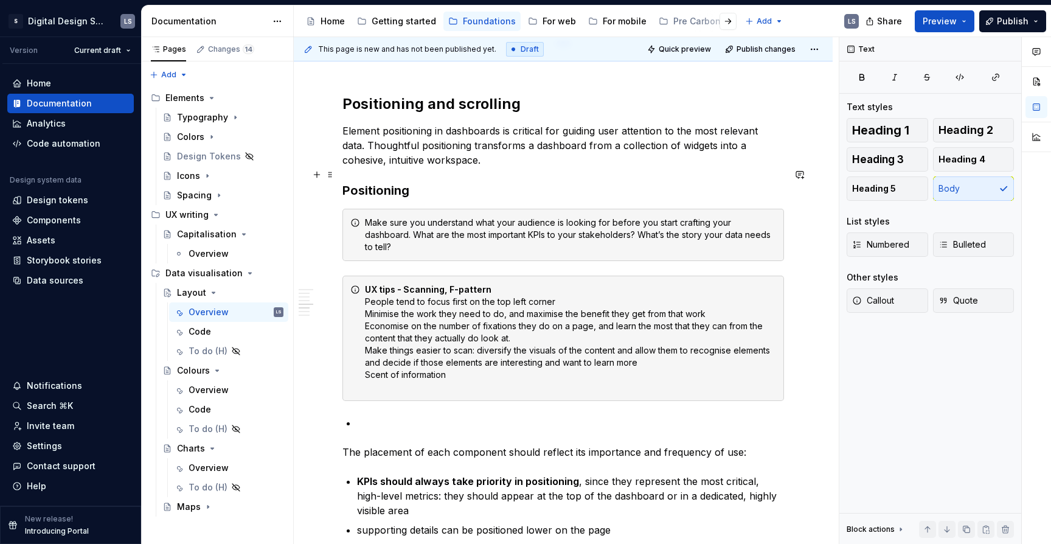
click at [421, 182] on h3 "Positioning" at bounding box center [564, 190] width 442 height 17
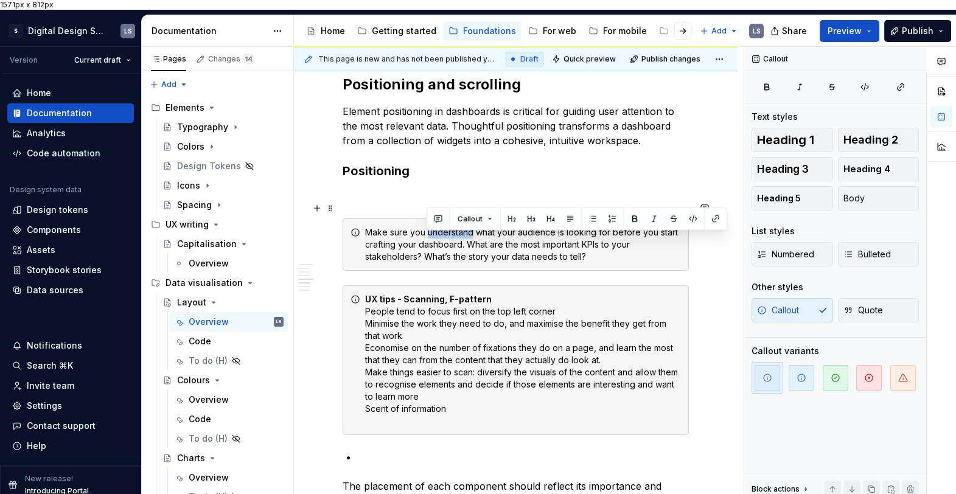
scroll to position [2201, 0]
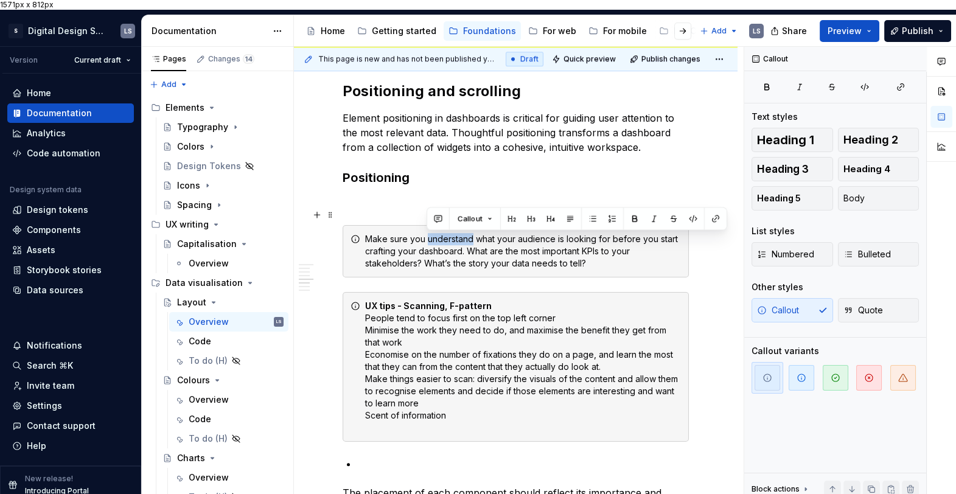
click at [380, 200] on p at bounding box center [516, 203] width 346 height 15
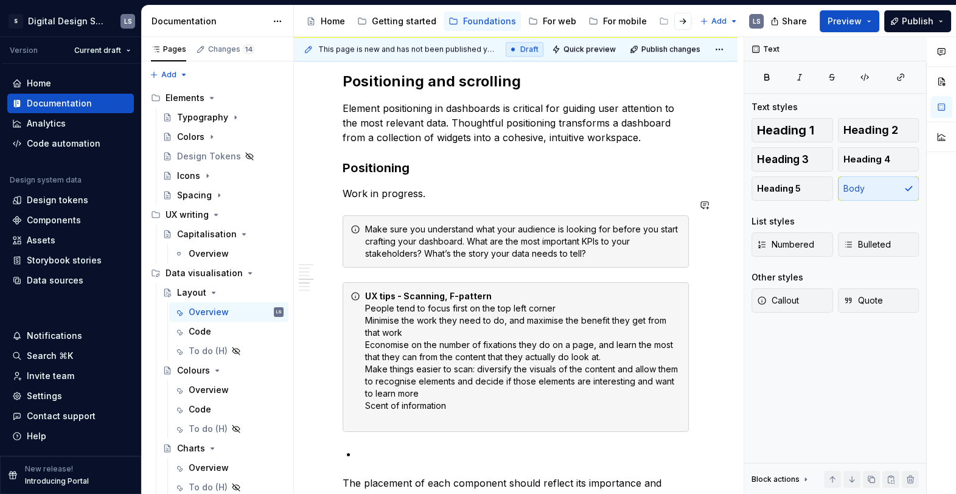
scroll to position [2203, 0]
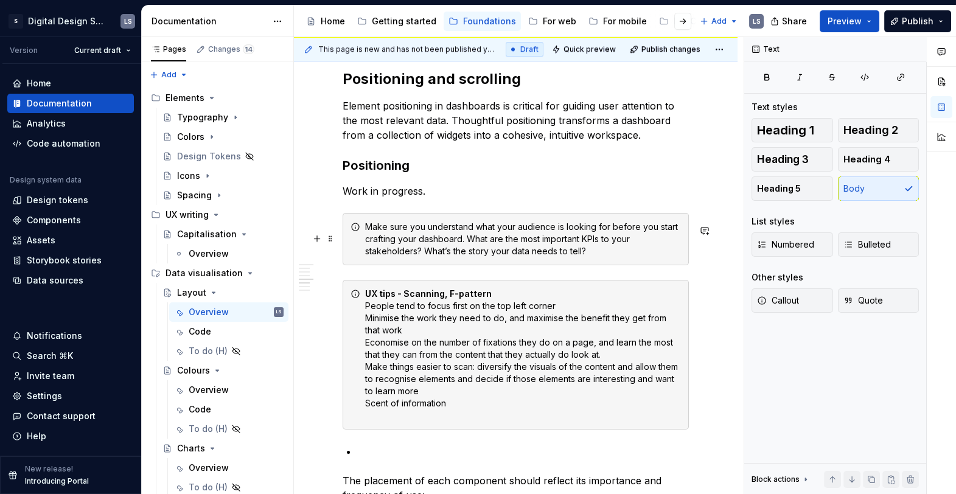
click at [366, 235] on div "Make sure you understand what your audience is looking for before you start cra…" at bounding box center [523, 239] width 316 height 37
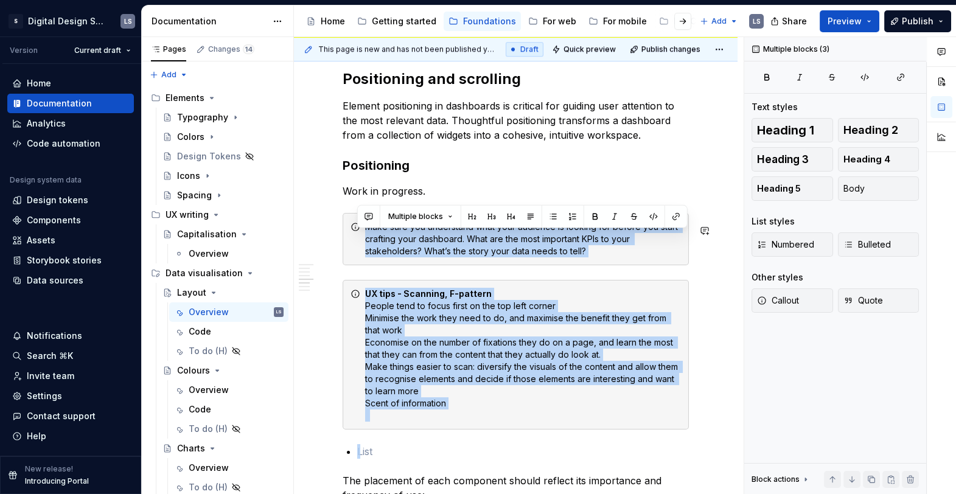
drag, startPoint x: 398, startPoint y: 463, endPoint x: 351, endPoint y: 220, distance: 247.2
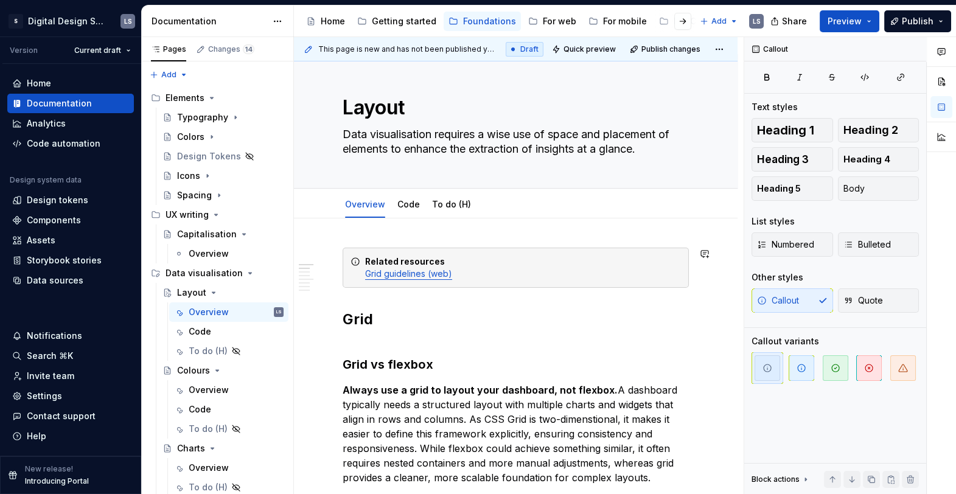
scroll to position [0, 0]
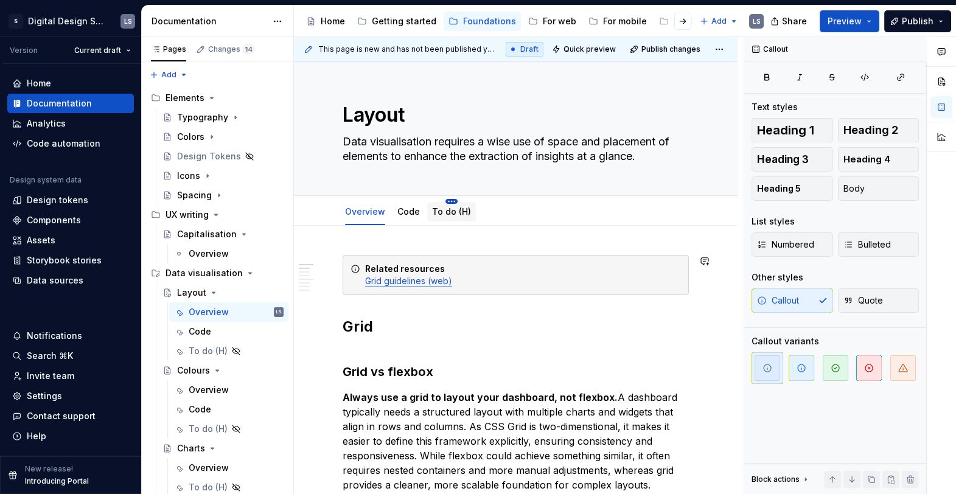
type textarea "*"
click at [450, 209] on link "To do (H)" at bounding box center [451, 211] width 39 height 10
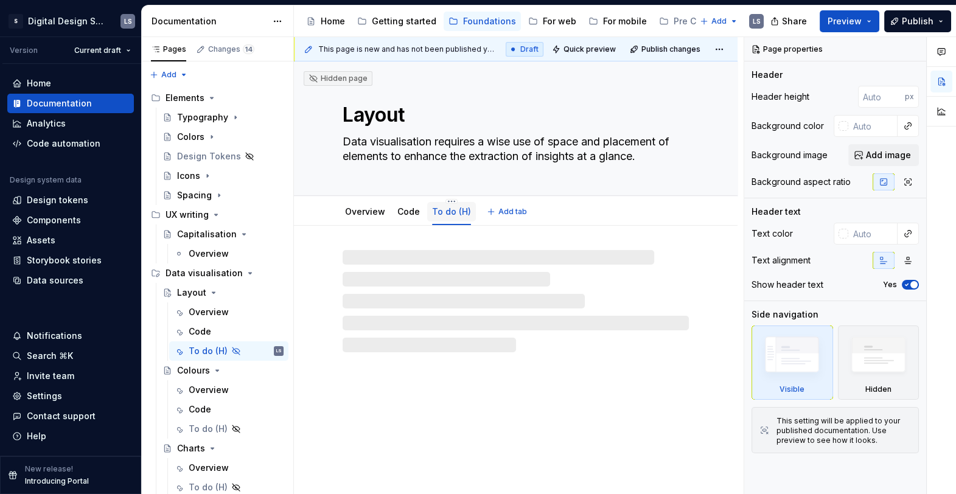
click at [450, 213] on link "To do (H)" at bounding box center [451, 211] width 39 height 10
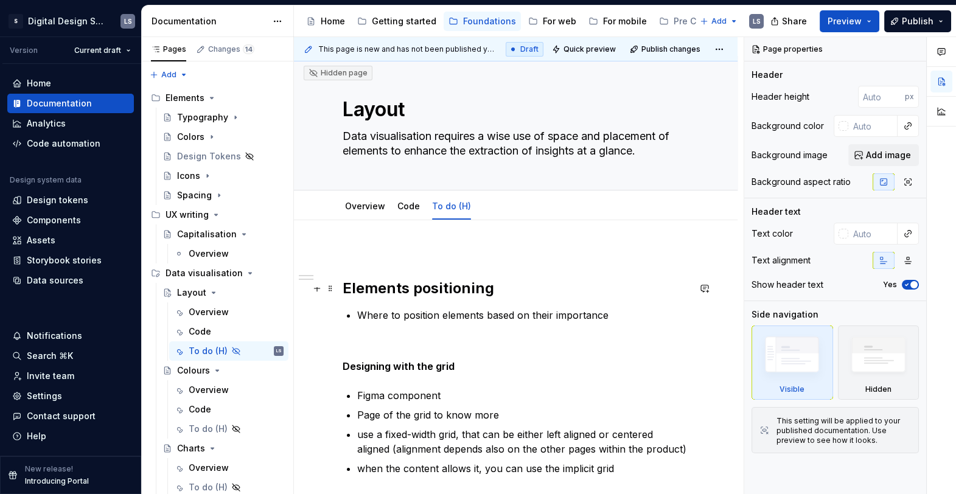
scroll to position [17, 0]
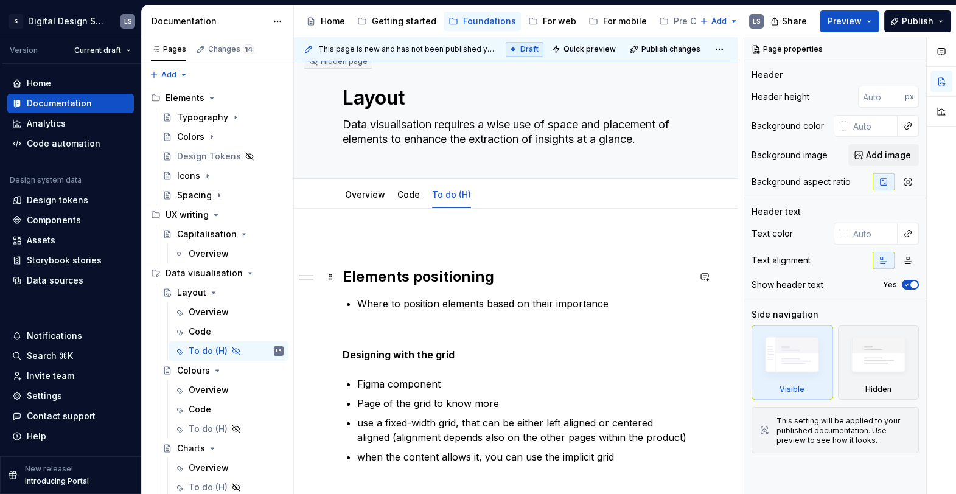
click at [386, 270] on h2 "Elements positioning" at bounding box center [516, 276] width 346 height 19
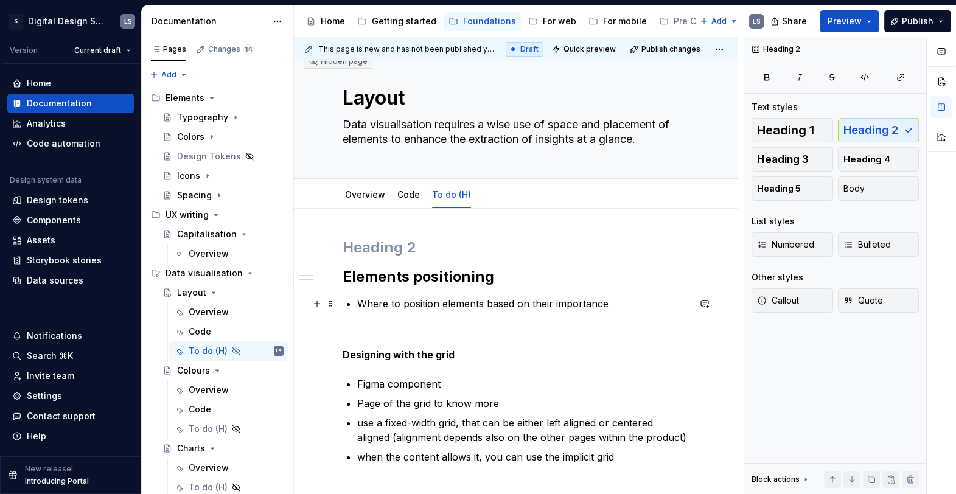
click at [401, 310] on div "Elements positioning Where to position elements based on their importance Desig…" at bounding box center [516, 401] width 346 height 326
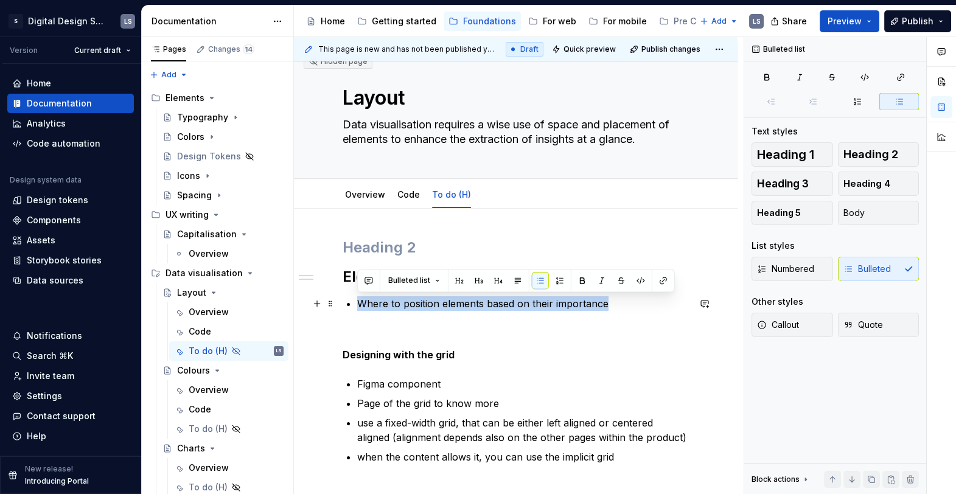
drag, startPoint x: 618, startPoint y: 302, endPoint x: 350, endPoint y: 296, distance: 267.8
click at [357, 296] on li "Where to position elements based on their importance" at bounding box center [523, 303] width 332 height 15
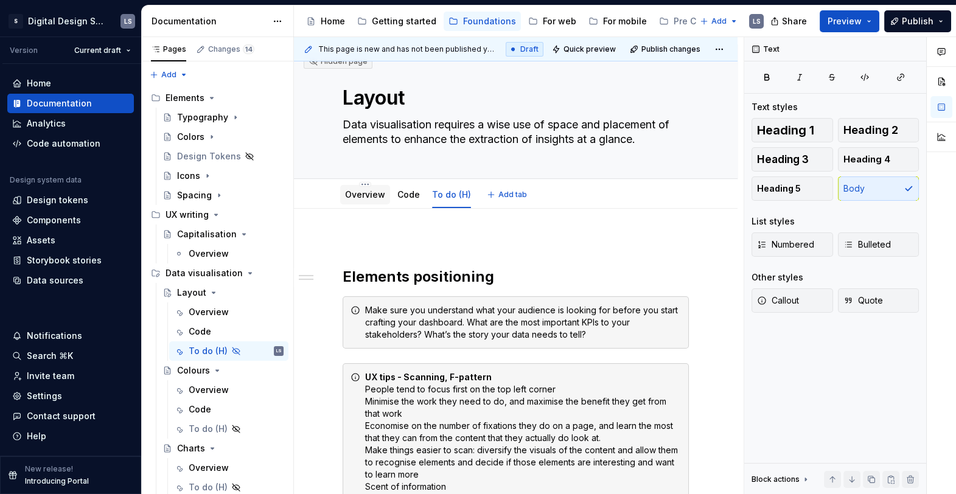
click at [367, 198] on link "Overview" at bounding box center [365, 194] width 40 height 10
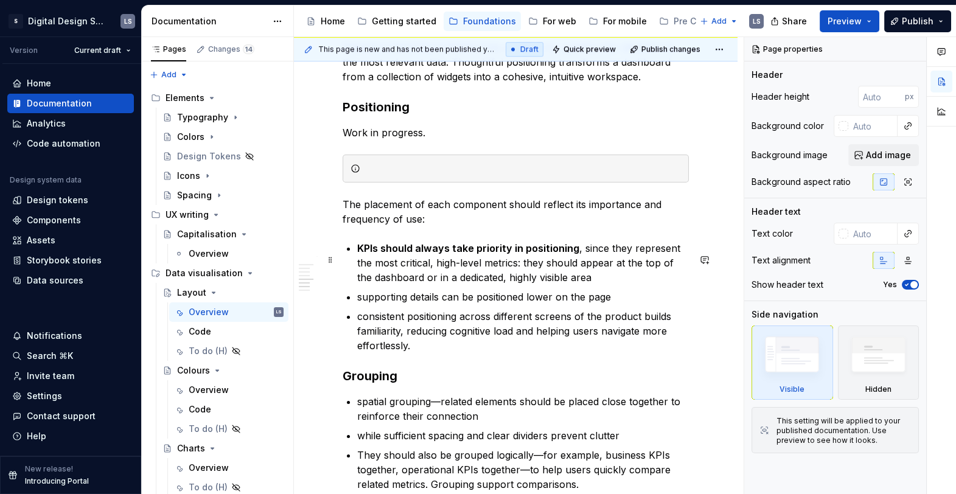
scroll to position [2264, 0]
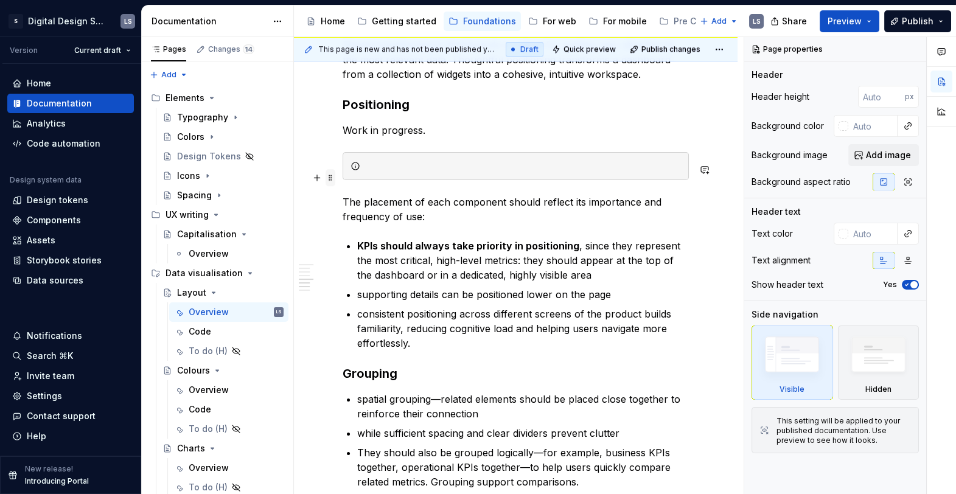
click at [333, 175] on span at bounding box center [331, 177] width 10 height 17
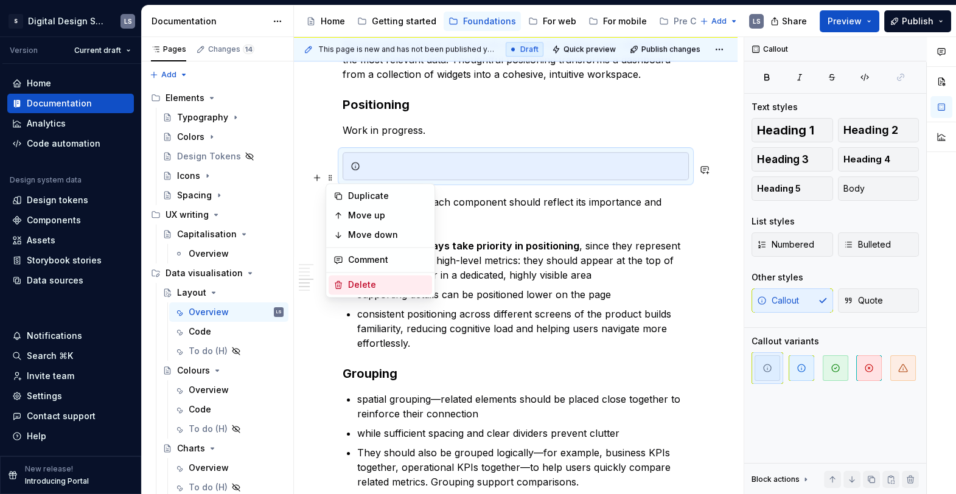
click at [364, 280] on div "Delete" at bounding box center [387, 285] width 79 height 12
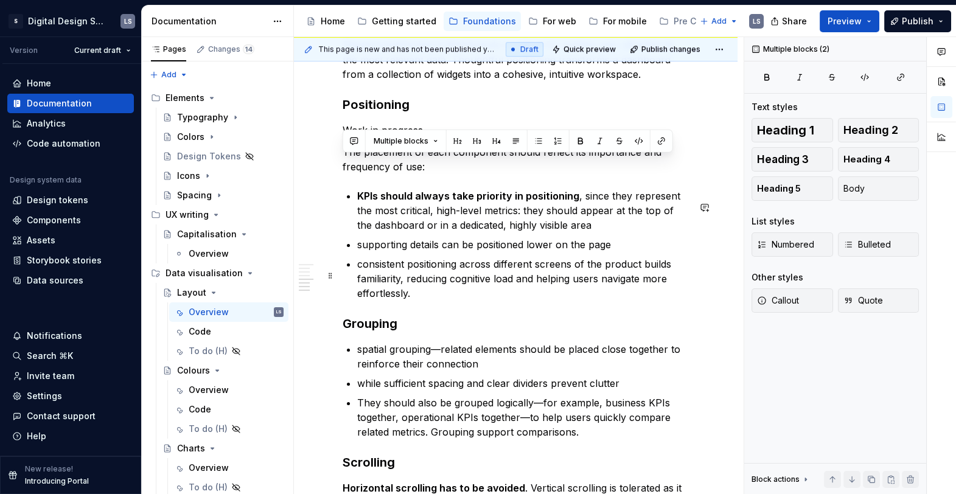
drag, startPoint x: 346, startPoint y: 161, endPoint x: 481, endPoint y: 304, distance: 197.1
click at [482, 301] on p "consistent positioning across different screens of the product builds familiari…" at bounding box center [523, 279] width 332 height 44
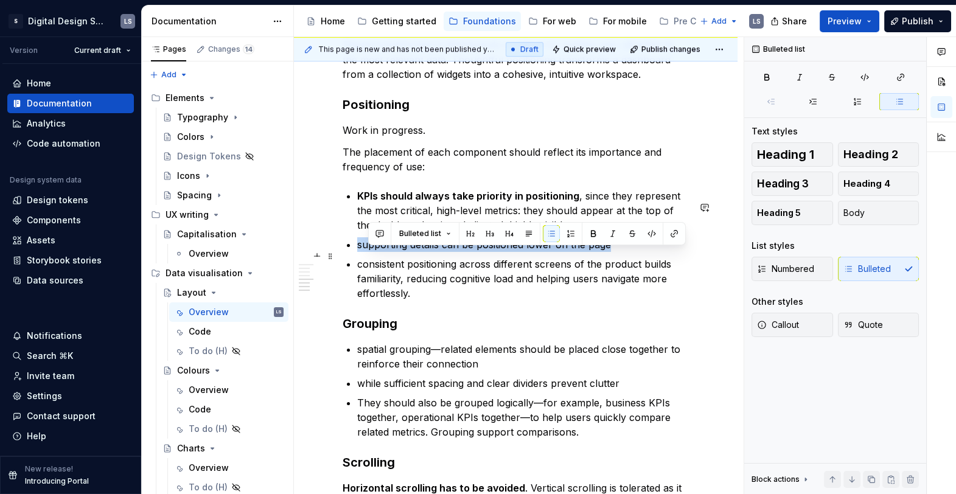
drag, startPoint x: 608, startPoint y: 257, endPoint x: 360, endPoint y: 259, distance: 248.9
click at [357, 252] on p "supporting details can be positioned lower on the page" at bounding box center [523, 244] width 332 height 15
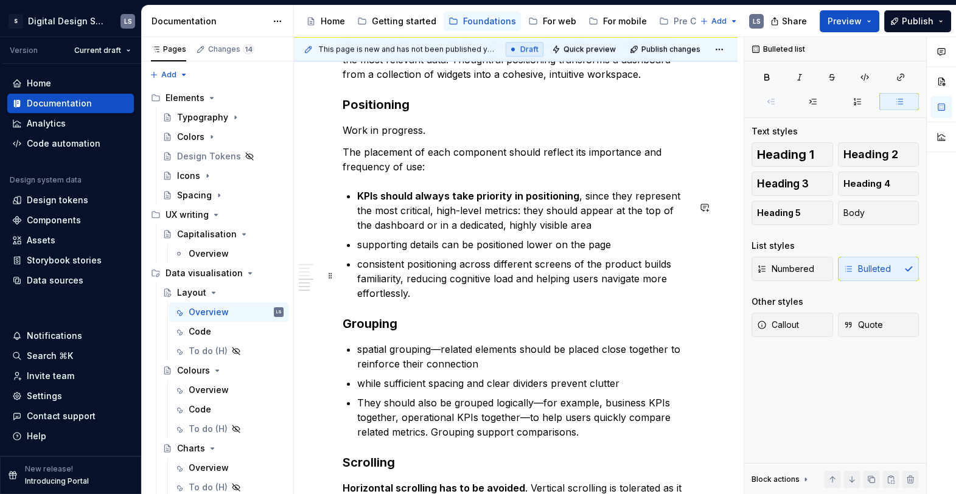
click at [398, 290] on p "consistent positioning across different screens of the product builds familiari…" at bounding box center [523, 279] width 332 height 44
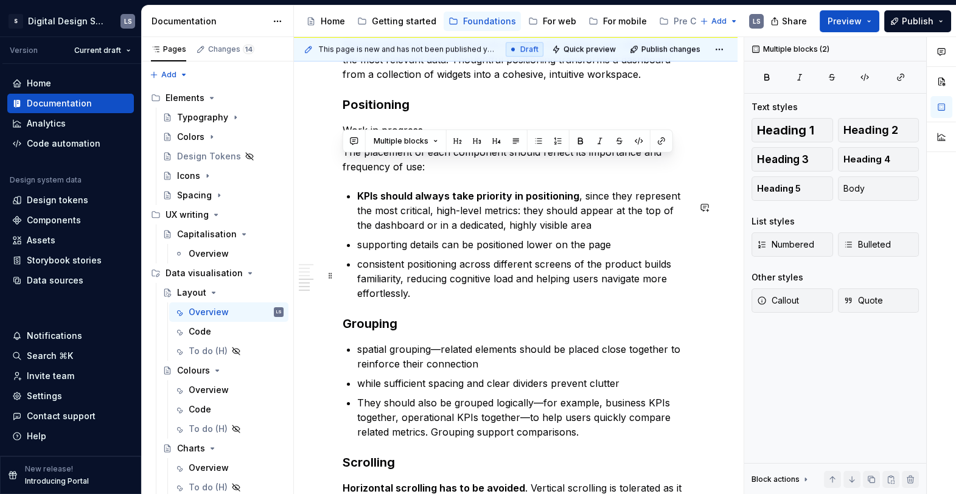
drag, startPoint x: 345, startPoint y: 162, endPoint x: 453, endPoint y: 307, distance: 181.3
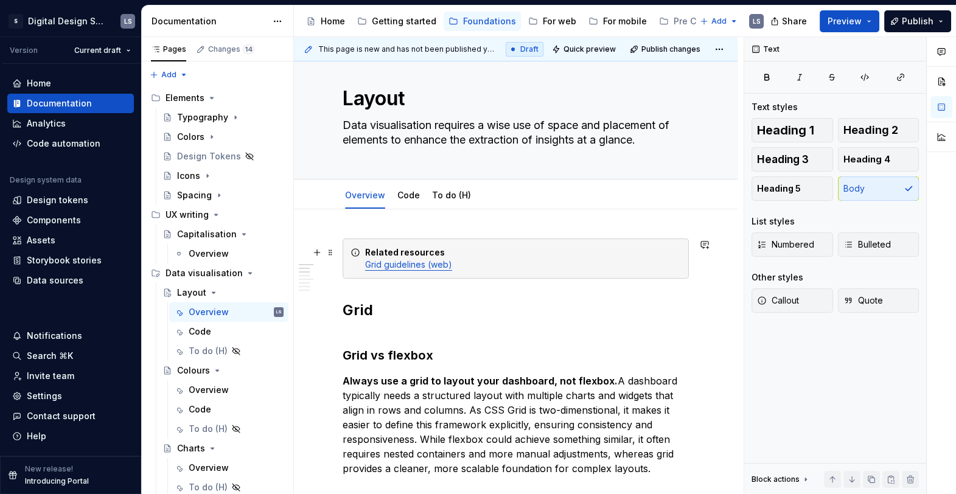
scroll to position [0, 0]
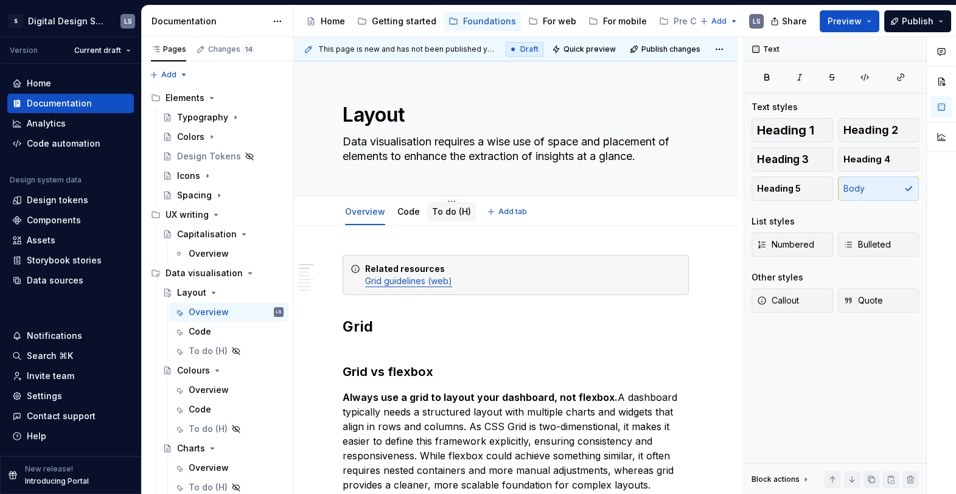
click at [457, 210] on link "To do (H)" at bounding box center [451, 211] width 39 height 10
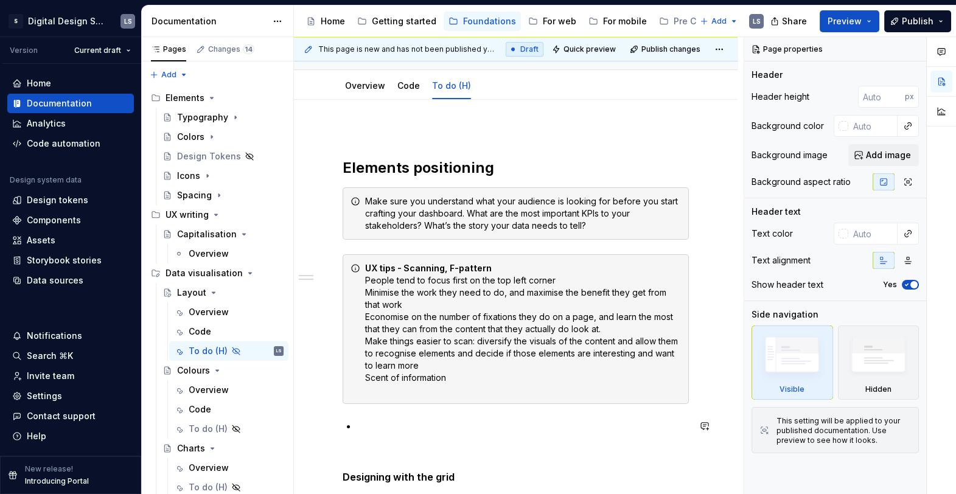
scroll to position [198, 0]
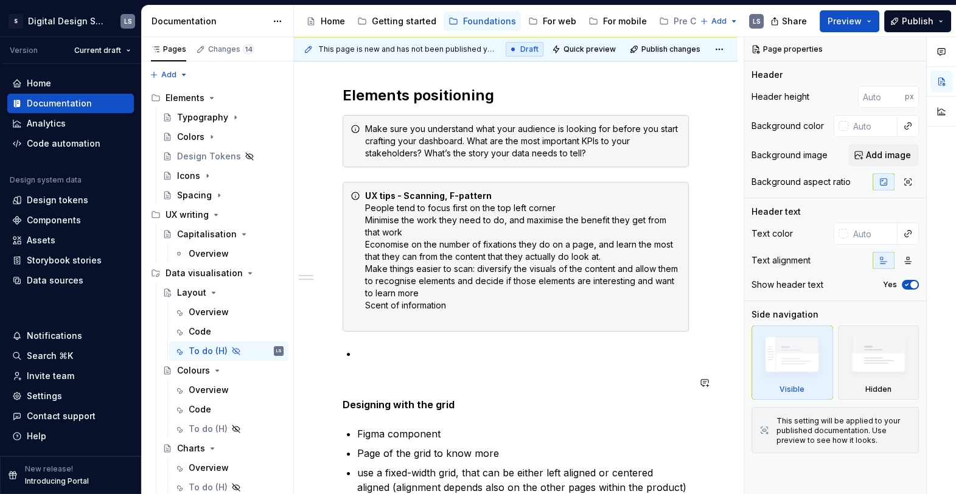
click at [381, 355] on p at bounding box center [523, 353] width 332 height 15
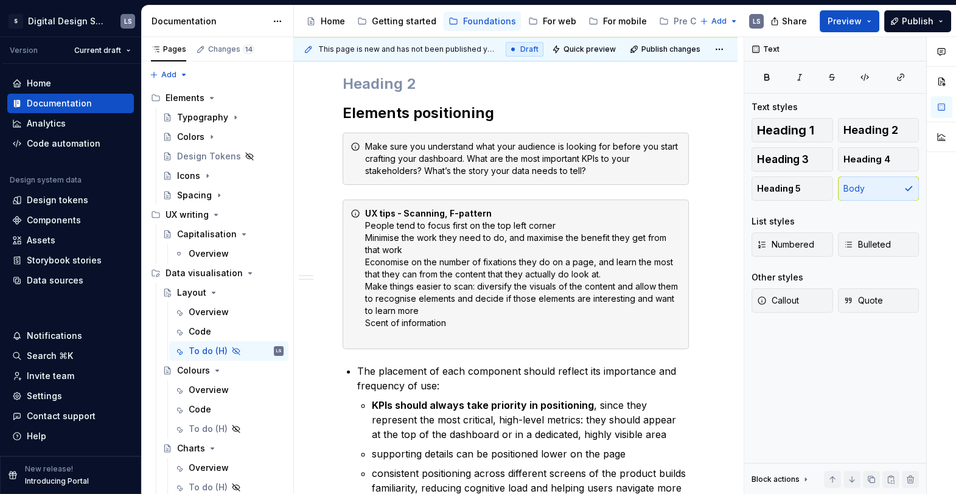
scroll to position [165, 0]
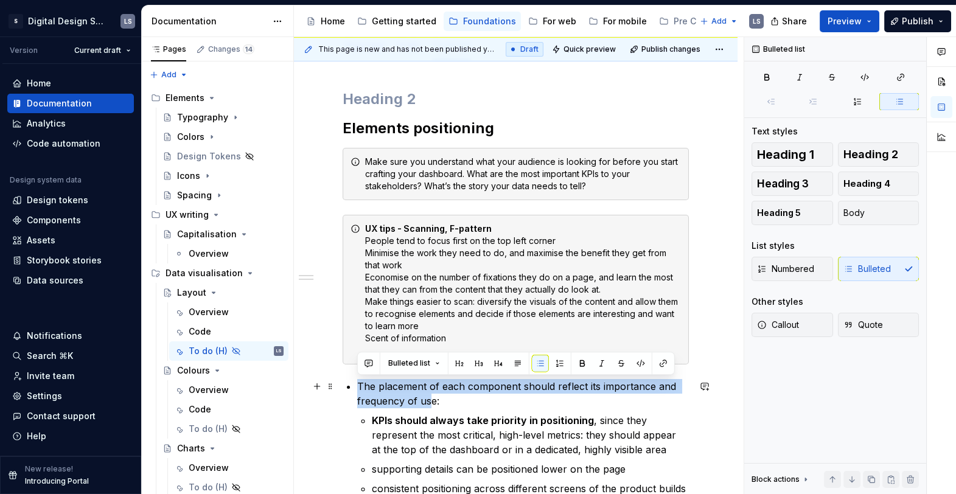
drag, startPoint x: 362, startPoint y: 385, endPoint x: 435, endPoint y: 402, distance: 75.0
click at [433, 402] on p "The placement of each component should reflect its importance and frequency of …" at bounding box center [523, 393] width 332 height 29
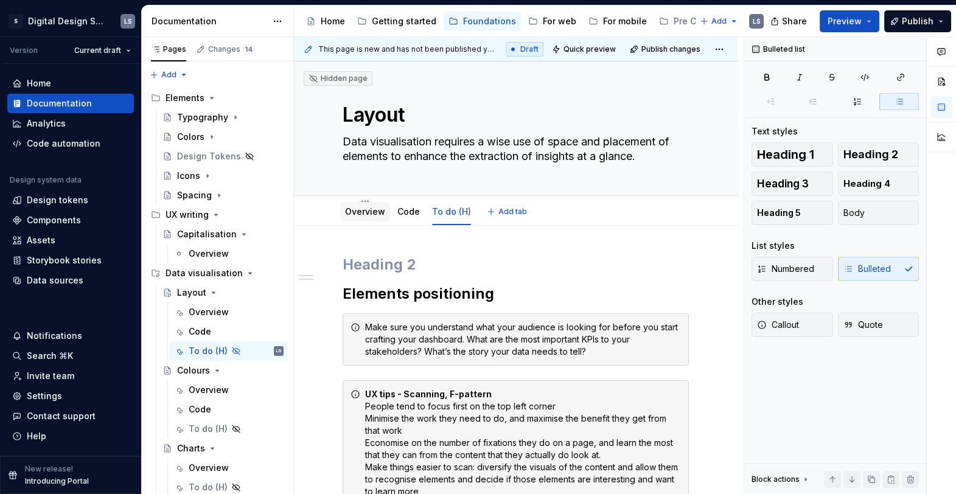
click at [363, 214] on link "Overview" at bounding box center [365, 211] width 40 height 10
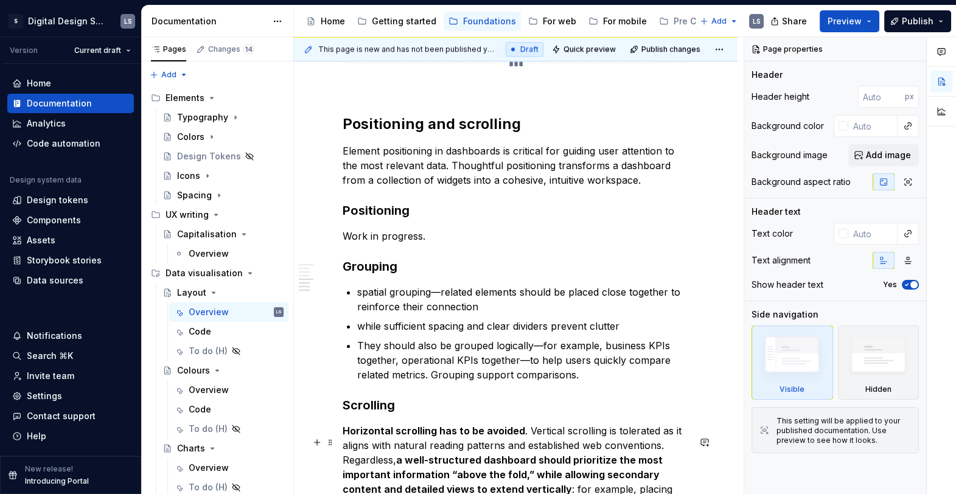
scroll to position [2141, 0]
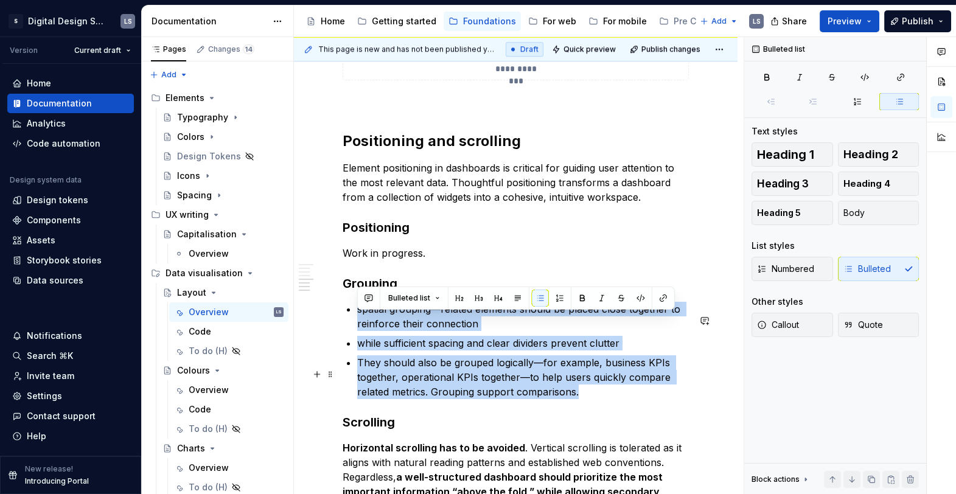
drag, startPoint x: 358, startPoint y: 323, endPoint x: 614, endPoint y: 401, distance: 267.7
click at [614, 399] on ul "spatial grouping—related elements should be placed close together to reinforce …" at bounding box center [523, 350] width 332 height 97
click at [614, 399] on p "They should also be grouped logically—for example, business KPIs together, oper…" at bounding box center [523, 377] width 332 height 44
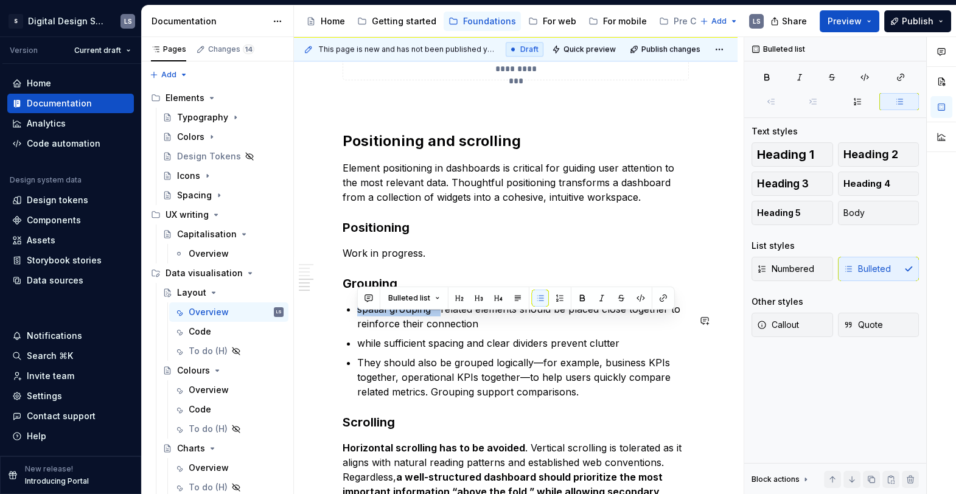
drag, startPoint x: 437, startPoint y: 318, endPoint x: 354, endPoint y: 312, distance: 83.6
click at [400, 350] on p "while sufficient spacing and clear dividers prevent clutter" at bounding box center [523, 343] width 332 height 15
click at [403, 292] on h3 "Grouping" at bounding box center [516, 283] width 346 height 17
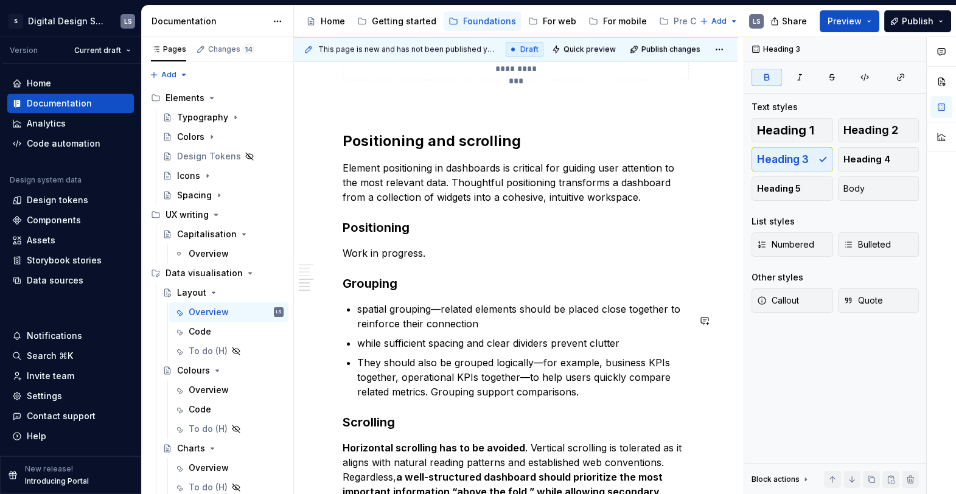
click at [397, 292] on h3 "Grouping" at bounding box center [516, 283] width 346 height 17
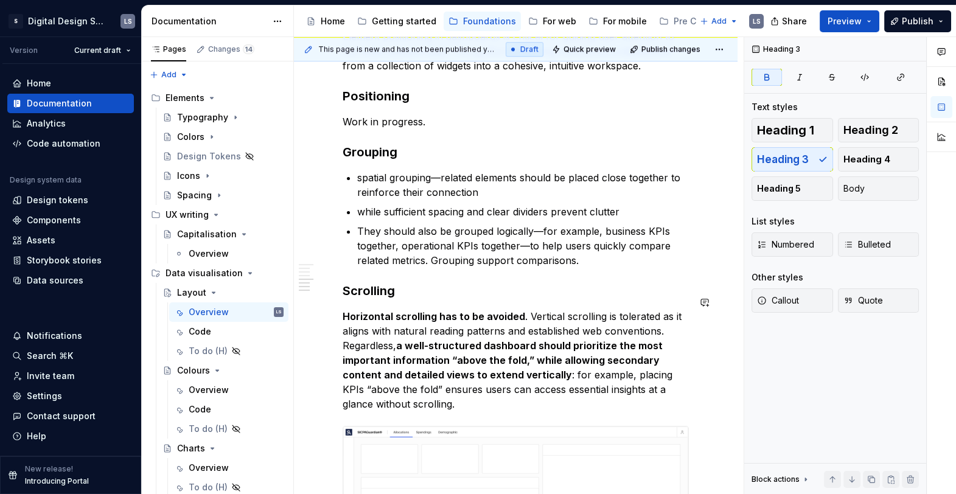
scroll to position [2277, 0]
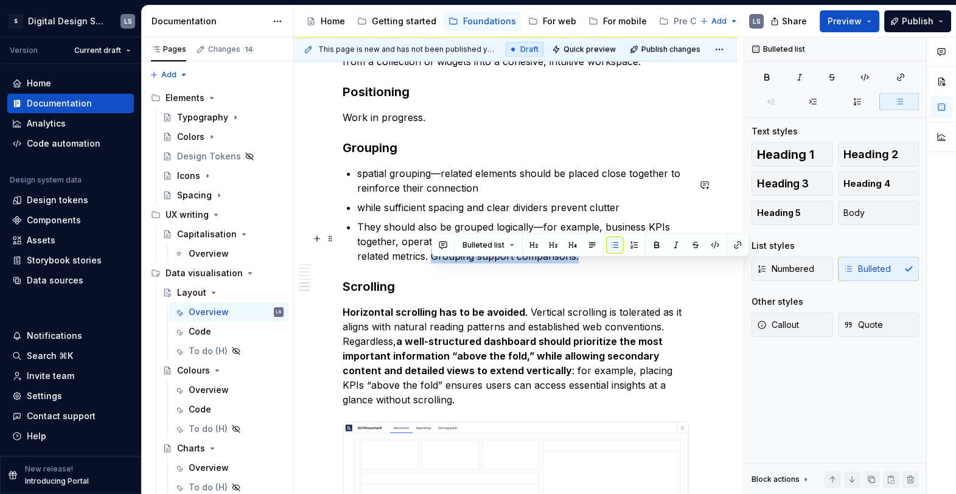
drag, startPoint x: 582, startPoint y: 266, endPoint x: 431, endPoint y: 265, distance: 150.9
click at [431, 263] on p "They should also be grouped logically—for example, business KPIs together, oper…" at bounding box center [523, 242] width 332 height 44
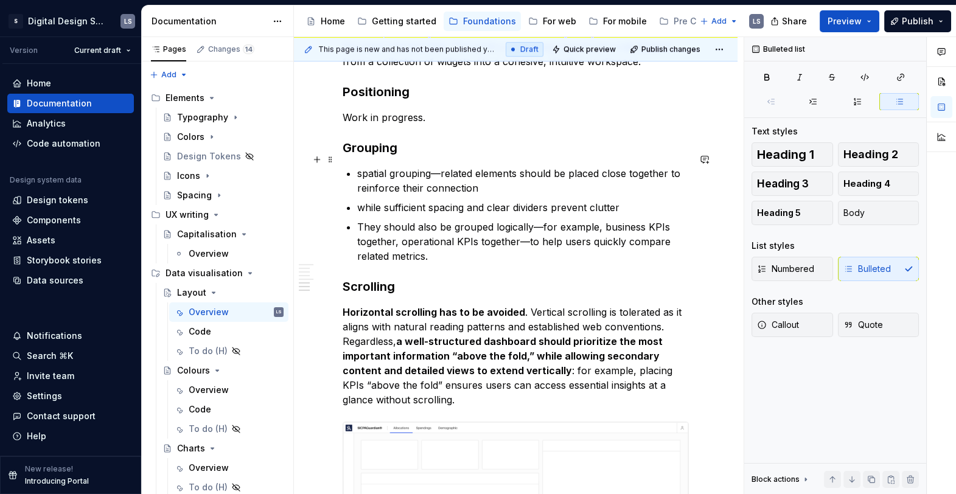
click at [409, 156] on h3 "Grouping" at bounding box center [516, 147] width 346 height 17
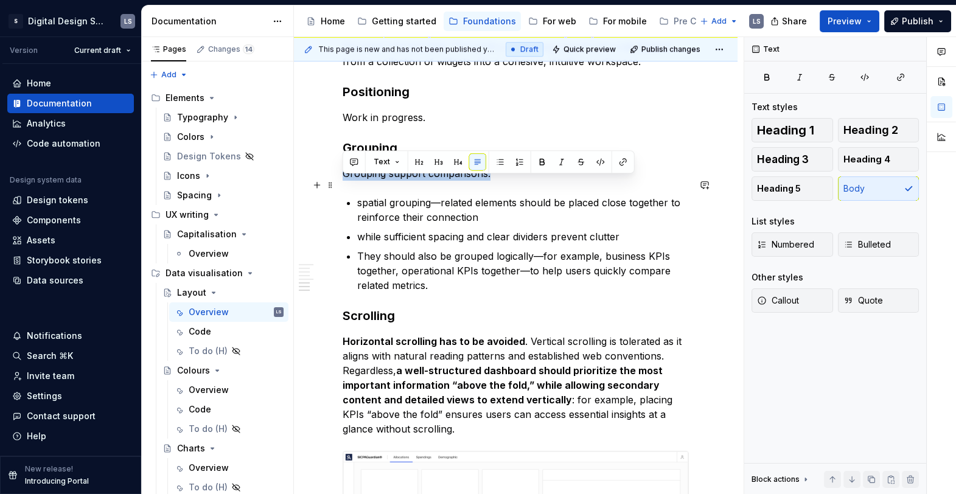
drag, startPoint x: 493, startPoint y: 190, endPoint x: 336, endPoint y: 184, distance: 157.1
click at [450, 225] on p "spatial grouping—related elements should be placed close together to reinforce …" at bounding box center [523, 209] width 332 height 29
drag, startPoint x: 345, startPoint y: 183, endPoint x: 515, endPoint y: 183, distance: 169.8
click at [515, 181] on p "Grouping support comparisons." at bounding box center [516, 173] width 346 height 15
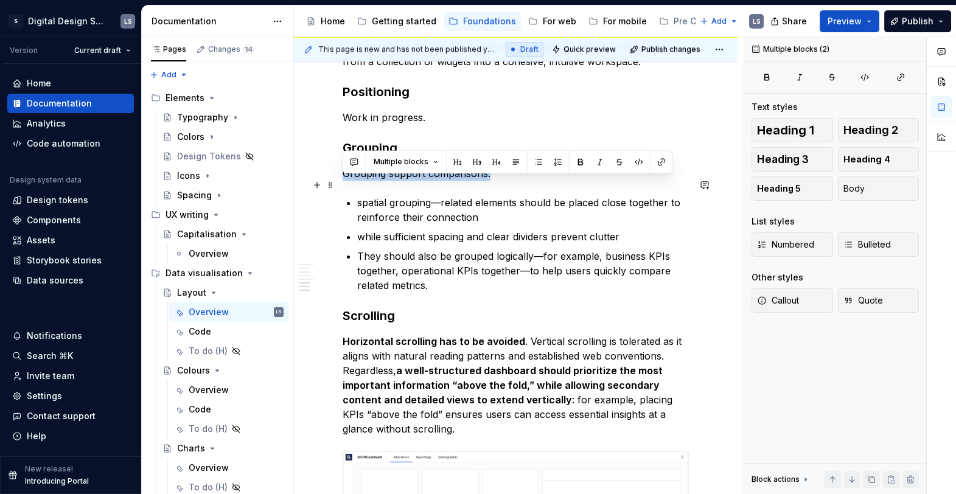
drag, startPoint x: 459, startPoint y: 299, endPoint x: 340, endPoint y: 189, distance: 161.9
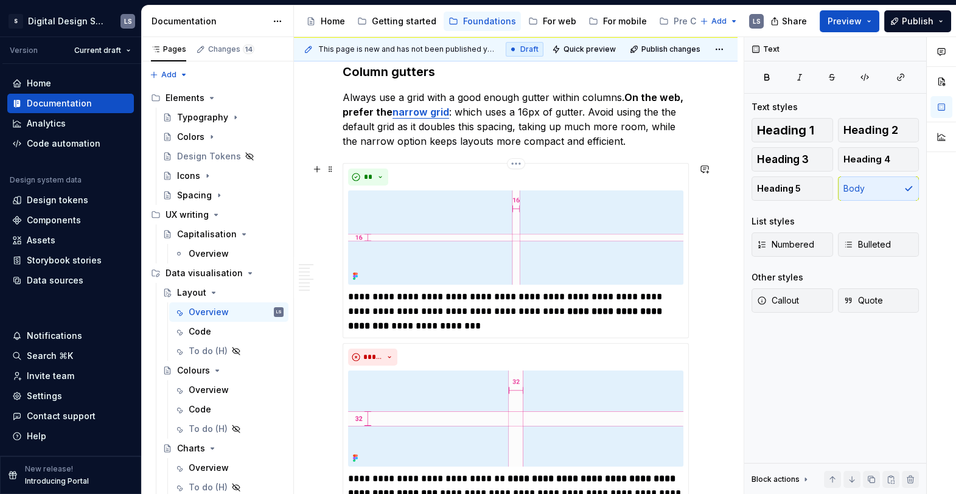
scroll to position [0, 0]
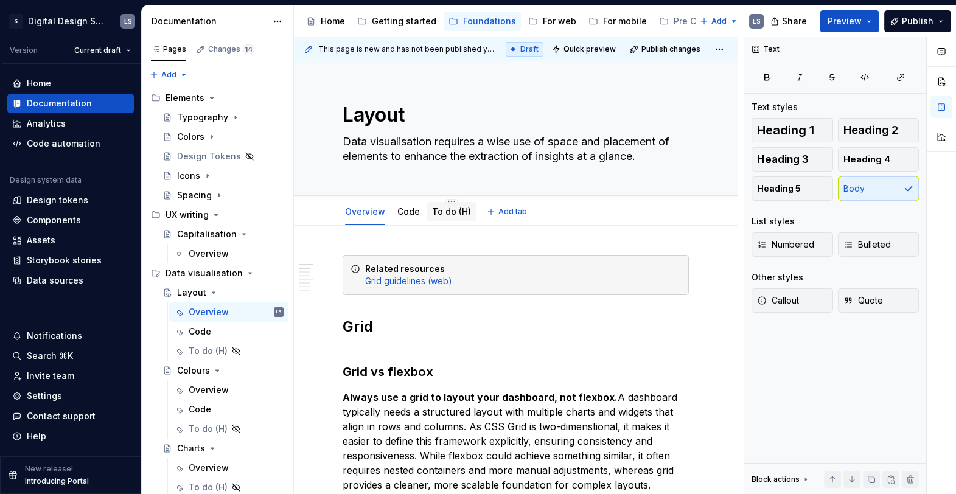
click at [445, 212] on link "To do (H)" at bounding box center [451, 211] width 39 height 10
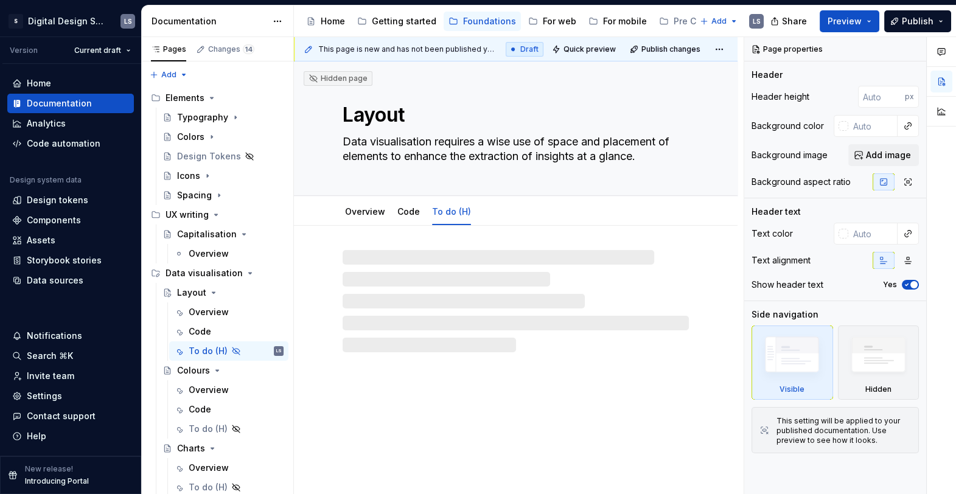
type textarea "*"
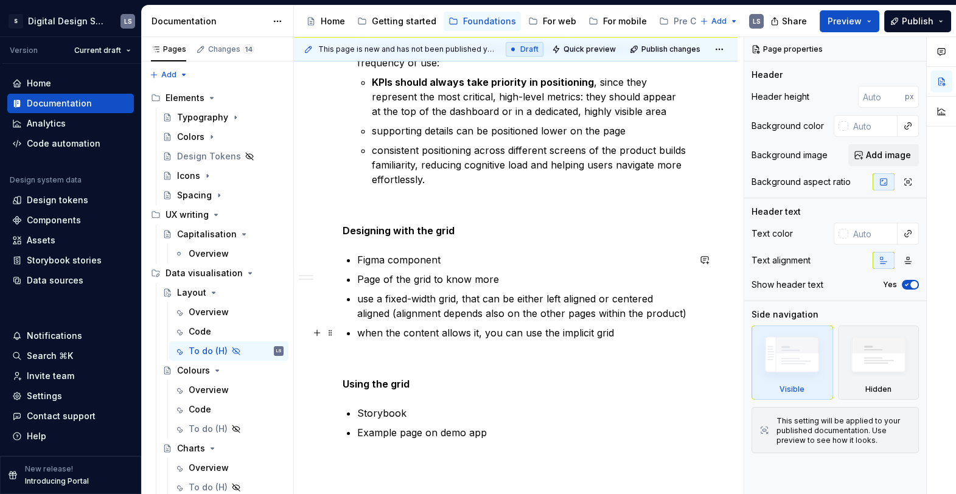
scroll to position [567, 0]
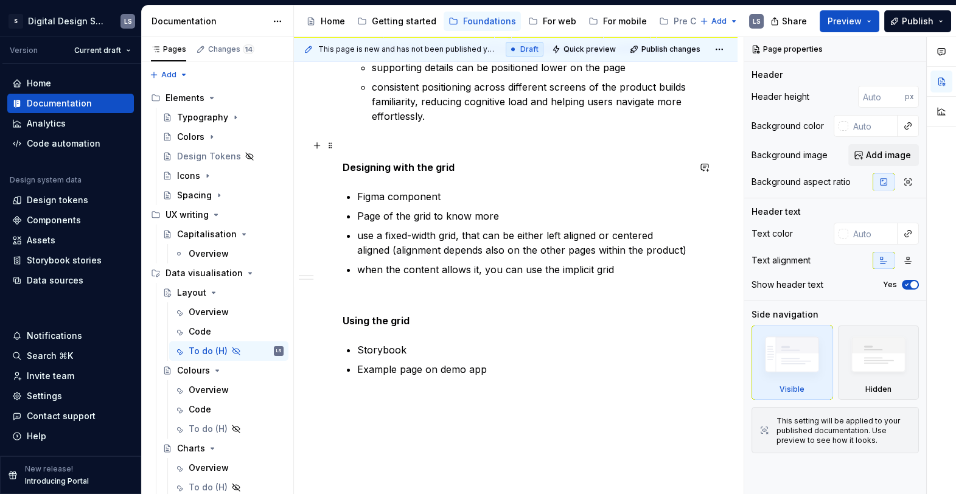
click at [413, 144] on p at bounding box center [516, 145] width 346 height 15
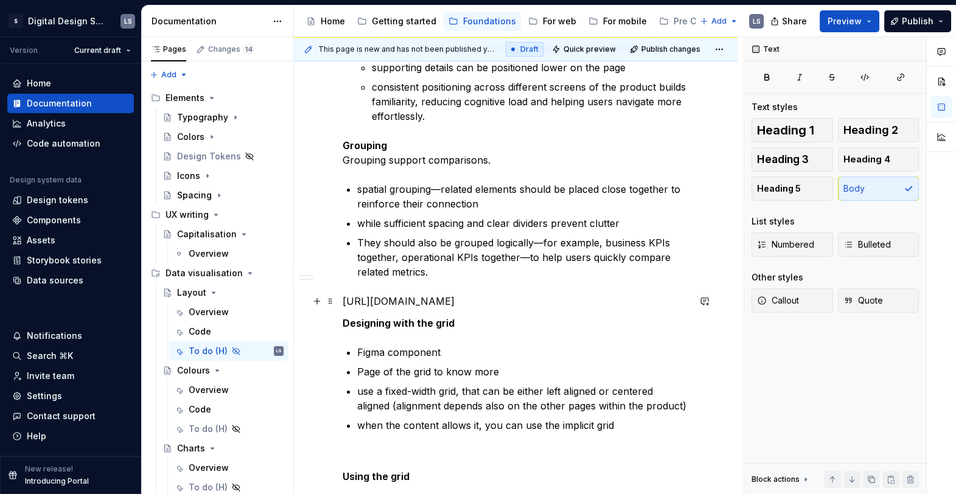
click at [499, 308] on p "https://blog.hurree.co/this-psychology-principle-will-make-your-dashboards-more…" at bounding box center [516, 301] width 346 height 15
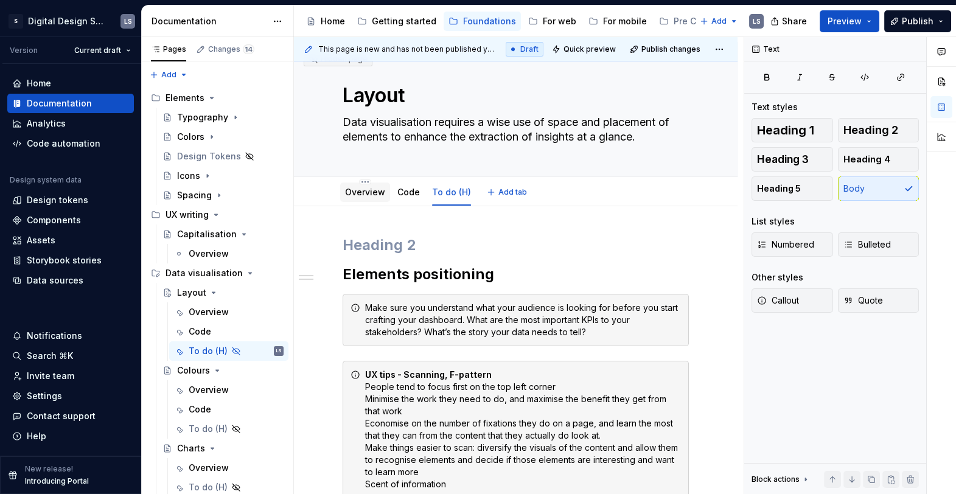
scroll to position [0, 0]
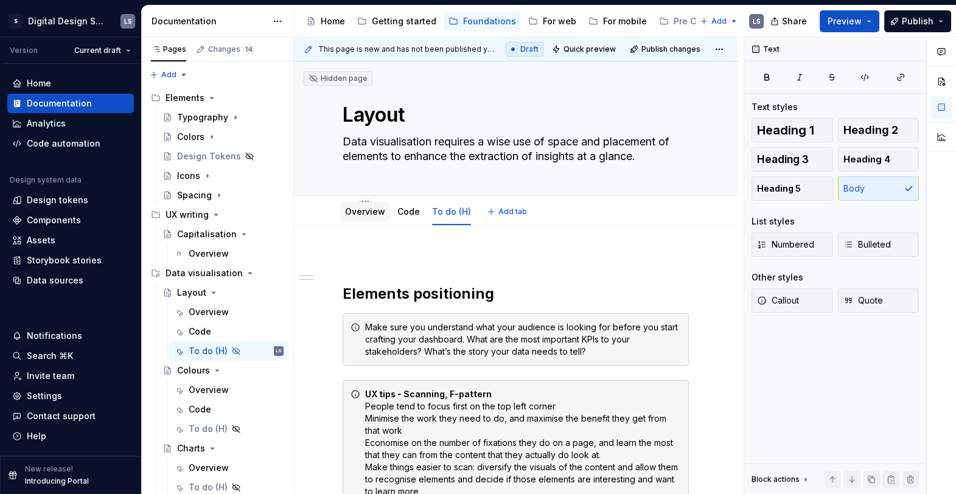
click at [368, 209] on link "Overview" at bounding box center [365, 211] width 40 height 10
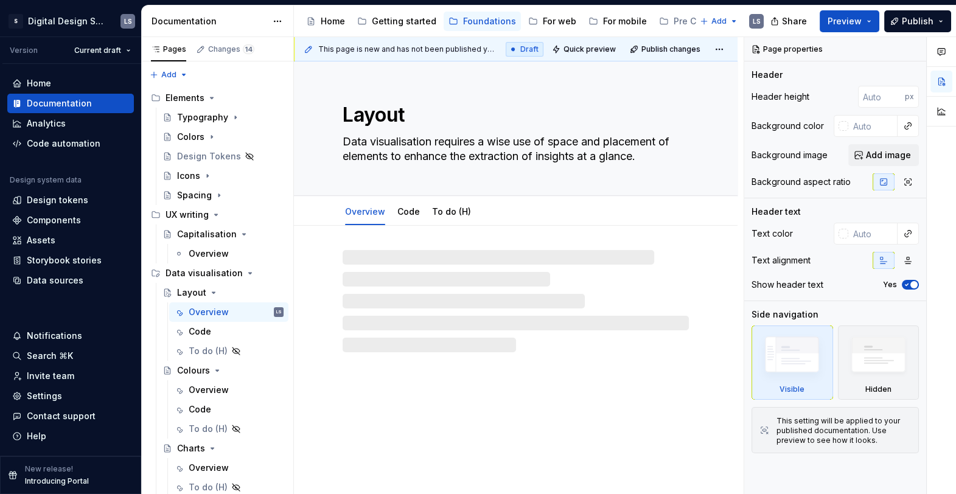
type textarea "*"
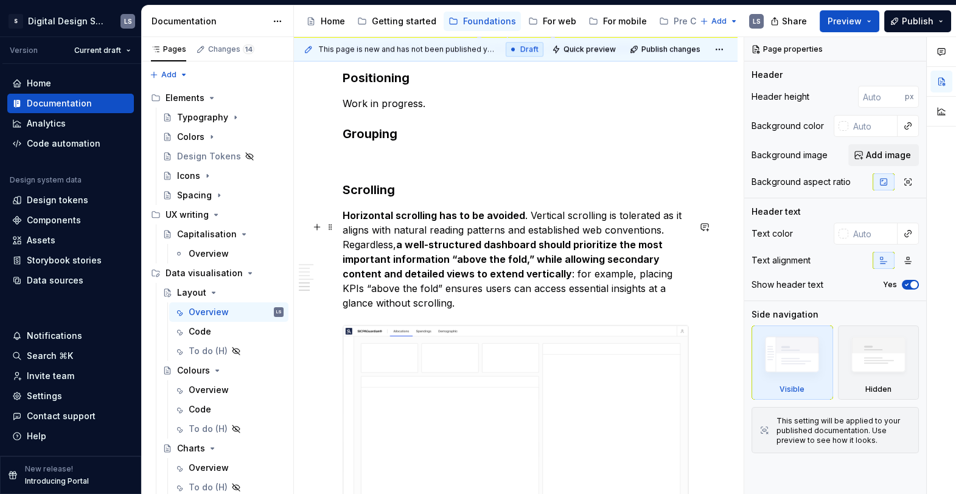
scroll to position [2288, 0]
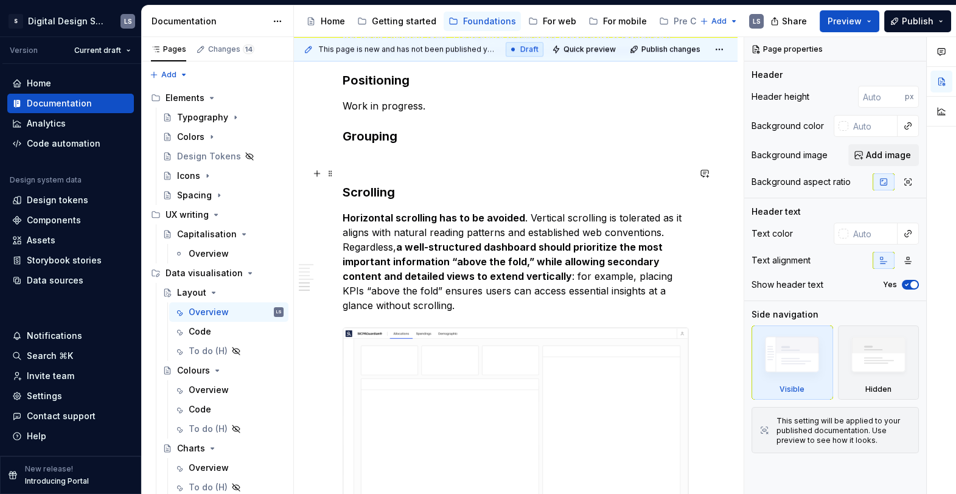
click at [375, 169] on p at bounding box center [516, 162] width 346 height 15
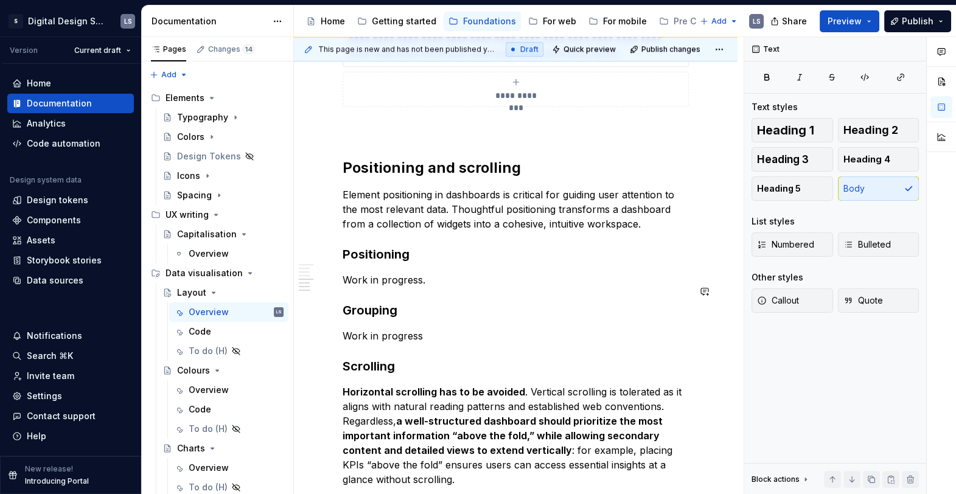
scroll to position [2116, 0]
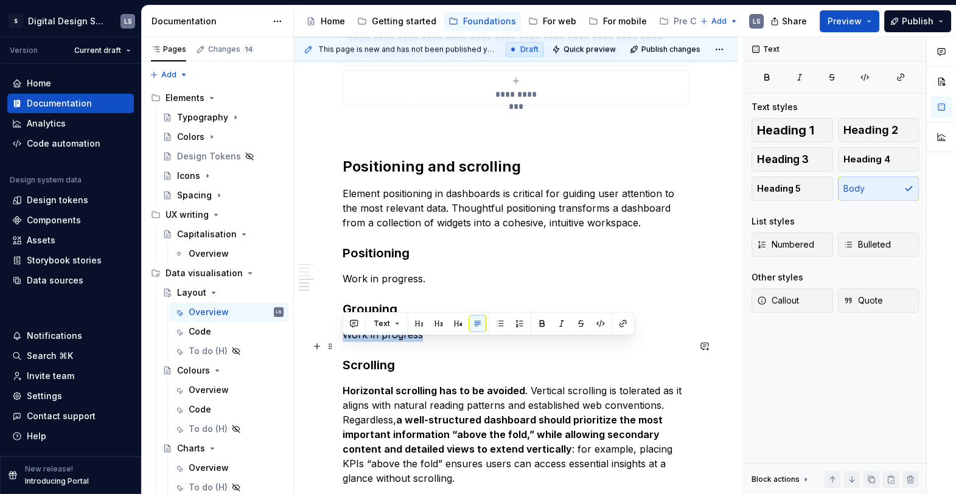
drag, startPoint x: 406, startPoint y: 345, endPoint x: 340, endPoint y: 343, distance: 65.7
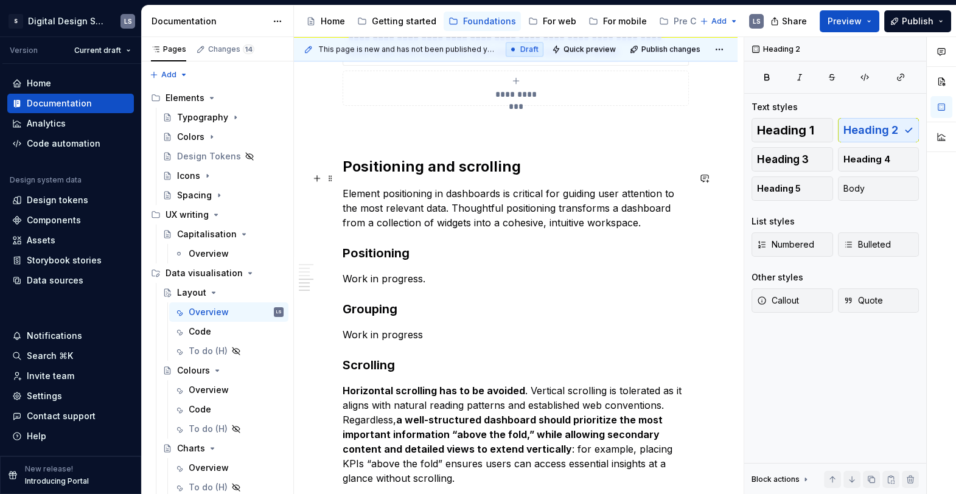
click at [431, 176] on h2 "Positioning and scrolling" at bounding box center [516, 166] width 346 height 19
click at [483, 176] on h2 "Positioning scrolling" at bounding box center [516, 166] width 346 height 19
click at [482, 176] on h2 "Positioning scrolling" at bounding box center [516, 166] width 346 height 19
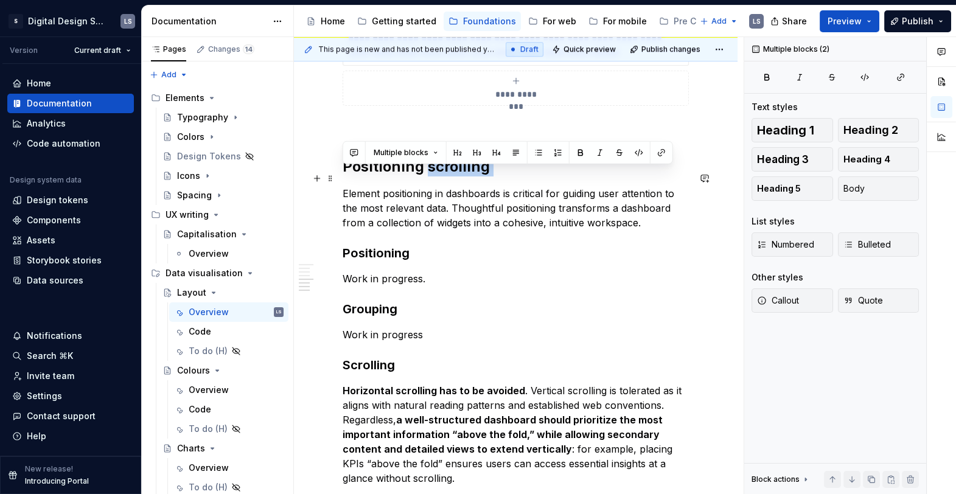
drag, startPoint x: 474, startPoint y: 176, endPoint x: 433, endPoint y: 175, distance: 41.4
click at [433, 175] on h2 "Positioning scrolling" at bounding box center [516, 166] width 346 height 19
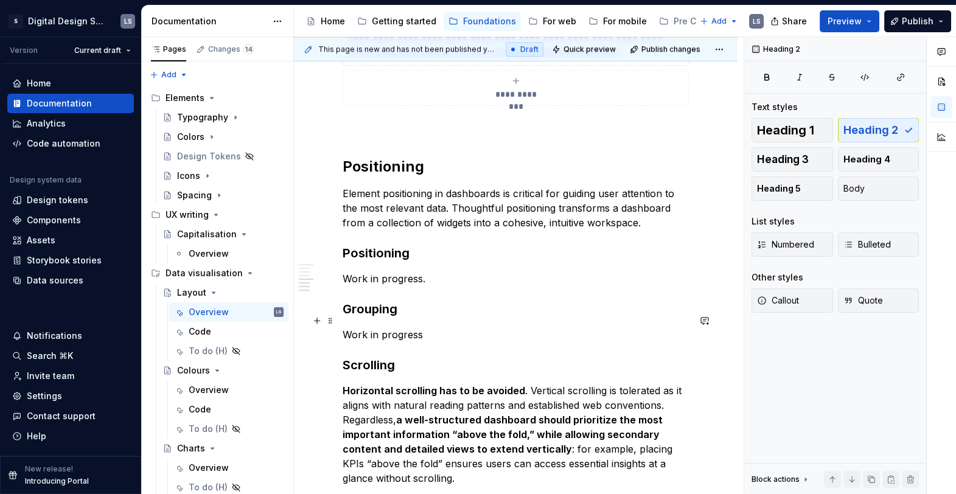
click at [366, 316] on strong "Grouping" at bounding box center [370, 309] width 55 height 15
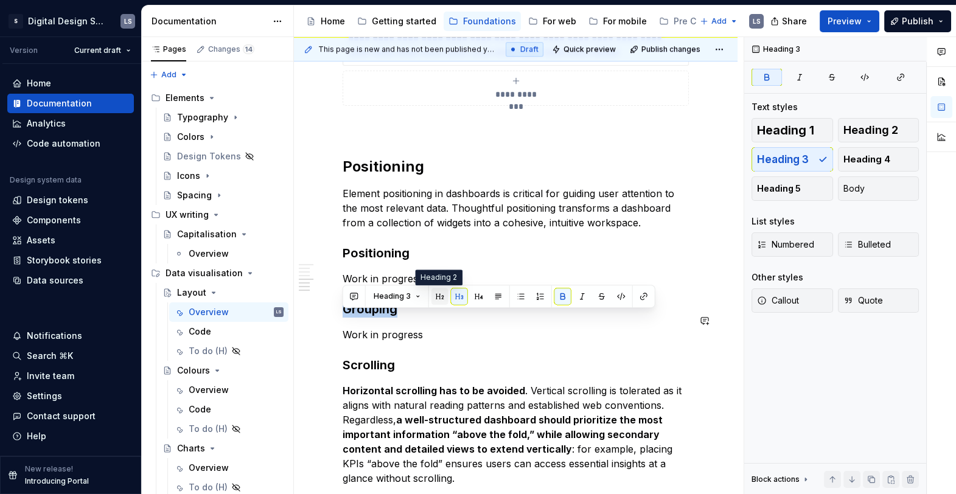
click at [441, 301] on button "button" at bounding box center [439, 296] width 17 height 17
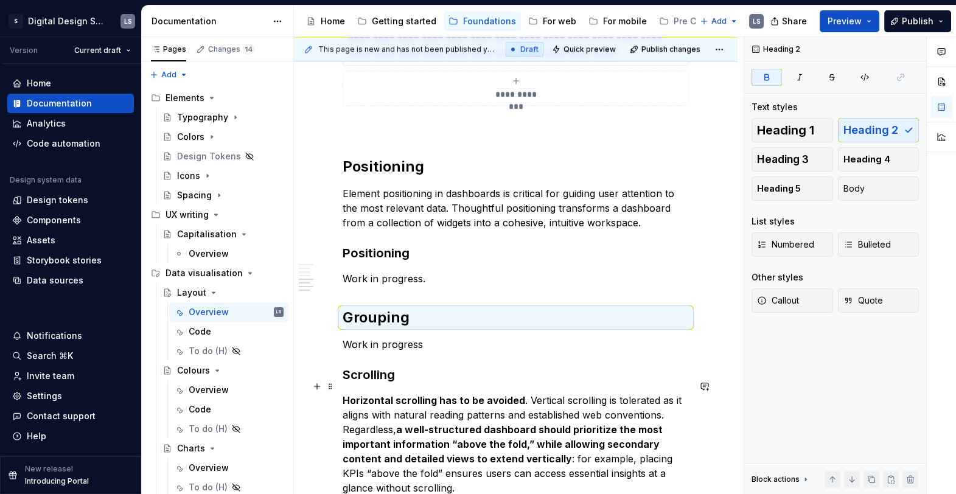
click at [386, 381] on strong "Scrolling" at bounding box center [369, 374] width 52 height 15
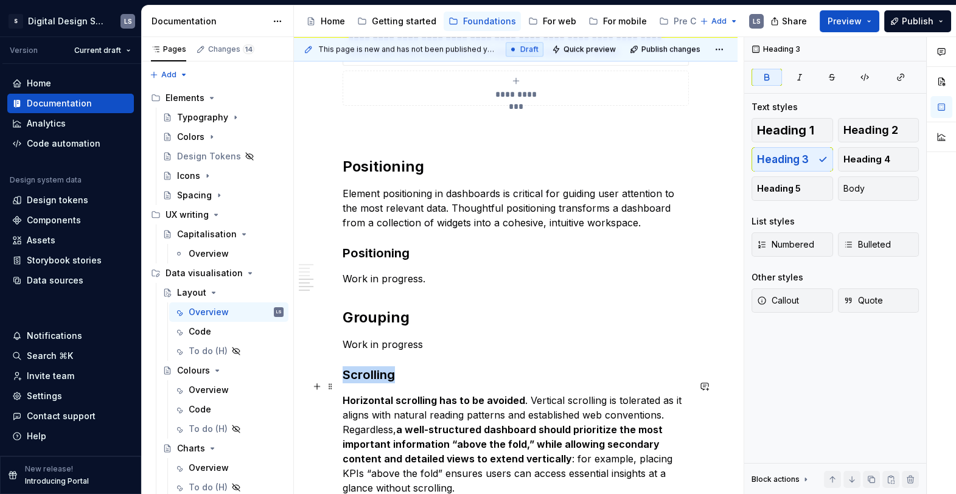
click at [386, 381] on strong "Scrolling" at bounding box center [369, 374] width 52 height 15
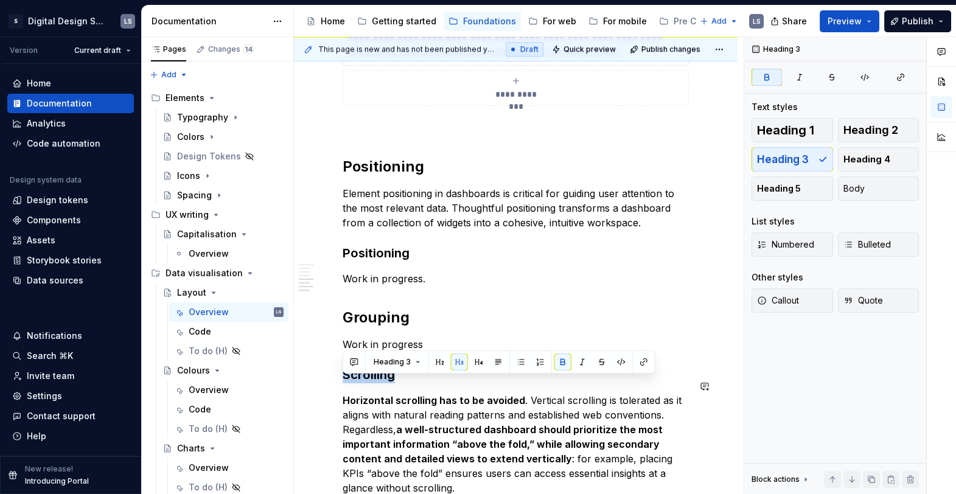
click at [442, 362] on button "button" at bounding box center [439, 362] width 17 height 17
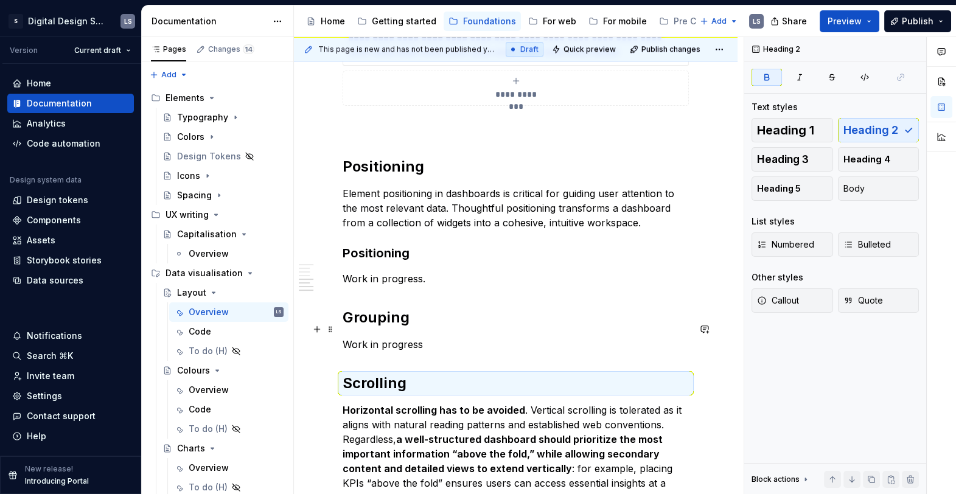
click at [437, 321] on h2 "Grouping" at bounding box center [516, 317] width 346 height 19
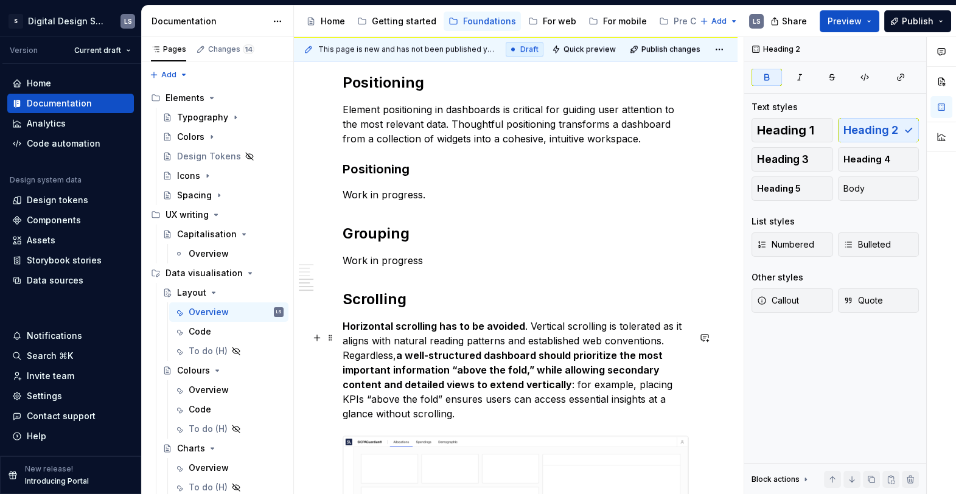
scroll to position [2201, 0]
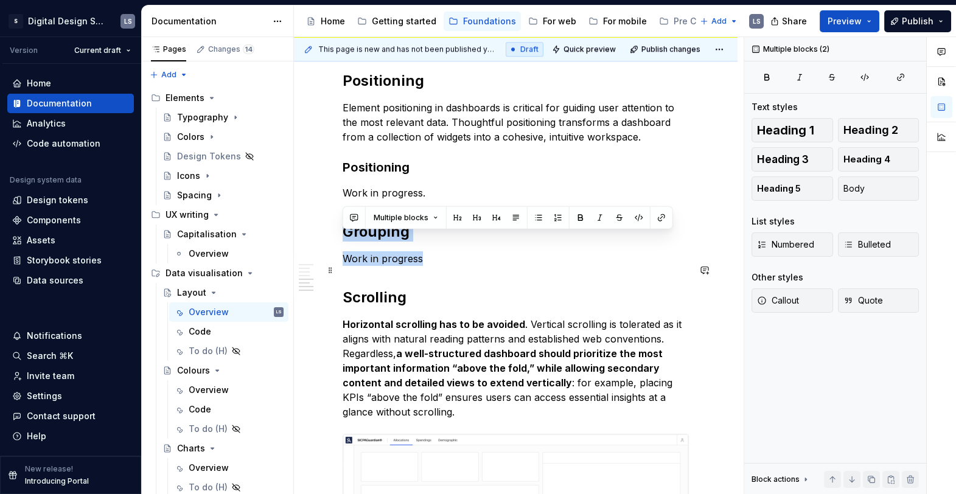
drag, startPoint x: 347, startPoint y: 240, endPoint x: 435, endPoint y: 264, distance: 90.8
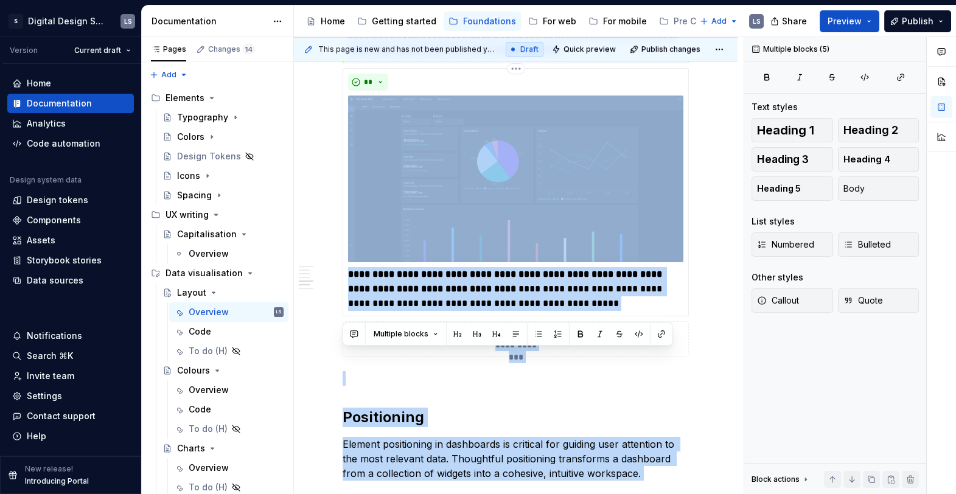
scroll to position [1679, 0]
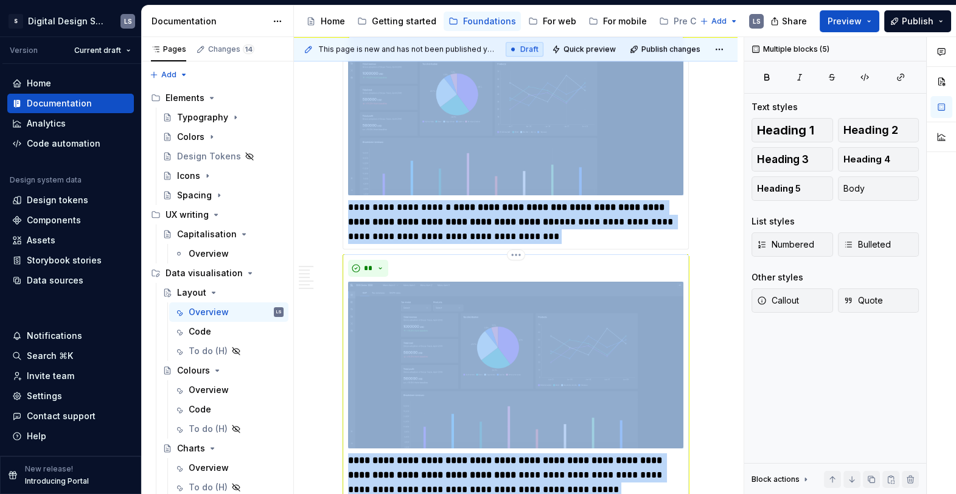
drag, startPoint x: 431, startPoint y: 203, endPoint x: 351, endPoint y: 380, distance: 194.4
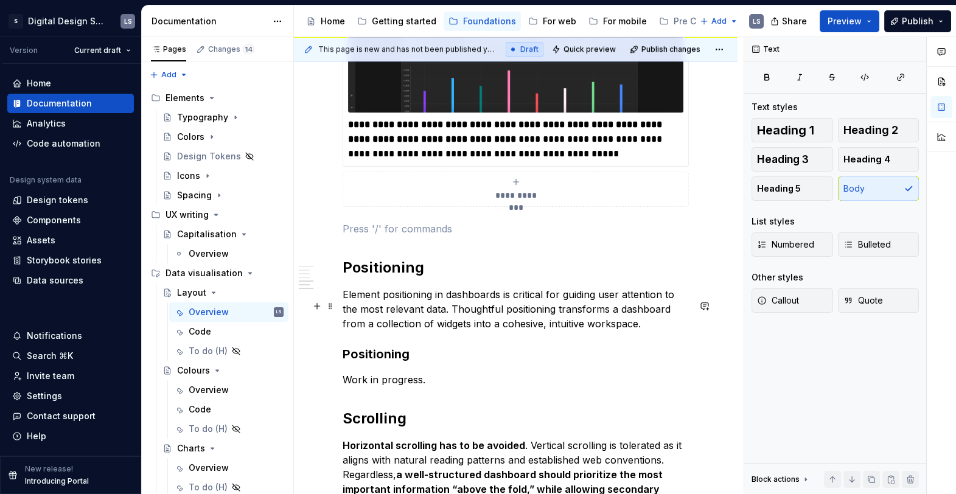
scroll to position [2081, 0]
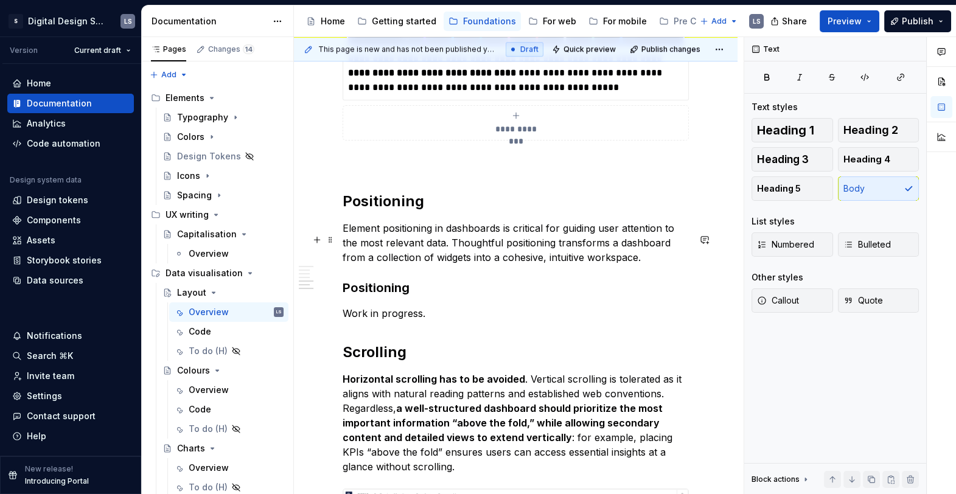
click at [391, 265] on p "Element positioning in dashboards is critical for guiding user attention to the…" at bounding box center [516, 243] width 346 height 44
click at [408, 295] on strong "Positioning" at bounding box center [376, 287] width 67 height 15
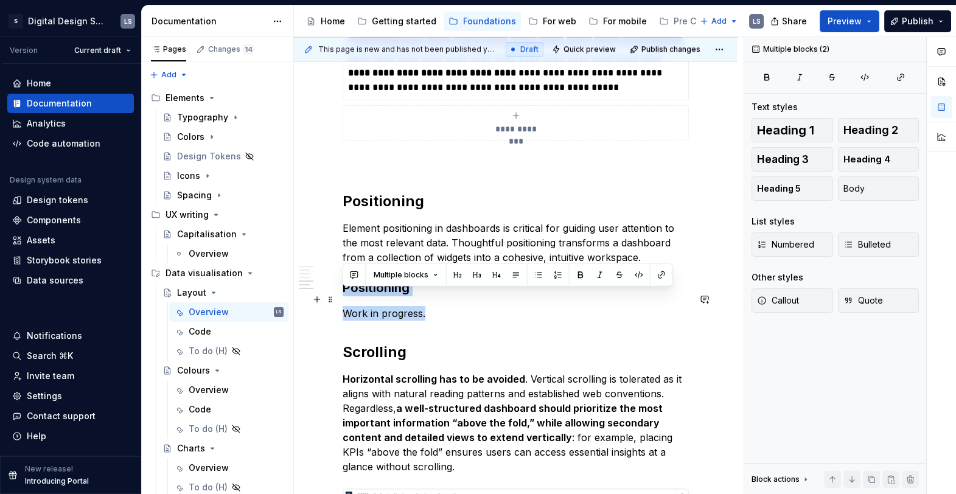
drag, startPoint x: 396, startPoint y: 323, endPoint x: 343, endPoint y: 300, distance: 58.3
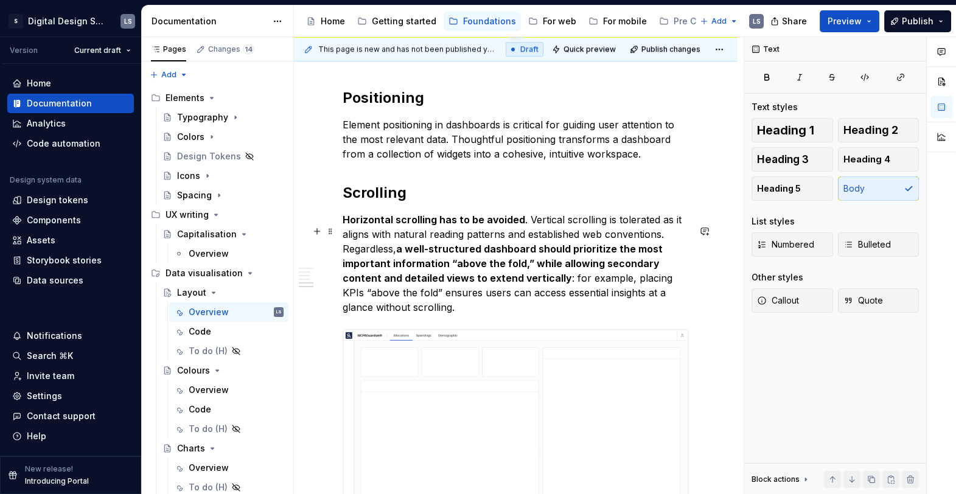
scroll to position [2182, 0]
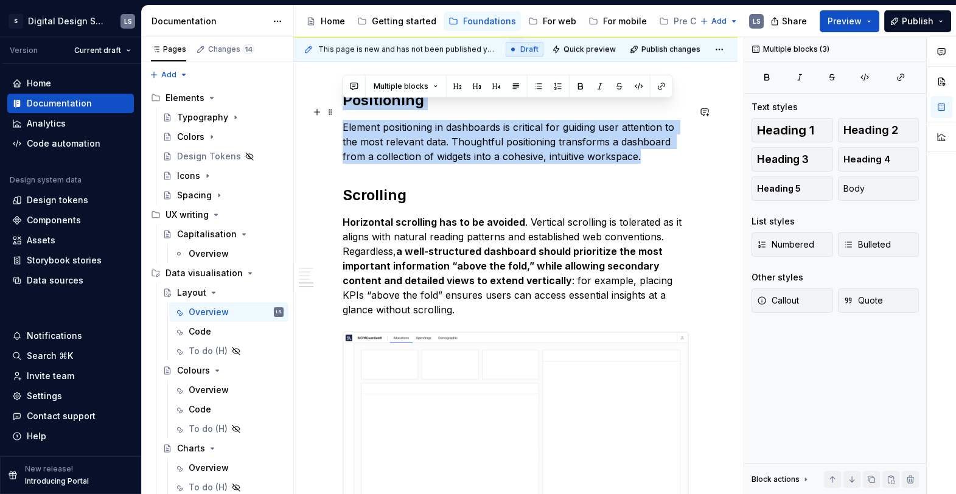
drag, startPoint x: 639, startPoint y: 172, endPoint x: 344, endPoint y: 114, distance: 300.8
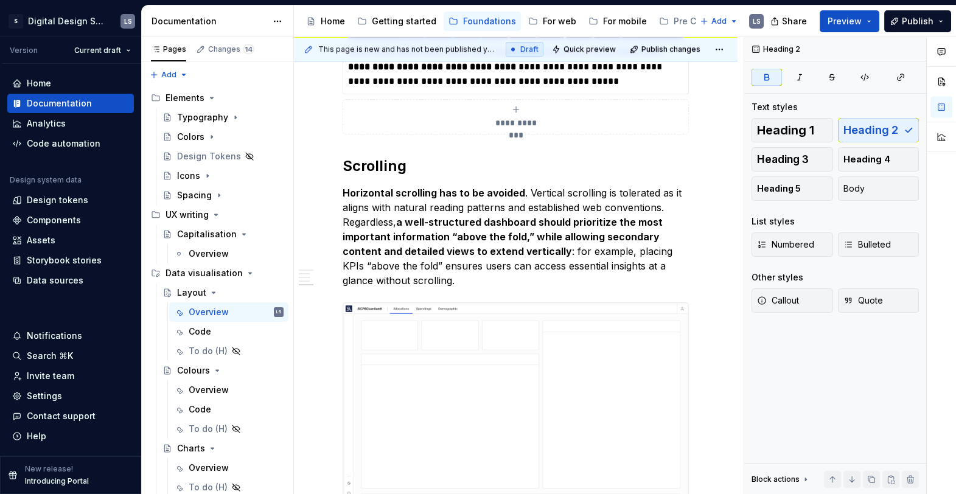
scroll to position [2058, 0]
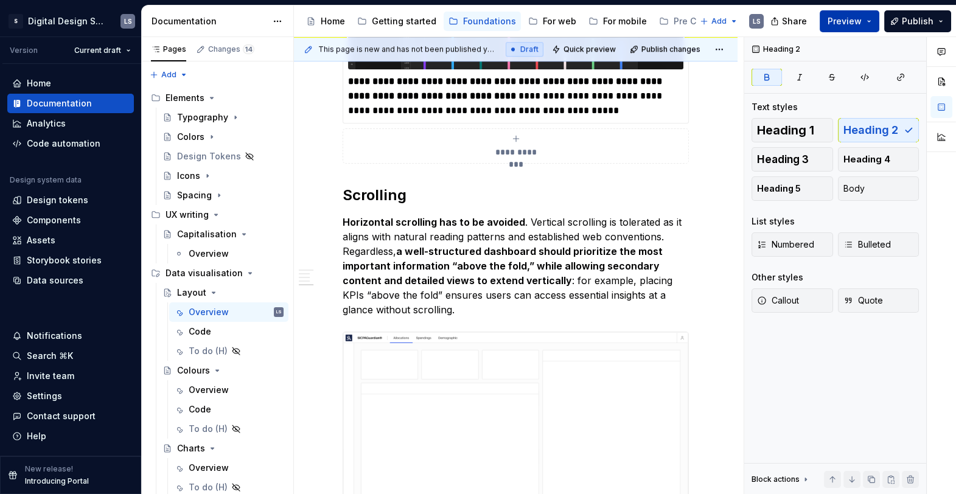
click at [865, 20] on button "Preview" at bounding box center [850, 21] width 60 height 22
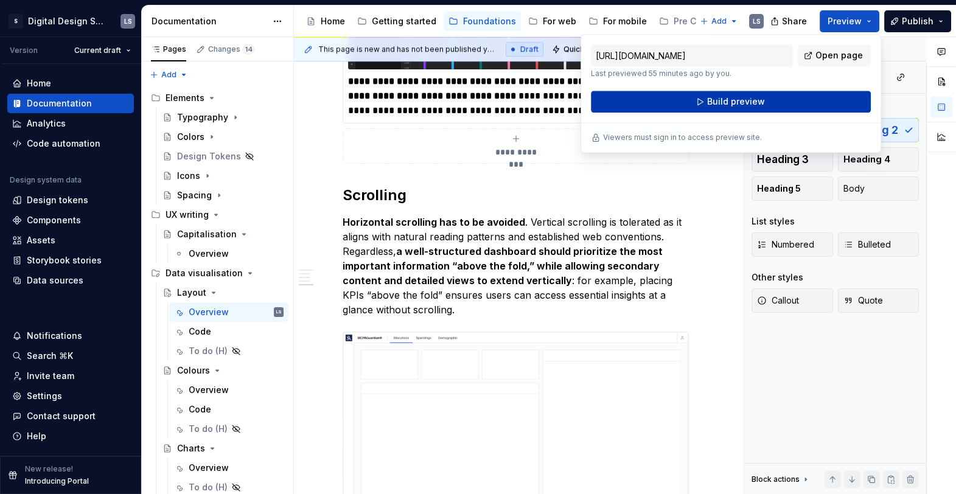
click at [765, 106] on button "Build preview" at bounding box center [731, 102] width 280 height 22
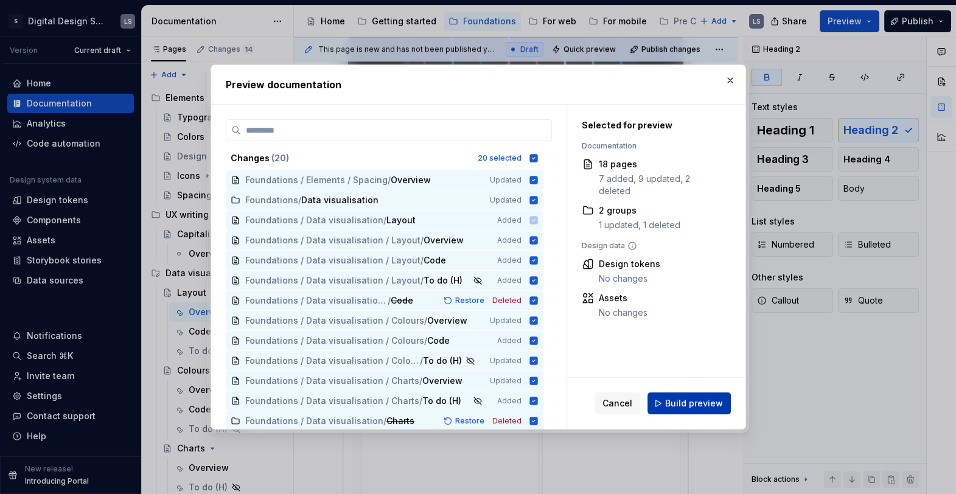
click at [681, 407] on span "Build preview" at bounding box center [694, 403] width 58 height 12
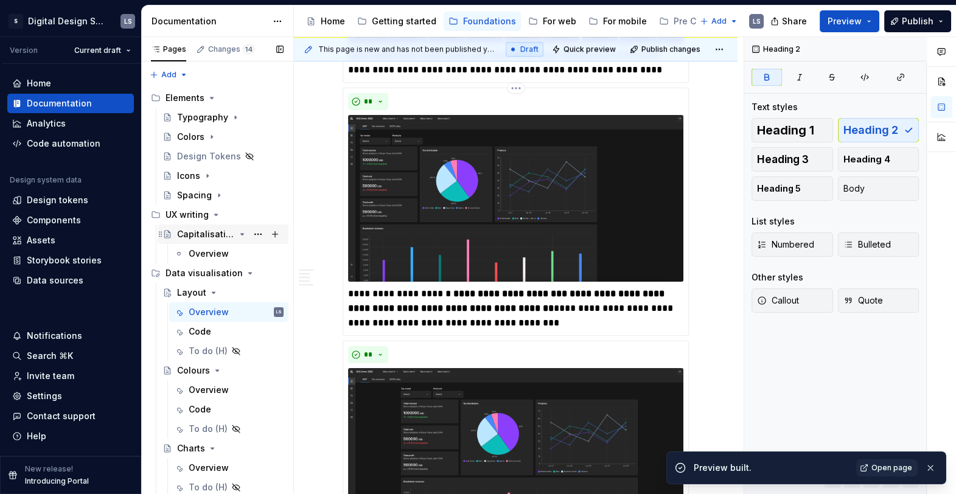
scroll to position [1606, 0]
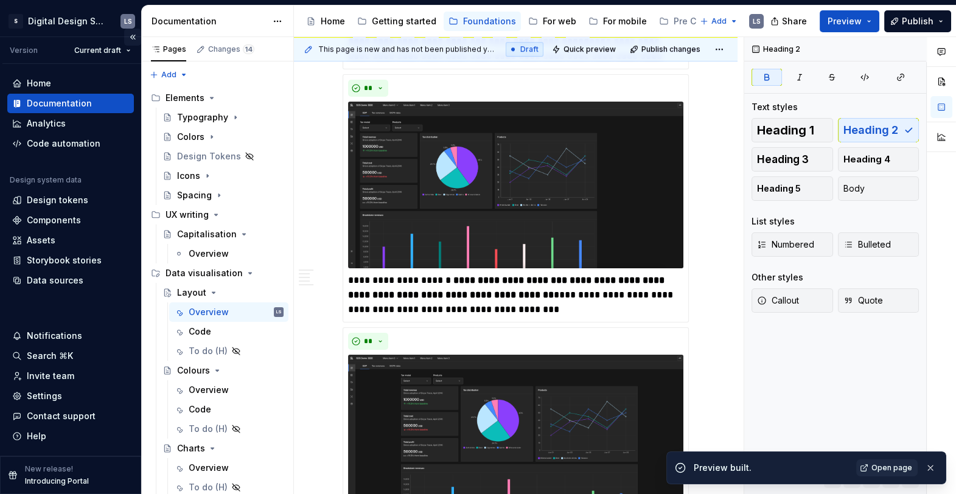
click at [128, 39] on button "Collapse sidebar" at bounding box center [132, 37] width 17 height 17
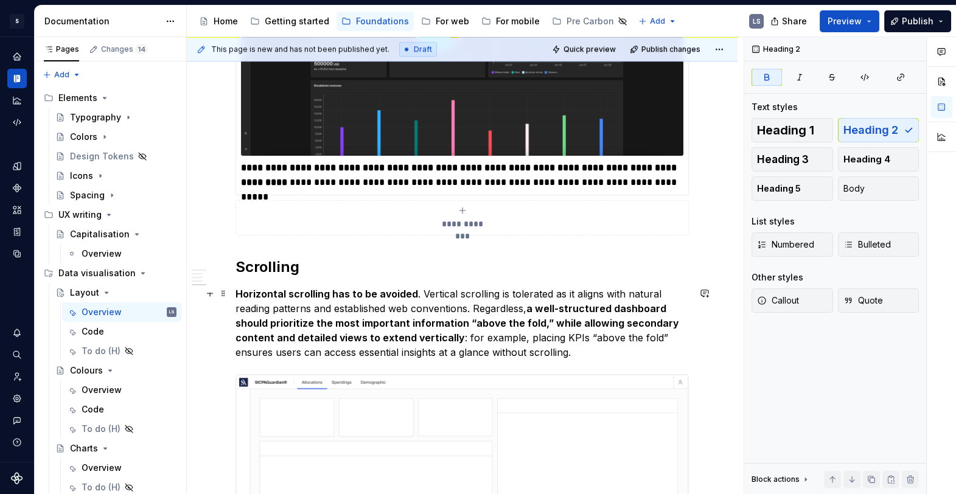
scroll to position [2133, 0]
click at [240, 262] on strong "Scrolling" at bounding box center [267, 266] width 64 height 18
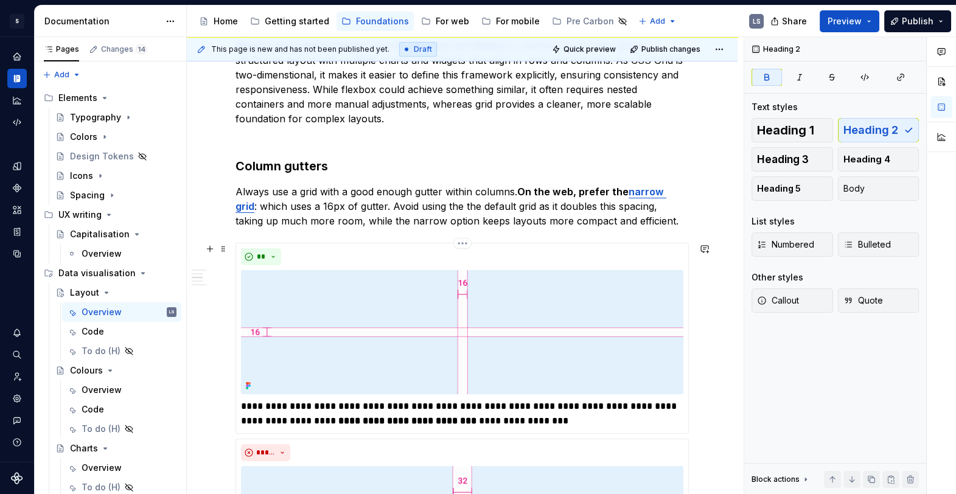
scroll to position [0, 0]
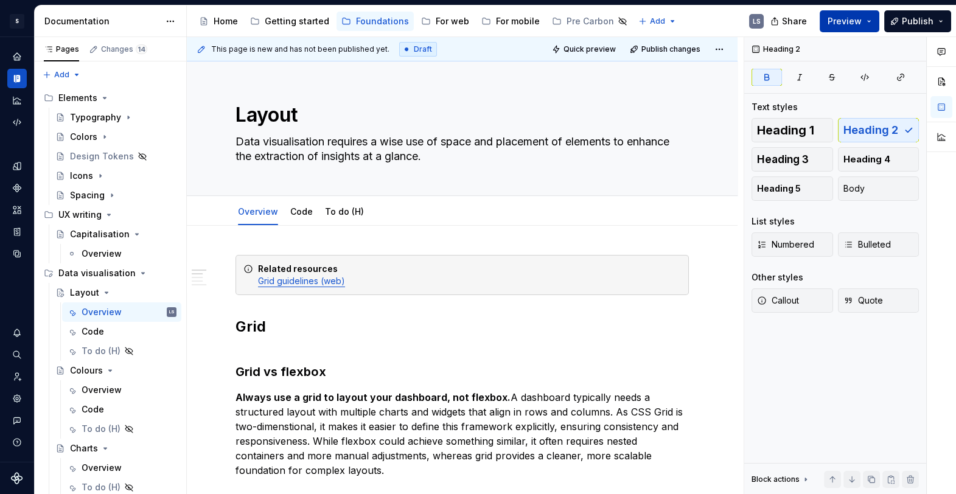
click at [871, 22] on button "Preview" at bounding box center [850, 21] width 60 height 22
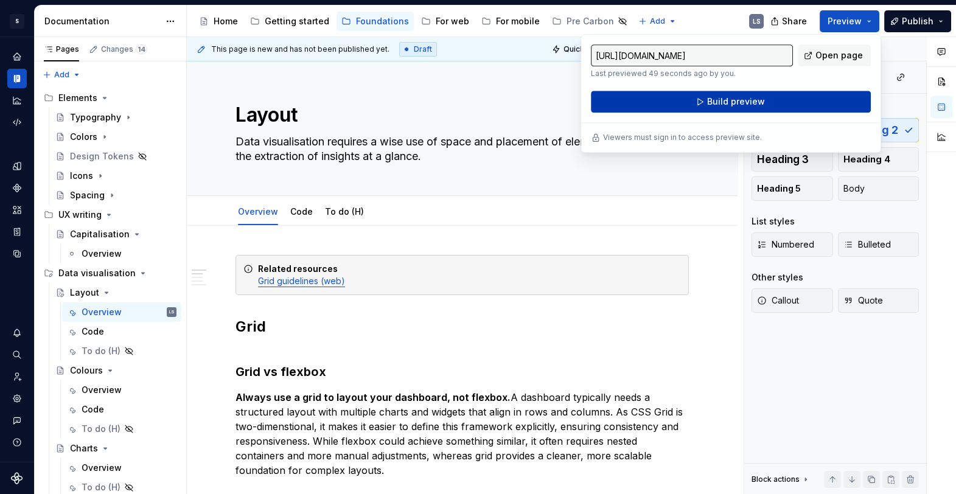
click at [803, 106] on button "Build preview" at bounding box center [731, 102] width 280 height 22
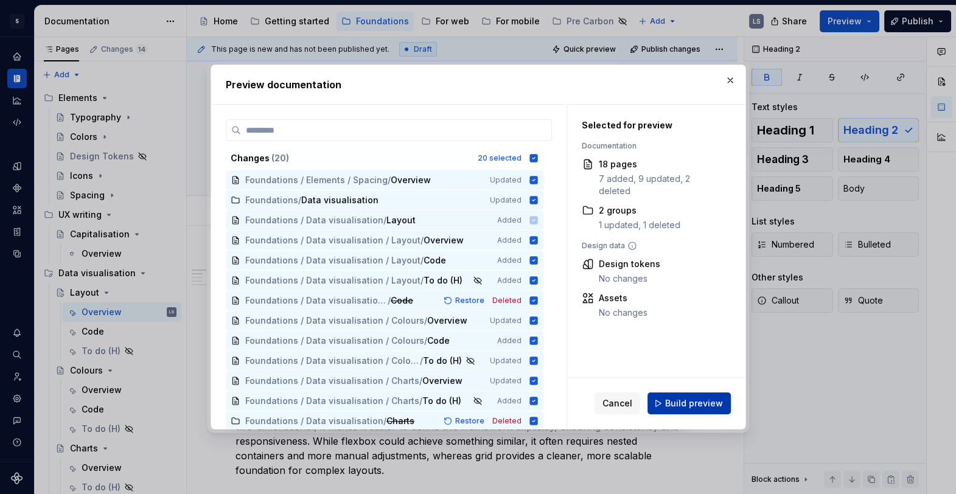
click at [697, 409] on span "Build preview" at bounding box center [694, 403] width 58 height 12
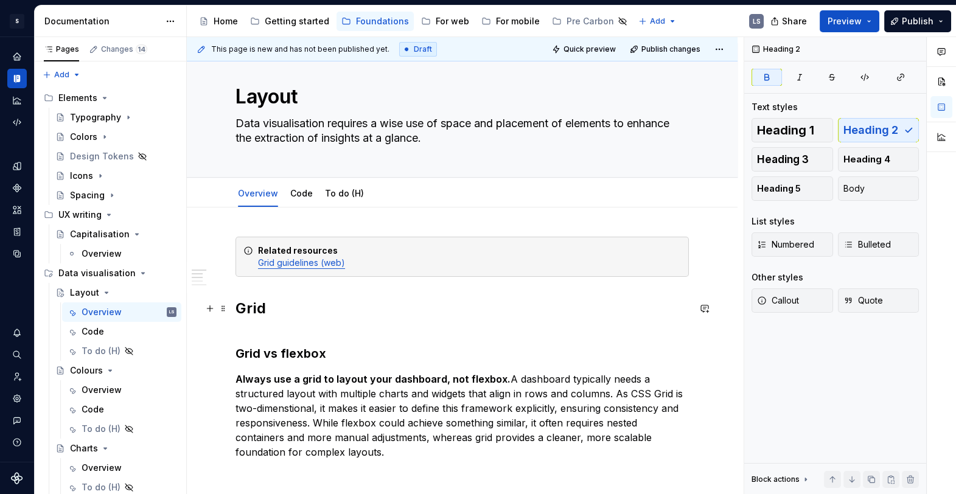
scroll to position [19, 0]
click at [455, 375] on strong "Always use a grid to layout your dashboard, not flexbox." at bounding box center [372, 378] width 275 height 12
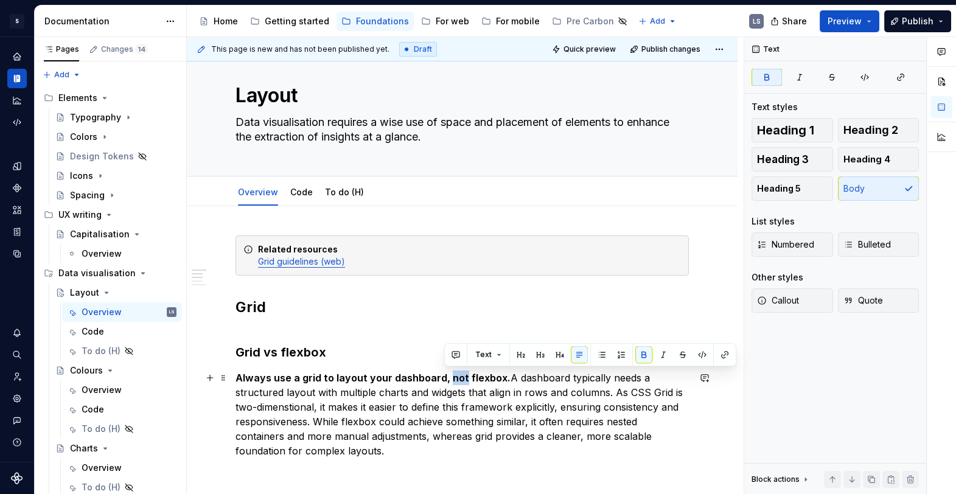
click at [455, 374] on strong "Always use a grid to layout your dashboard, not flexbox." at bounding box center [372, 378] width 275 height 12
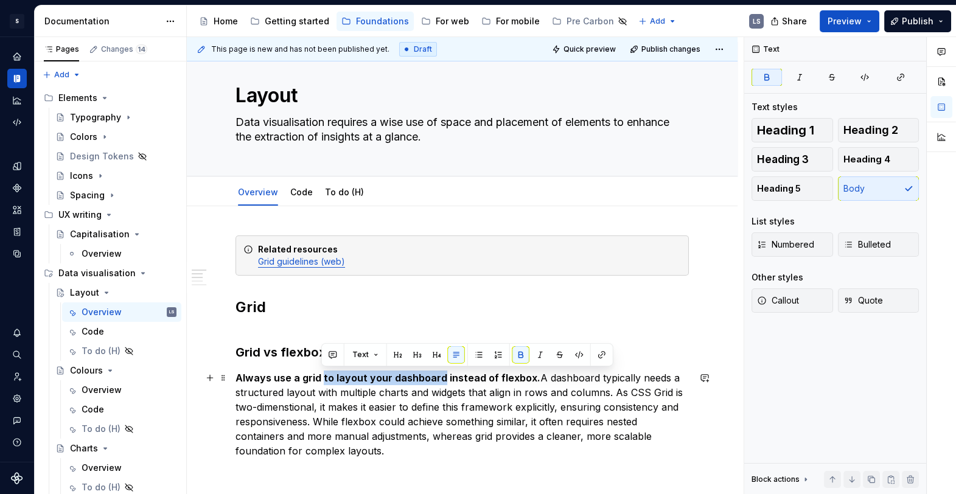
drag, startPoint x: 321, startPoint y: 377, endPoint x: 439, endPoint y: 378, distance: 117.4
click at [439, 378] on strong "Always use a grid to layout your dashboard instead of flexbox." at bounding box center [387, 378] width 305 height 12
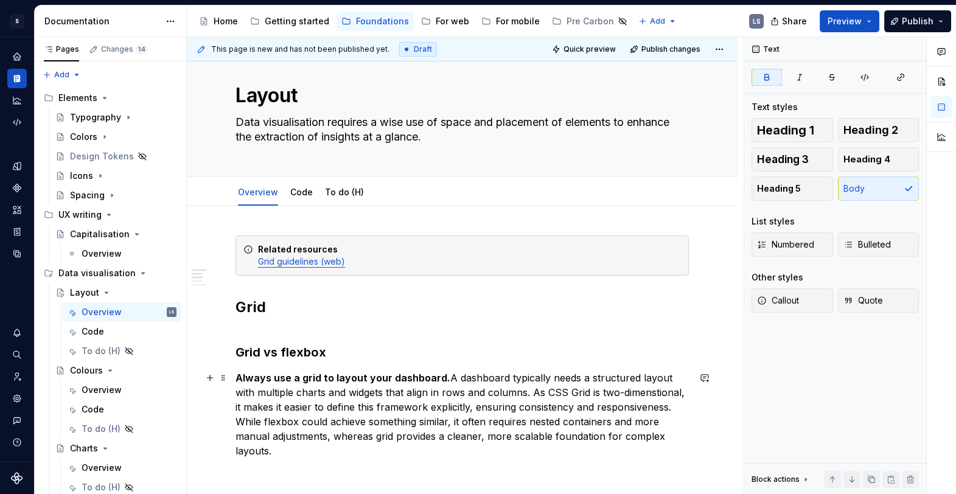
click at [299, 377] on strong "Always use a grid to layout your dashboard." at bounding box center [342, 378] width 215 height 12
click at [307, 376] on strong "Always use a grid to layout your dashboard." at bounding box center [342, 378] width 215 height 12
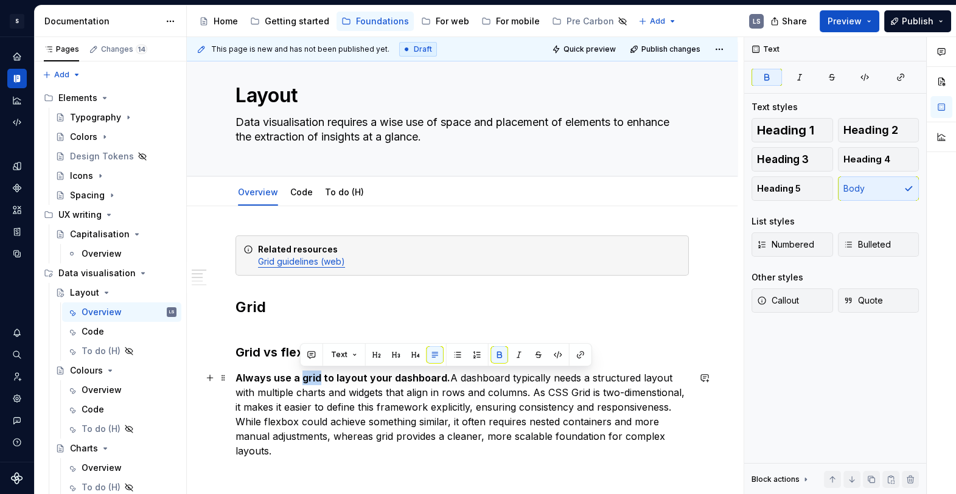
click at [307, 376] on strong "Always use a grid to layout your dashboard." at bounding box center [342, 378] width 215 height 12
click at [276, 377] on strong "Always use a grid to layout your dashboard." at bounding box center [342, 378] width 215 height 12
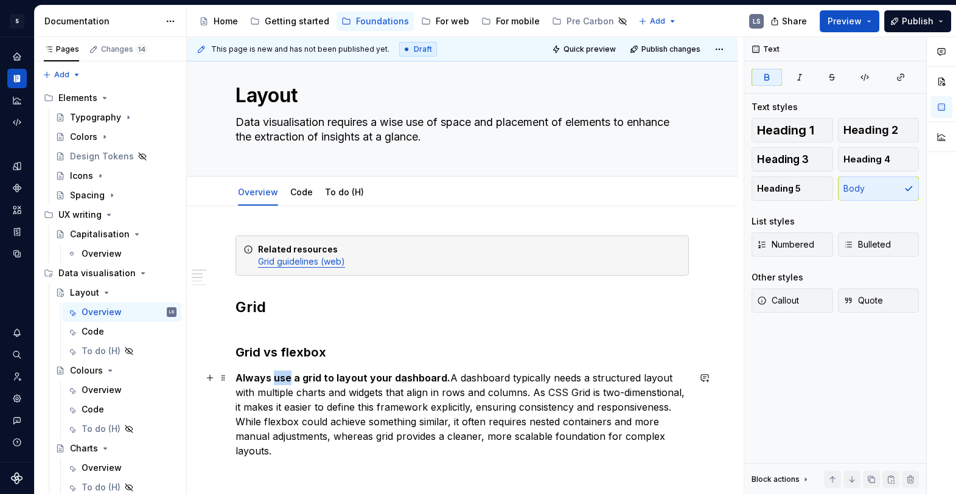
click at [276, 377] on strong "Always use a grid to layout your dashboard." at bounding box center [342, 378] width 215 height 12
click at [441, 376] on strong "Always use a grid to layout your dashboard." at bounding box center [342, 378] width 215 height 12
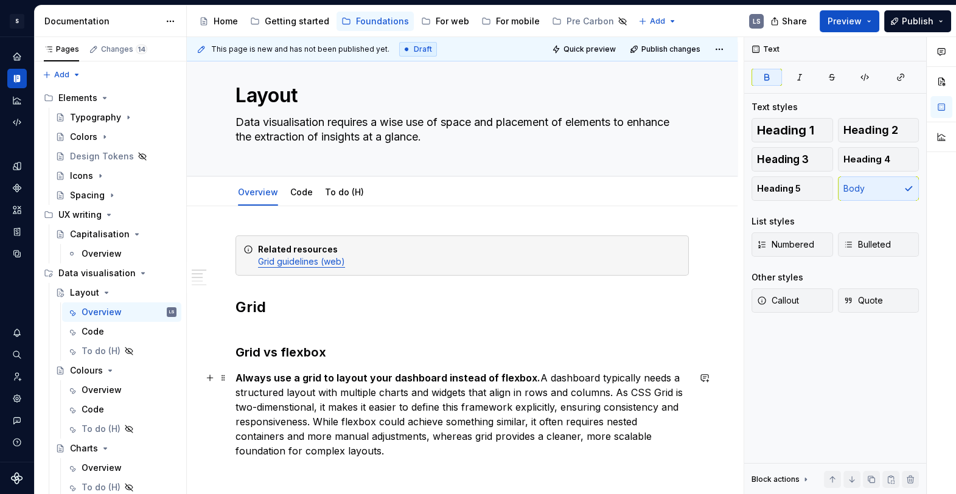
click at [237, 376] on strong "Always use a grid to layout your dashboard instead of flexbox." at bounding box center [387, 378] width 305 height 12
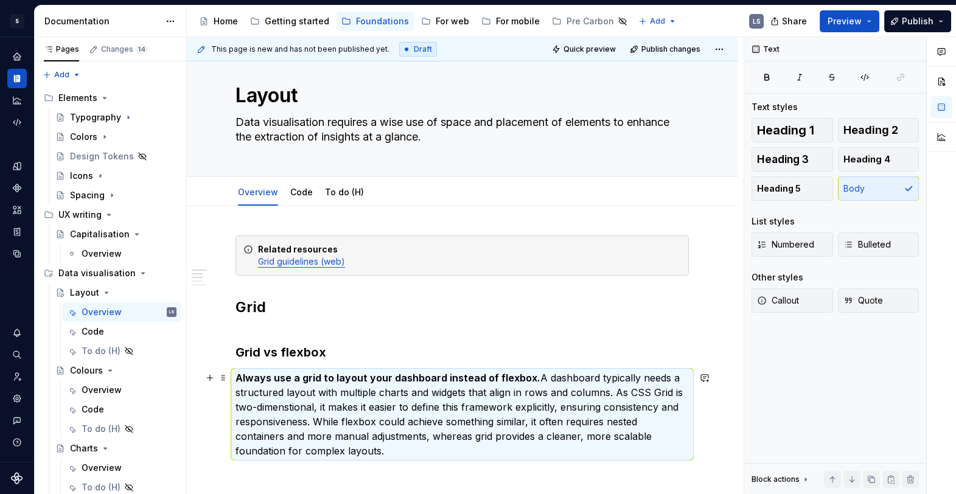
click at [248, 379] on strong "Always use a grid to layout your dashboard instead of flexbox." at bounding box center [387, 378] width 305 height 12
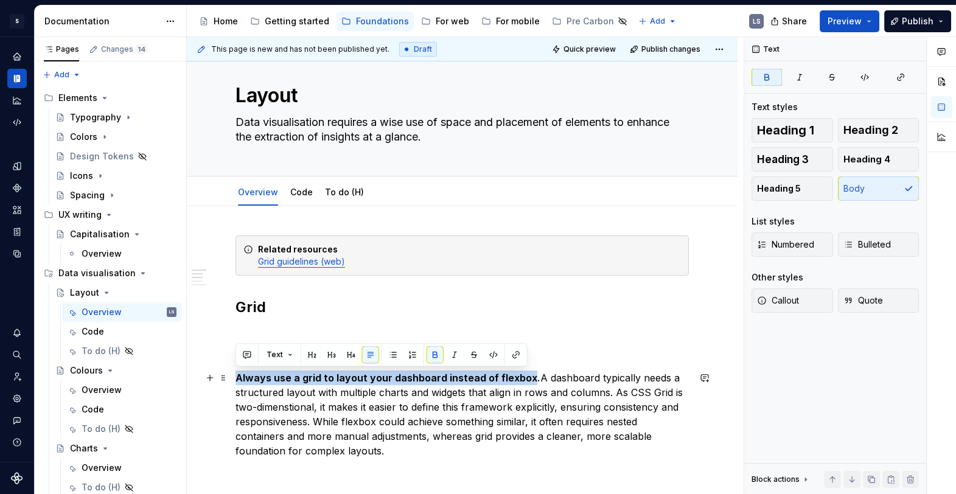
drag, startPoint x: 236, startPoint y: 377, endPoint x: 524, endPoint y: 381, distance: 287.8
click at [524, 381] on strong "Always use a grid to layout your dashboard instead of flexbox." at bounding box center [387, 378] width 305 height 12
copy strong "Always use a grid to layout your dashboard instead of flexbox"
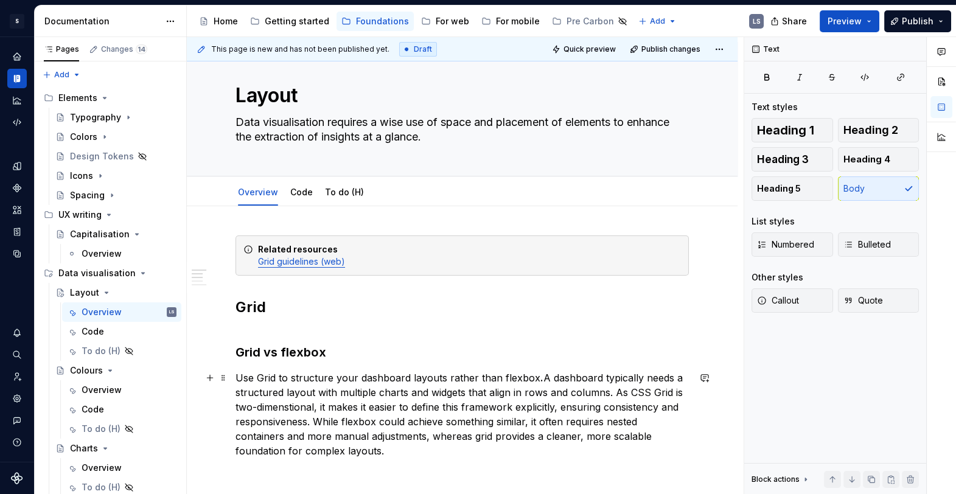
click at [262, 377] on p "Use Grid to structure your dashboard layouts rather than flexbox . A dashboard …" at bounding box center [461, 415] width 453 height 88
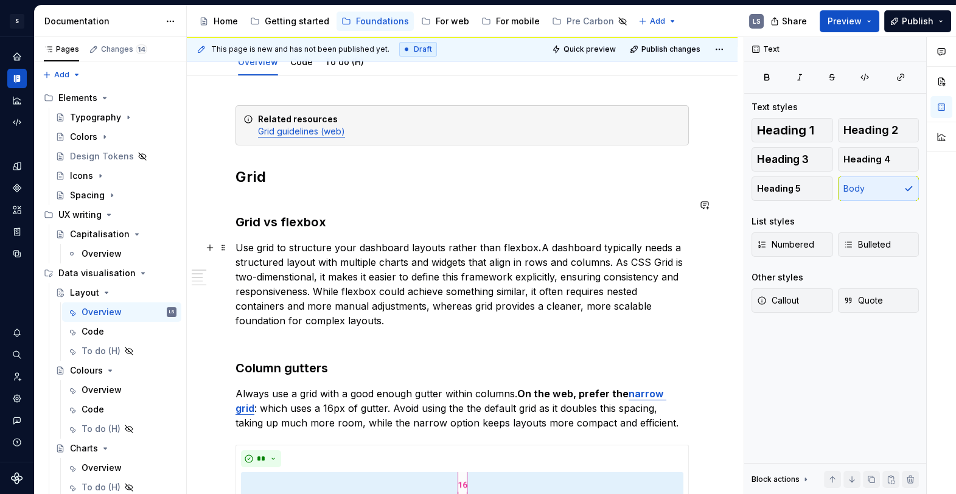
scroll to position [187, 0]
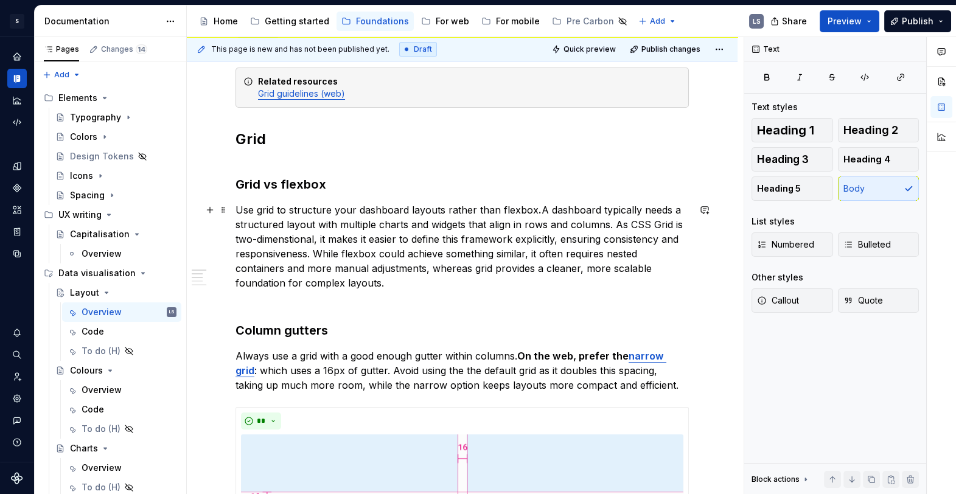
click at [384, 285] on p "Use grid to structure your dashboard layouts rather than flexbox . A dashboard …" at bounding box center [461, 247] width 453 height 88
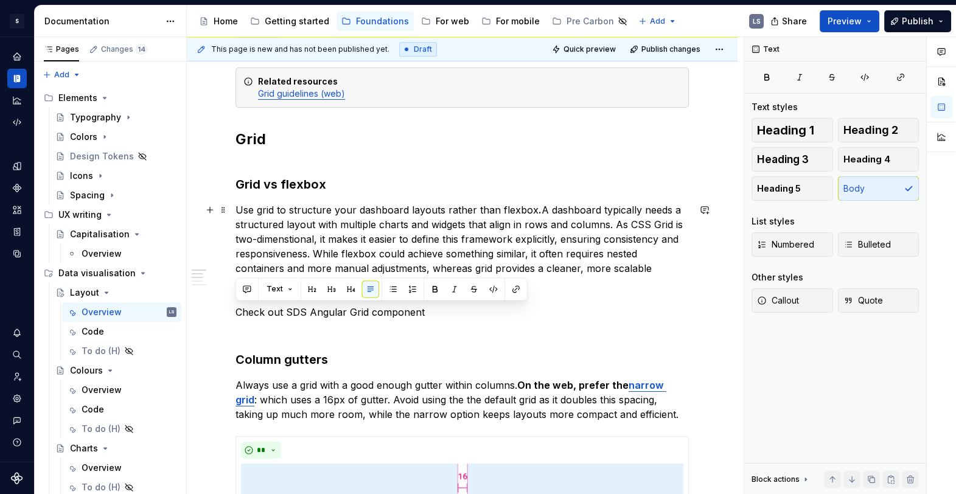
drag, startPoint x: 399, startPoint y: 313, endPoint x: 209, endPoint y: 312, distance: 189.2
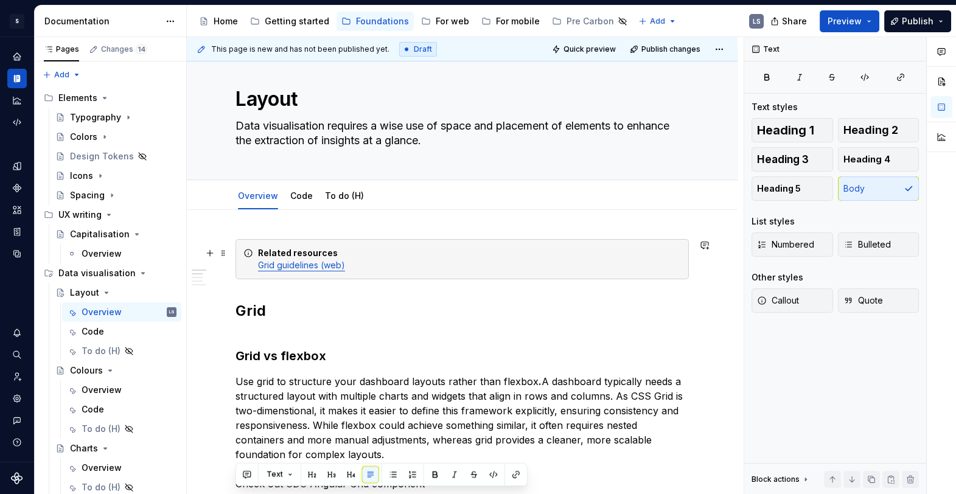
scroll to position [18, 0]
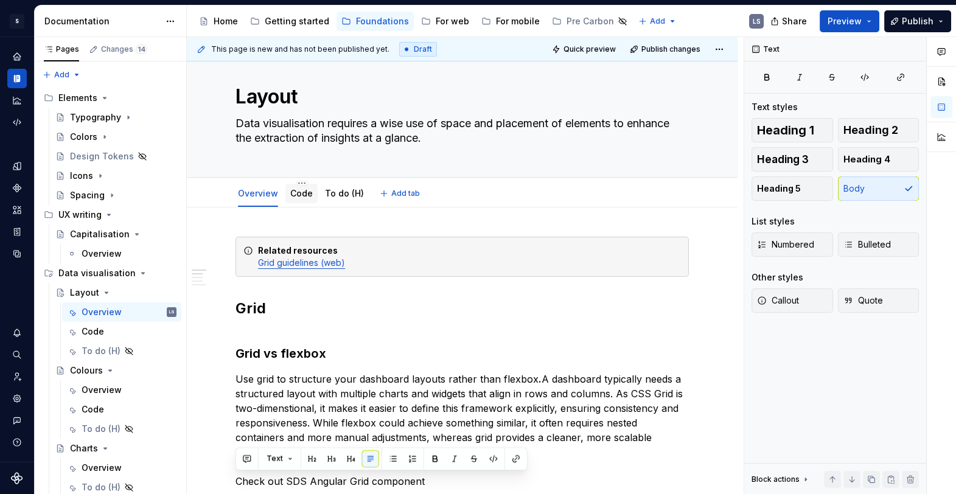
click at [301, 192] on link "Code" at bounding box center [301, 193] width 23 height 10
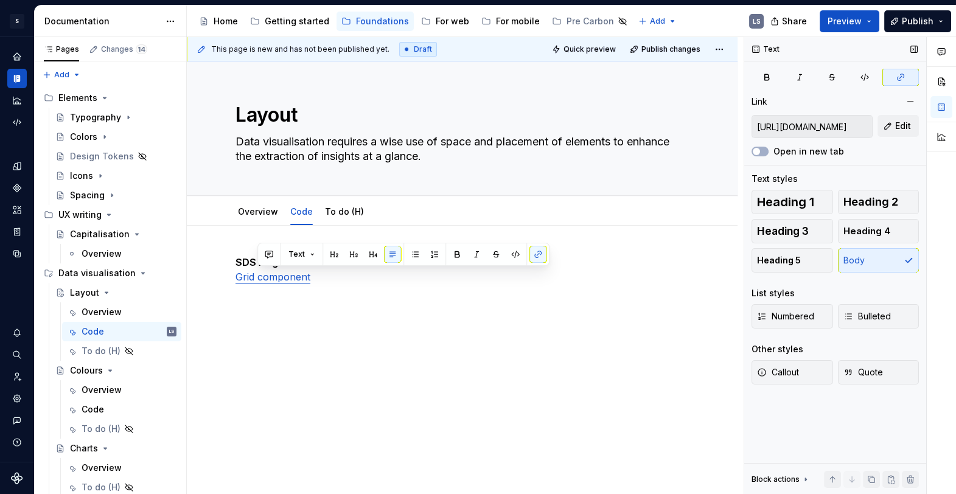
click at [838, 129] on input "https://sds-angular.incubation.adaptivespace.io/?path=/docs/foundations-grid-cs…" at bounding box center [812, 127] width 120 height 22
click at [260, 213] on link "Overview" at bounding box center [258, 211] width 40 height 10
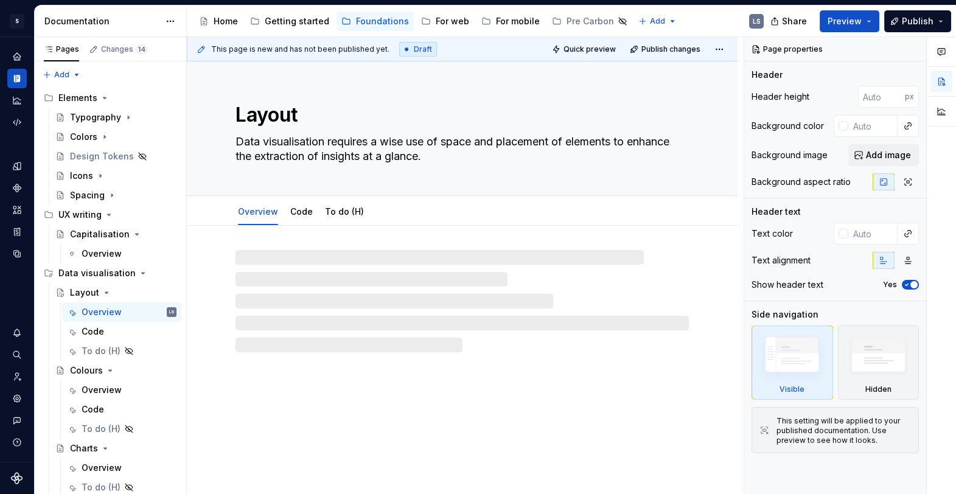
type textarea "*"
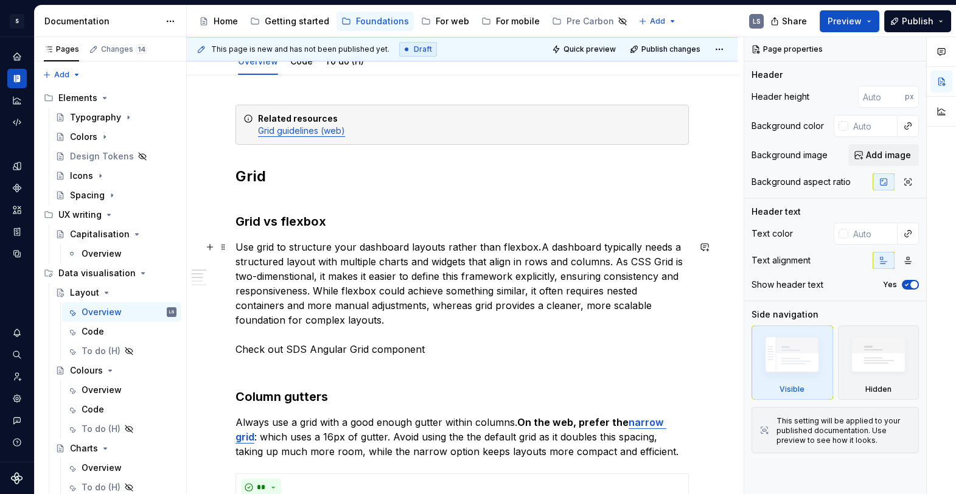
scroll to position [153, 0]
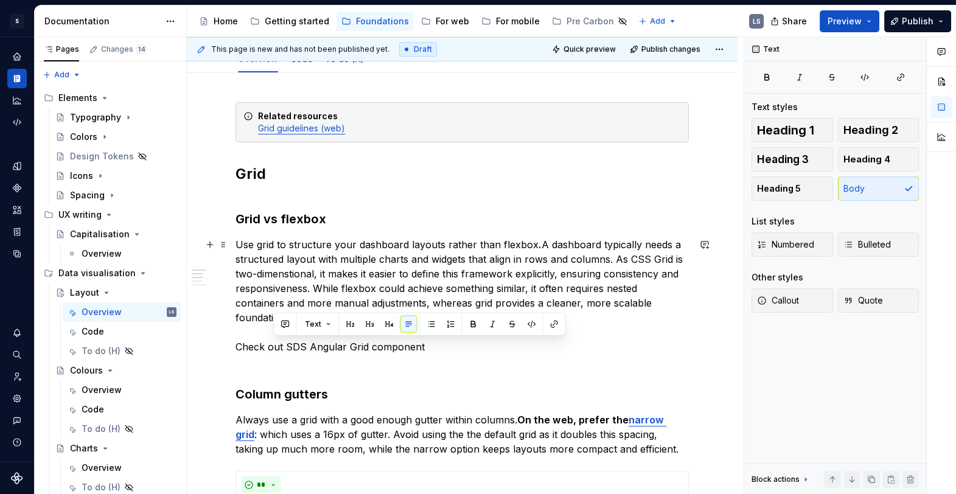
drag, startPoint x: 424, startPoint y: 348, endPoint x: 240, endPoint y: 347, distance: 184.4
click at [240, 347] on p "Use grid to structure your dashboard layouts rather than flexbox . A dashboard …" at bounding box center [461, 295] width 453 height 117
drag, startPoint x: 236, startPoint y: 347, endPoint x: 419, endPoint y: 346, distance: 182.5
click at [419, 346] on p "Use grid to structure your dashboard layouts rather than flexbox . A dashboard …" at bounding box center [461, 295] width 453 height 117
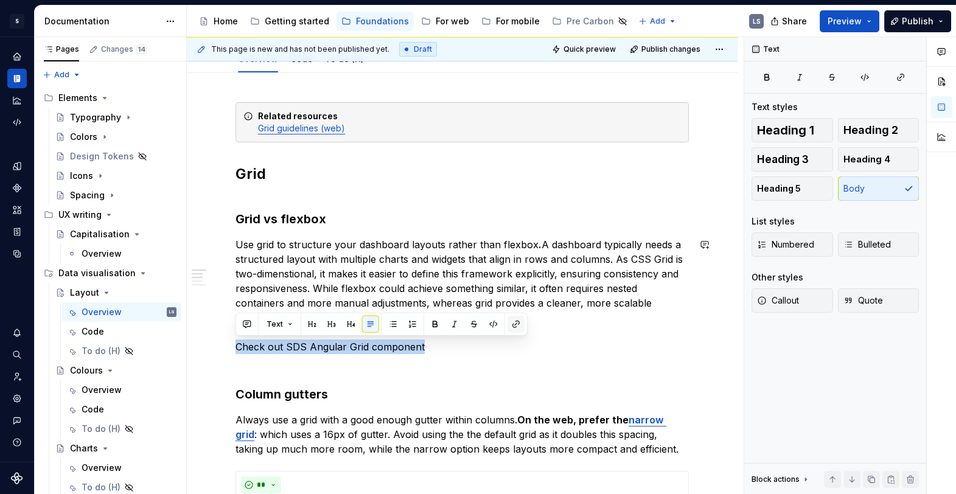
click at [515, 325] on button "button" at bounding box center [515, 324] width 17 height 17
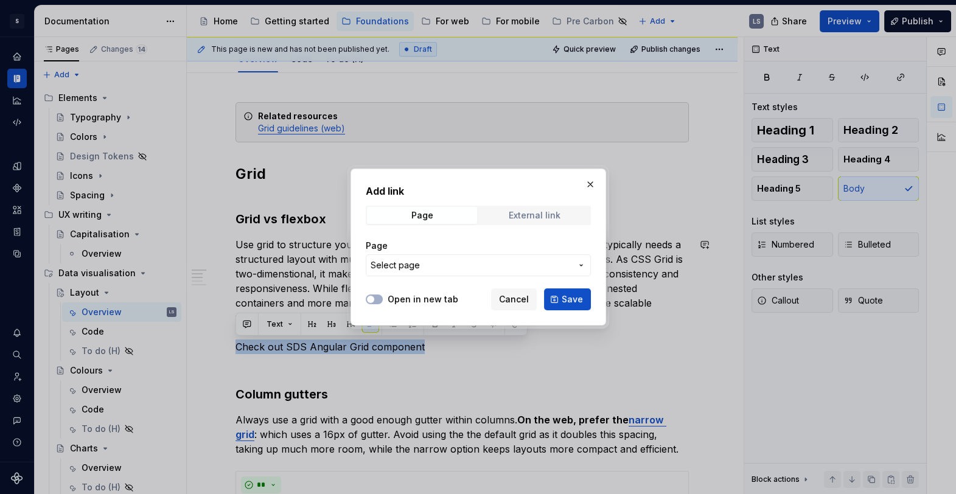
click at [503, 220] on span "External link" at bounding box center [534, 215] width 110 height 17
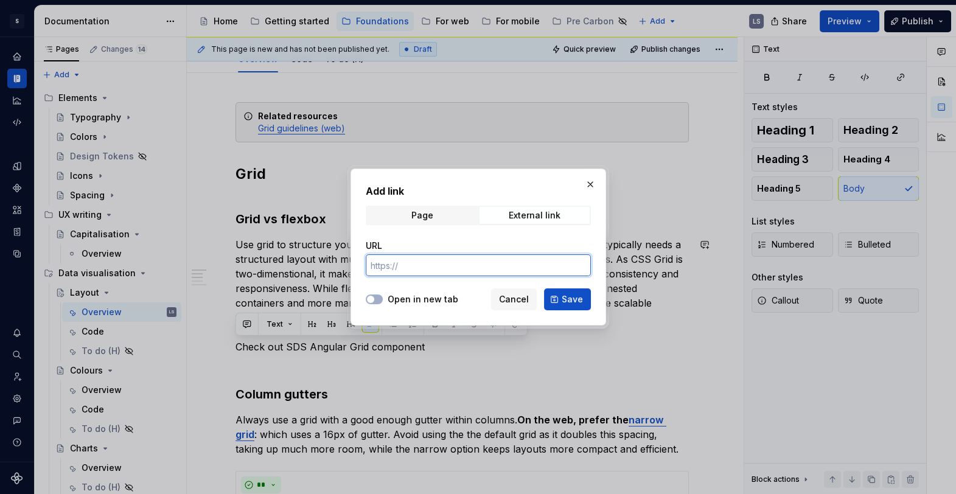
click at [476, 263] on input "URL" at bounding box center [478, 265] width 225 height 22
paste input "https://sds-angular.incubation.adaptivespace.io/?path=/docs/foundations-grid-cs…"
type input "https://sds-angular.incubation.adaptivespace.io/?path=/docs/foundations-grid-cs…"
click at [395, 298] on label "Open in new tab" at bounding box center [423, 299] width 71 height 12
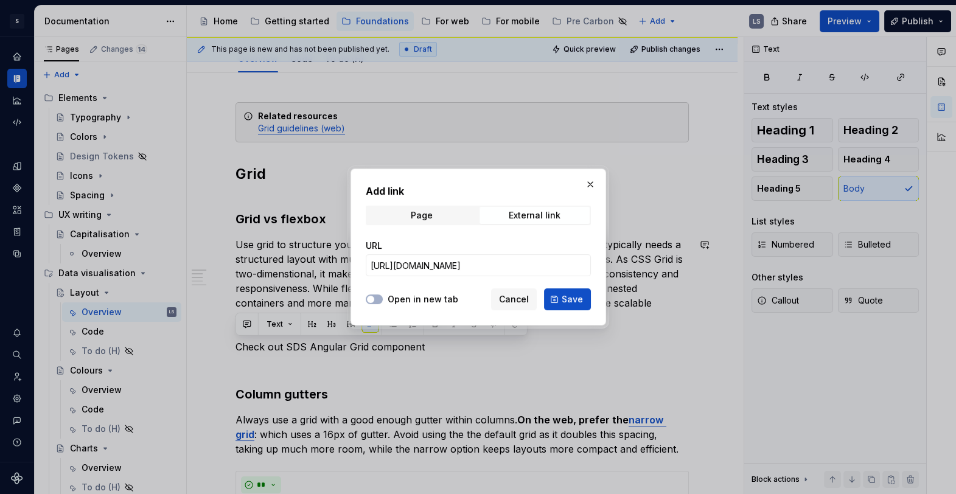
click at [383, 298] on button "Open in new tab" at bounding box center [374, 299] width 17 height 10
click at [568, 304] on span "Save" at bounding box center [572, 299] width 21 height 12
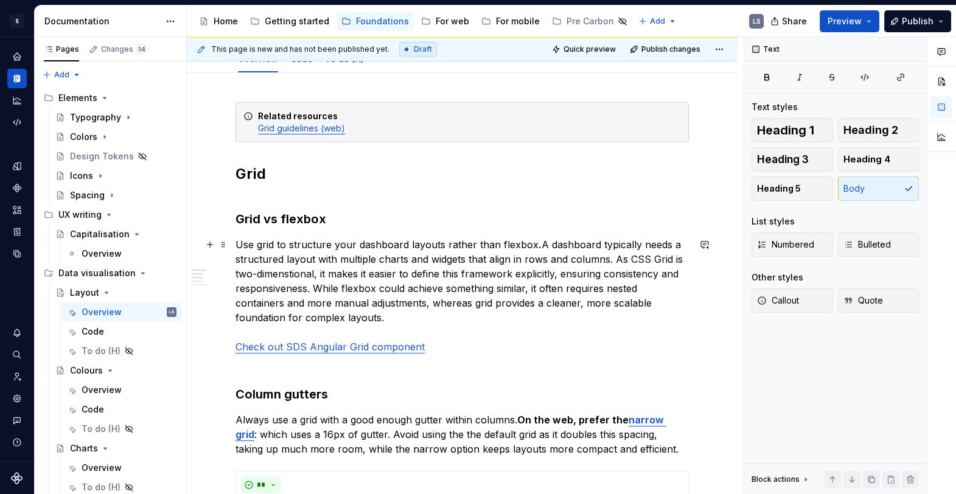
click at [456, 351] on p "Use grid to structure your dashboard layouts rather than flexbox . A dashboard …" at bounding box center [461, 295] width 453 height 117
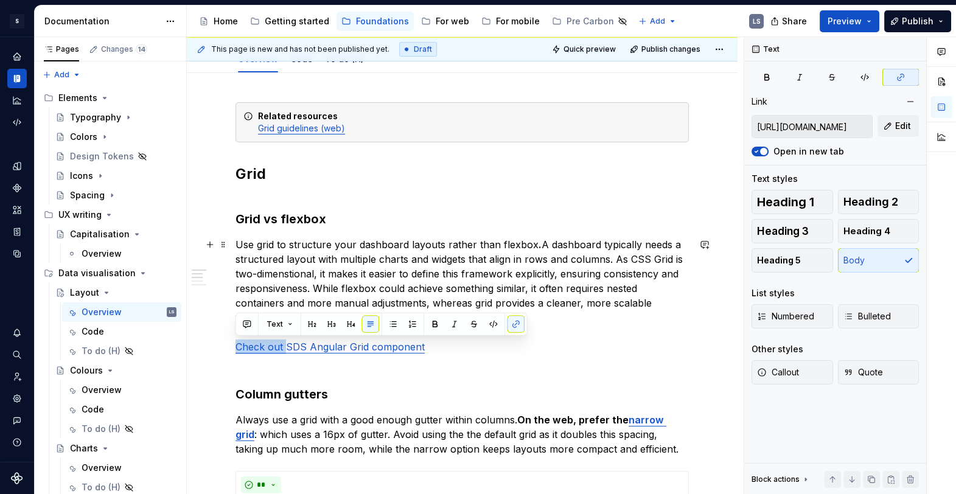
drag, startPoint x: 287, startPoint y: 346, endPoint x: 219, endPoint y: 347, distance: 67.5
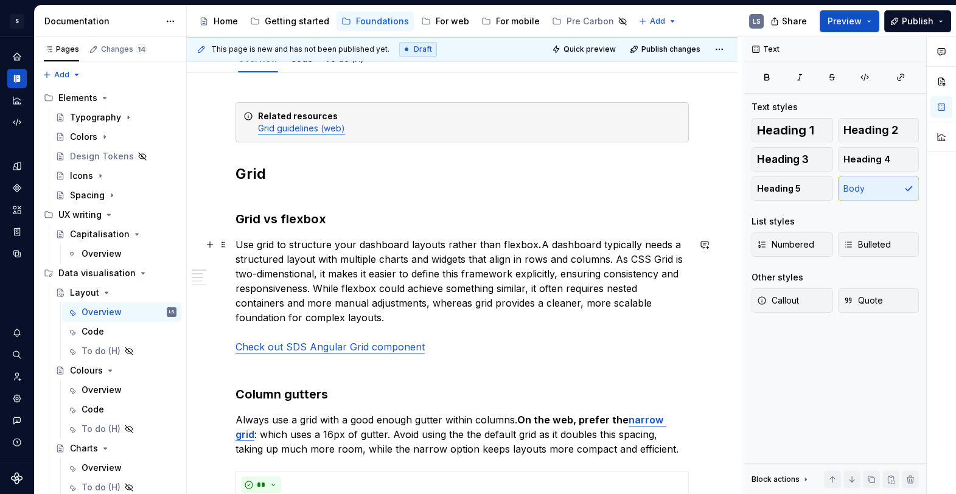
drag, startPoint x: 286, startPoint y: 347, endPoint x: 301, endPoint y: 347, distance: 15.2
click at [286, 347] on link "Check out SDS Angular Grid component" at bounding box center [329, 347] width 189 height 12
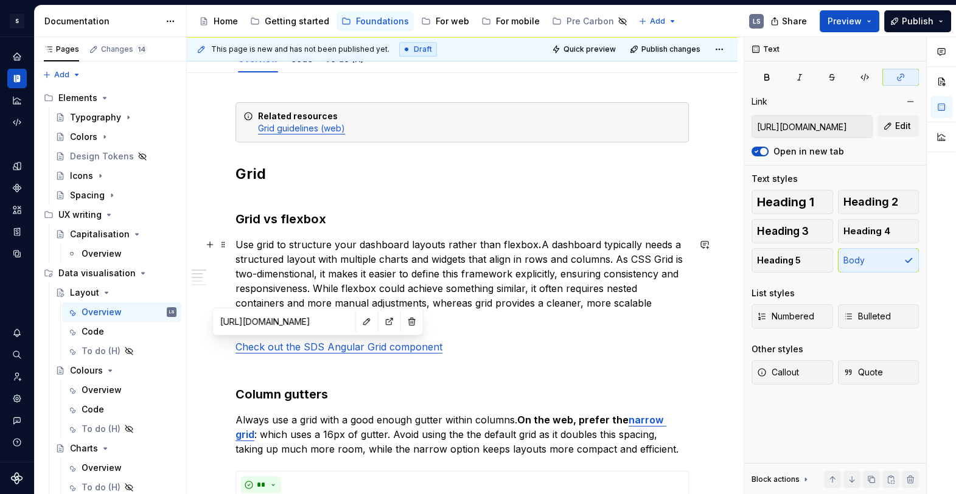
click at [470, 341] on p "Use grid to structure your dashboard layouts rather than flexbox . A dashboard …" at bounding box center [461, 295] width 453 height 117
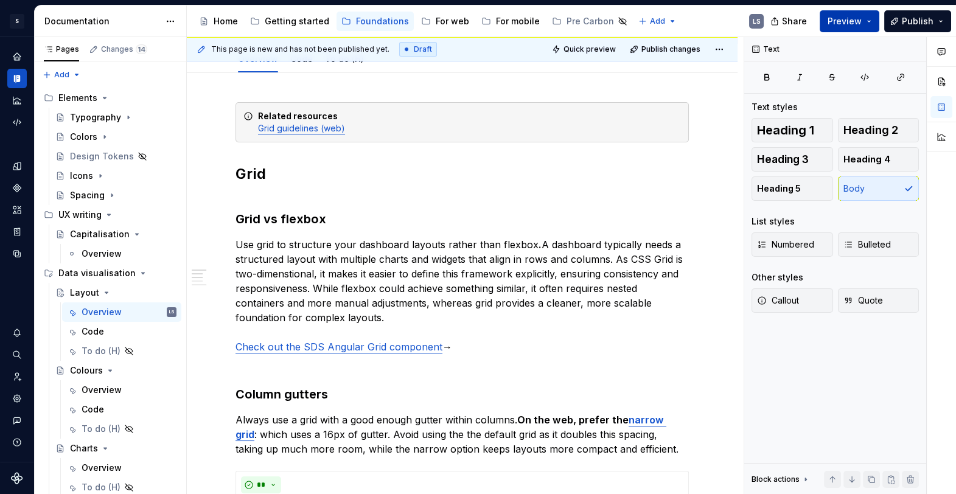
click at [871, 29] on button "Preview" at bounding box center [850, 21] width 60 height 22
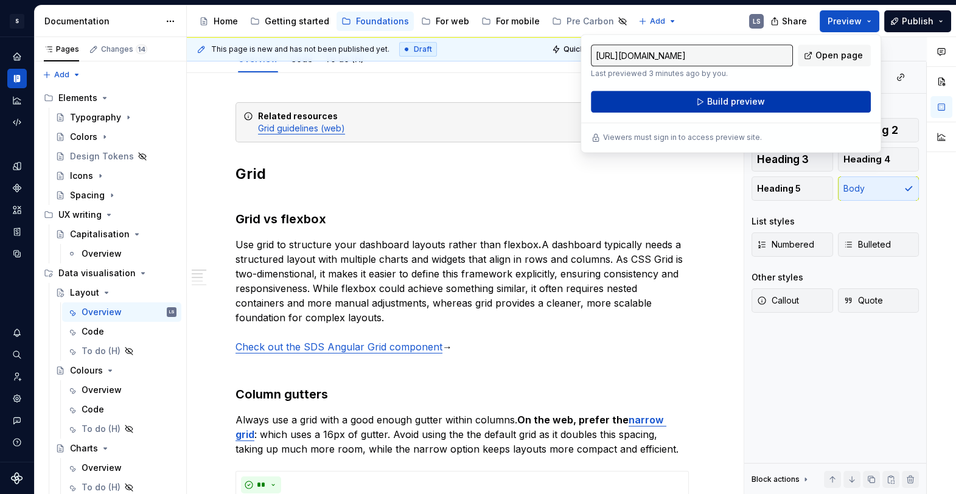
click at [791, 108] on button "Build preview" at bounding box center [731, 102] width 280 height 22
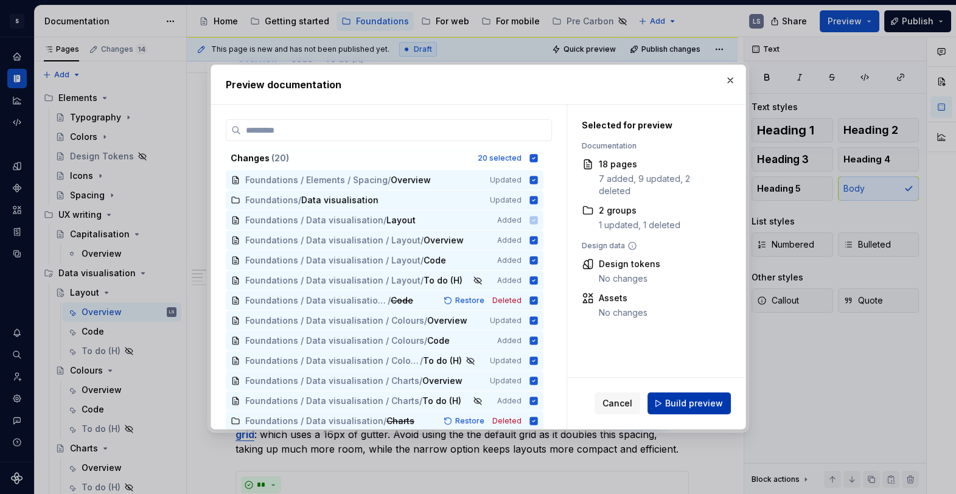
click at [708, 408] on span "Build preview" at bounding box center [694, 403] width 58 height 12
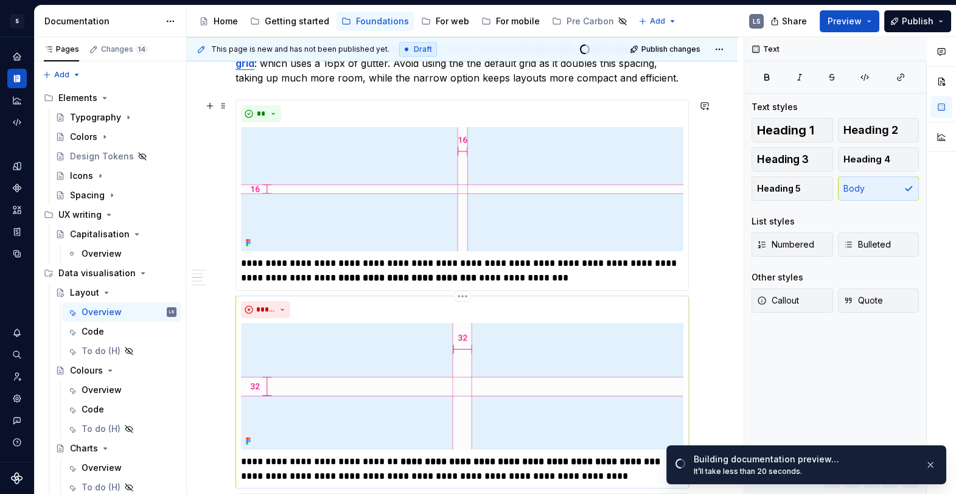
scroll to position [427, 0]
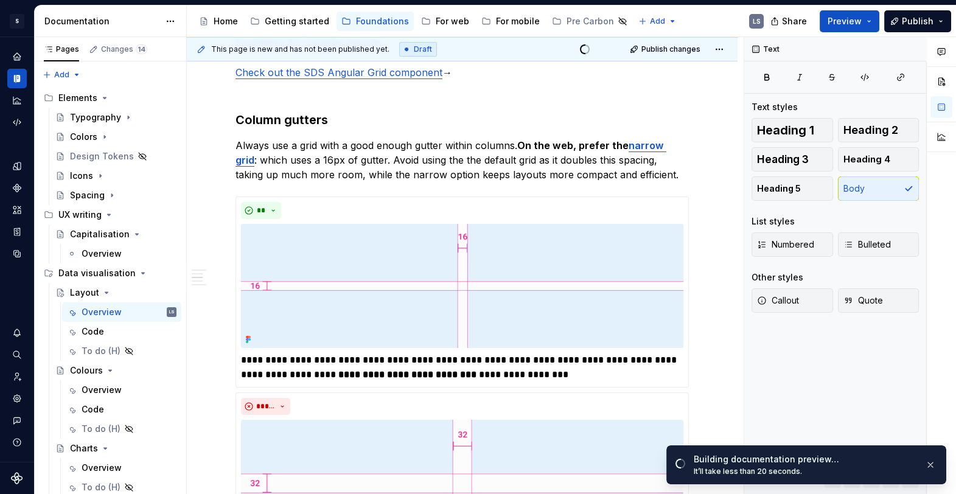
type textarea "*"
